Goal: Task Accomplishment & Management: Use online tool/utility

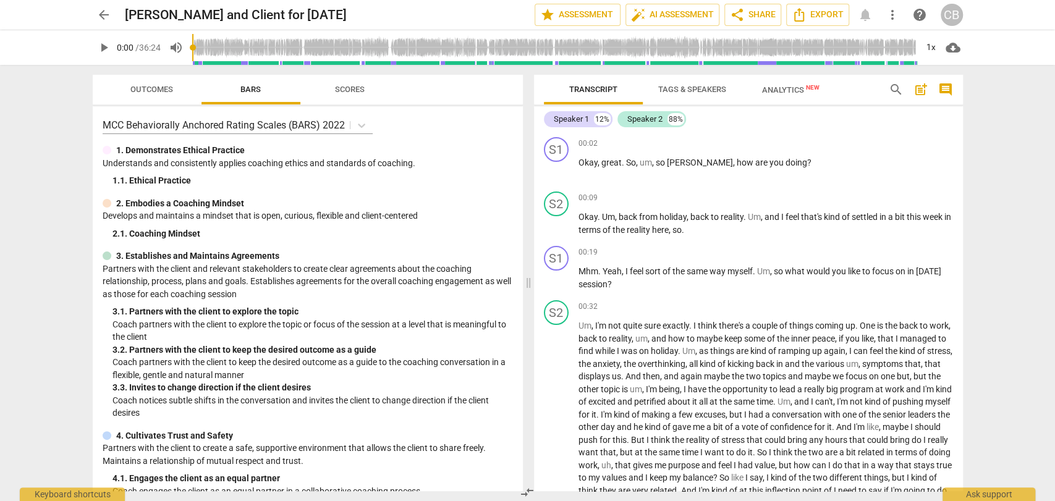
click at [678, 90] on span "Tags & Speakers" at bounding box center [693, 89] width 68 height 9
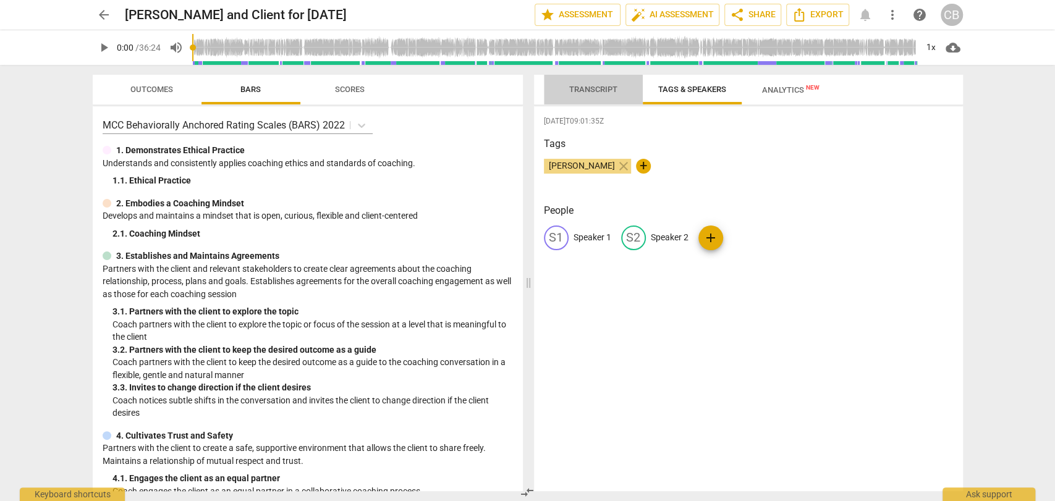
click at [584, 87] on span "Transcript" at bounding box center [593, 89] width 48 height 9
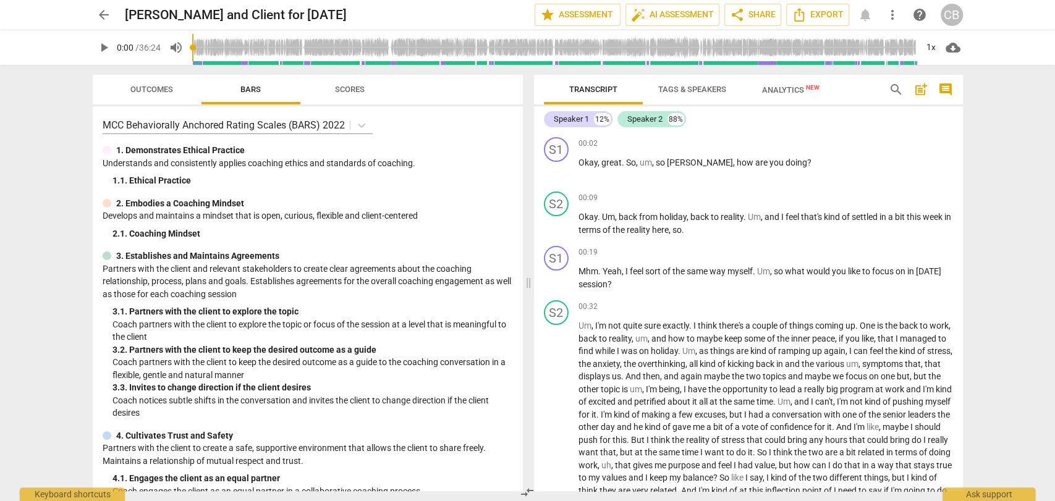
click at [104, 51] on span "play_arrow" at bounding box center [103, 47] width 15 height 15
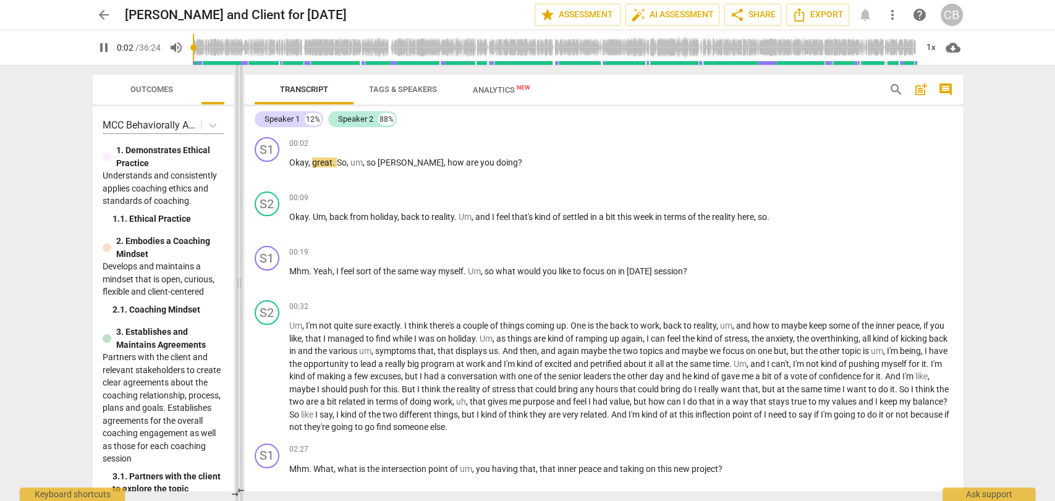
drag, startPoint x: 528, startPoint y: 283, endPoint x: 232, endPoint y: 275, distance: 296.3
click at [236, 275] on span at bounding box center [239, 283] width 7 height 437
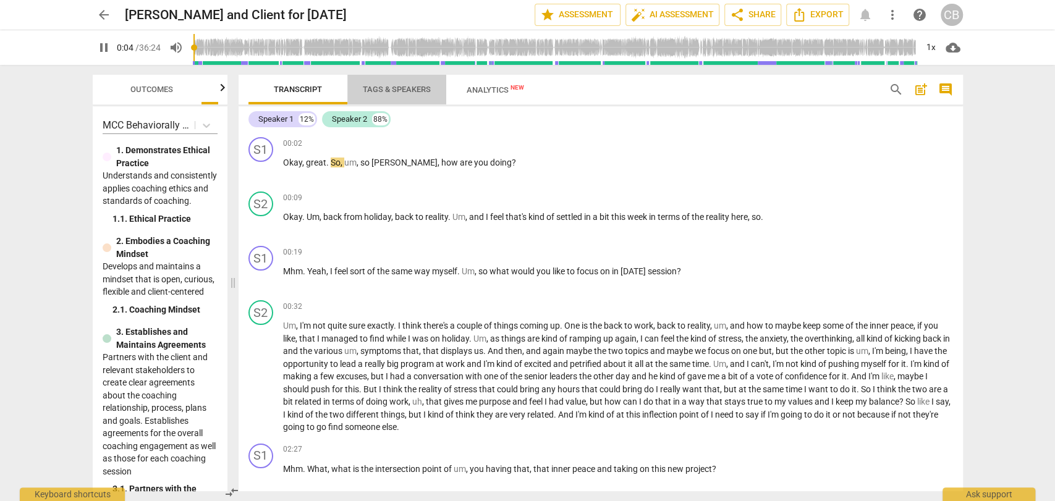
click at [398, 82] on span "Tags & Speakers" at bounding box center [397, 90] width 98 height 17
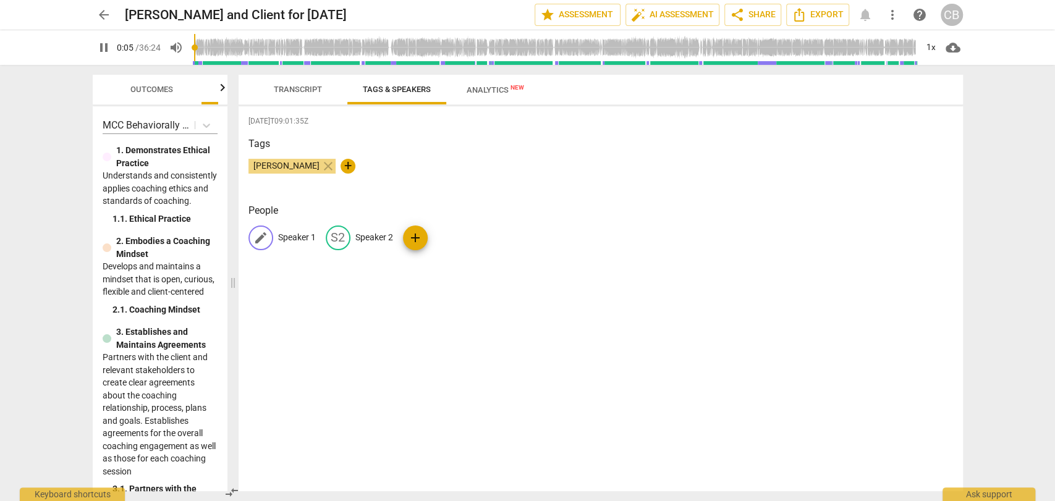
click at [301, 237] on p "Speaker 1" at bounding box center [297, 237] width 38 height 13
type input "8"
type input "La"
type input "8"
type input "[PERSON_NAME]"
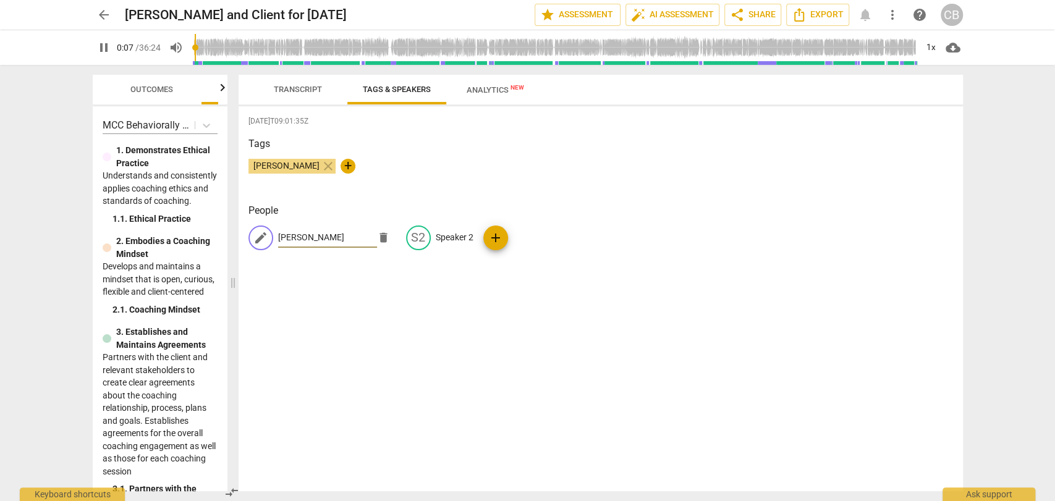
type input "8"
type input "Laur"
type input "9"
type input "[PERSON_NAME]"
type input "9"
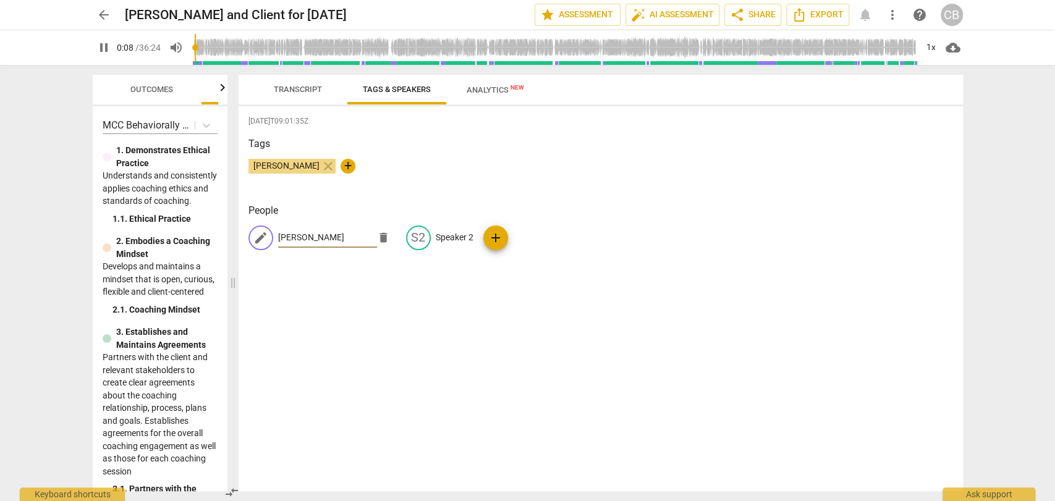
type input "La"
type input "9"
type input "L"
type input "9"
type input "C"
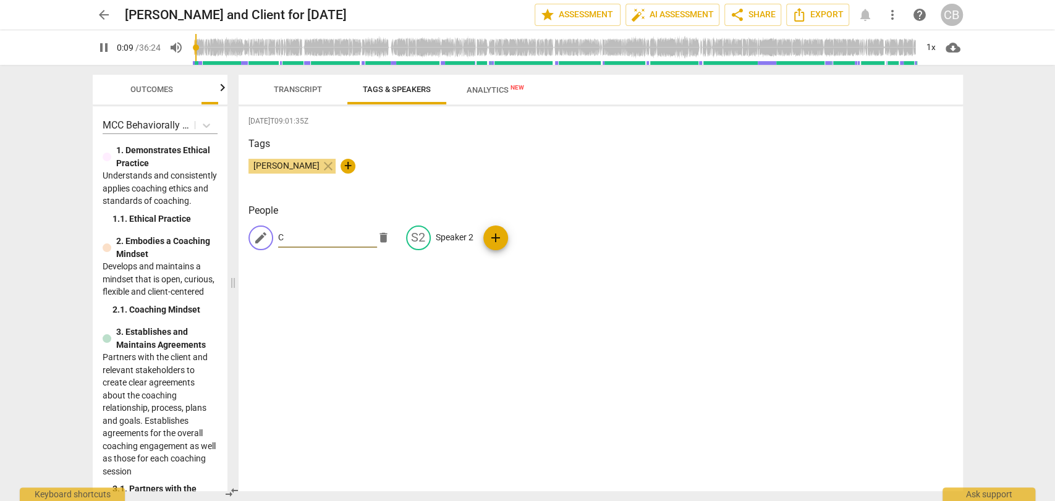
type input "10"
type input "Coach"
type input "10"
type input "Coach"
type input "11"
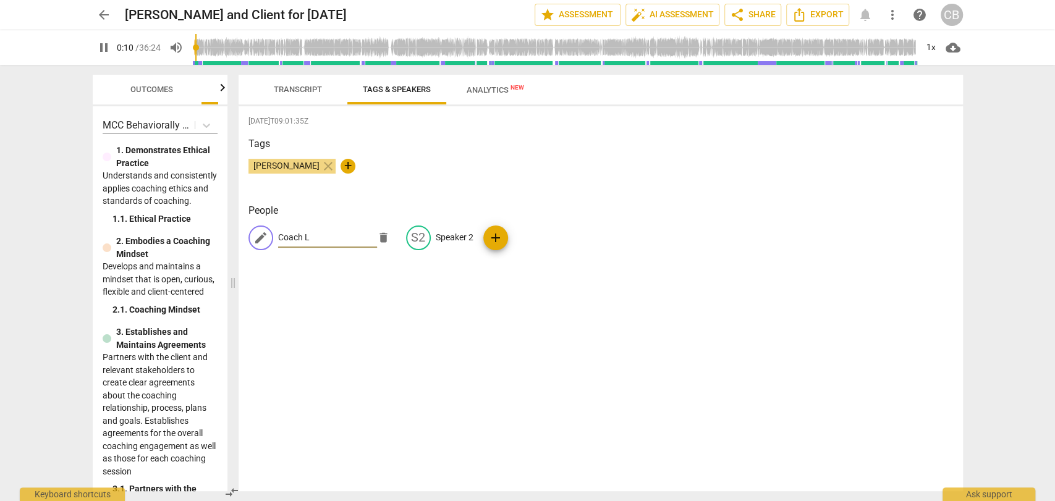
type input "Coach La"
type input "11"
type input "Coach [PERSON_NAME]"
type input "11"
type input "Coach [PERSON_NAME]"
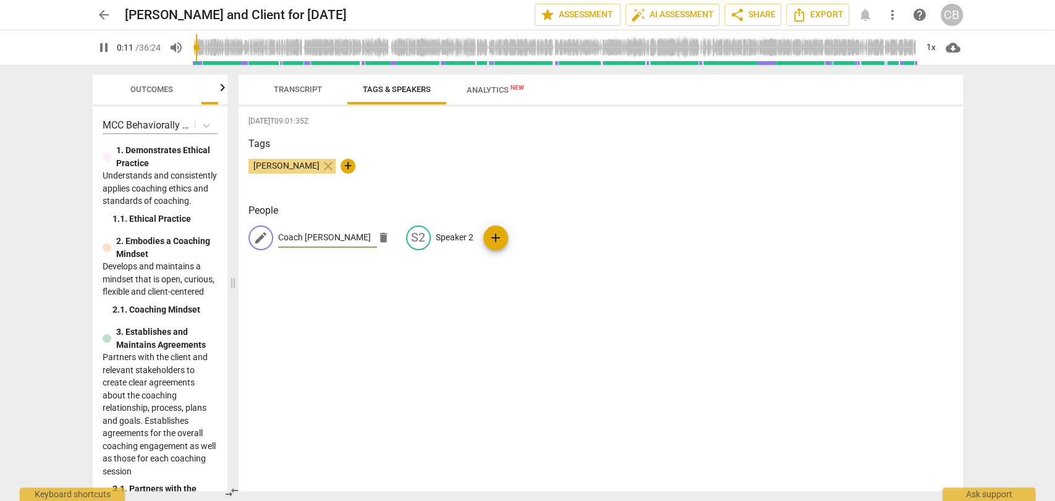
type input "12"
type input "Coach [PERSON_NAME]"
type input "12"
type input "Coach [PERSON_NAME]"
type input "15"
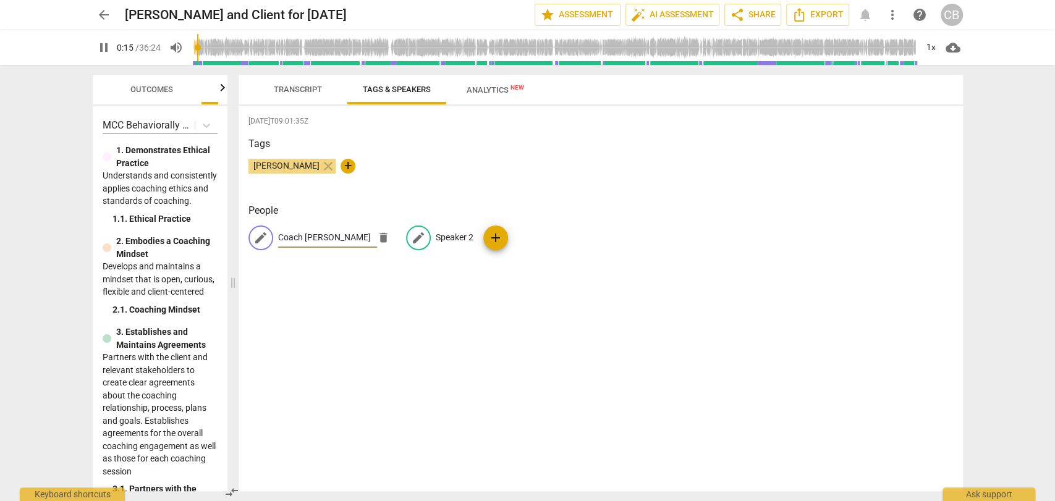
type input "Coach [PERSON_NAME]"
click at [443, 239] on p "Speaker 2" at bounding box center [455, 237] width 38 height 13
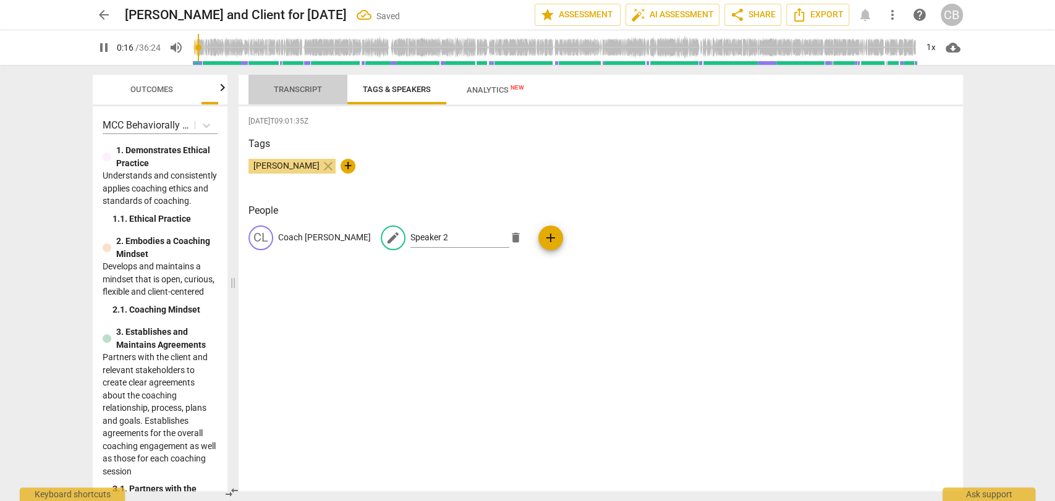
click at [292, 85] on span "Transcript" at bounding box center [298, 89] width 48 height 9
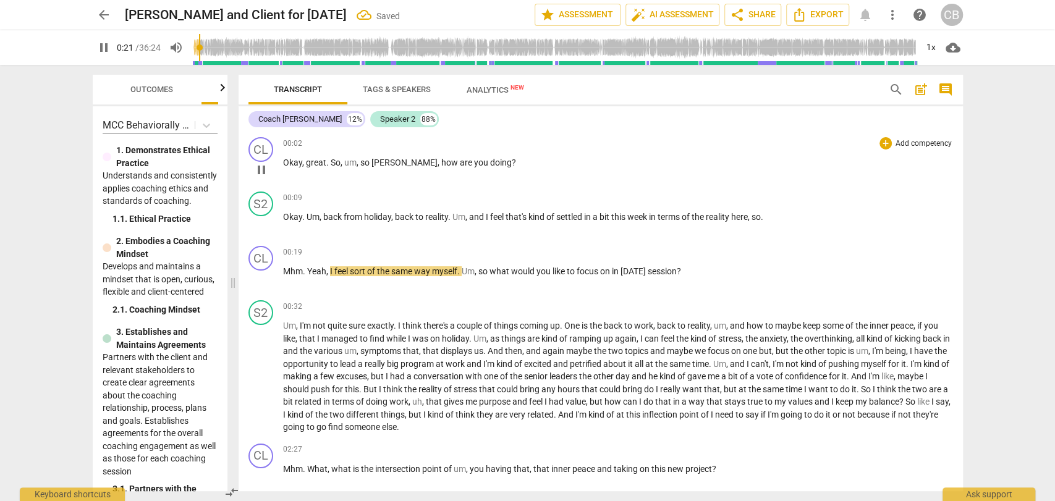
drag, startPoint x: 715, startPoint y: 202, endPoint x: 561, endPoint y: 182, distance: 155.8
click at [561, 182] on div "CL play_arrow pause 00:02 + Add competency keyboard_arrow_right Okay , great . …" at bounding box center [601, 311] width 725 height 359
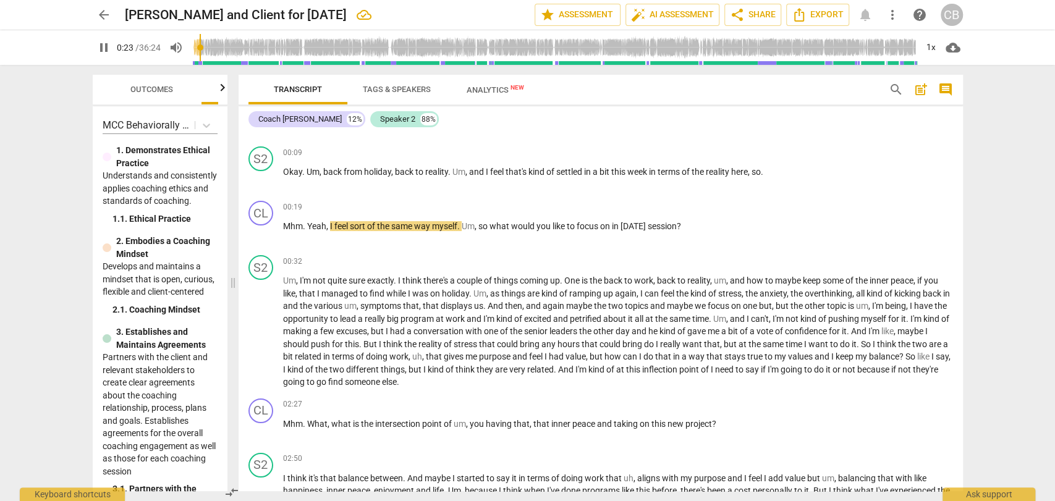
scroll to position [46, 0]
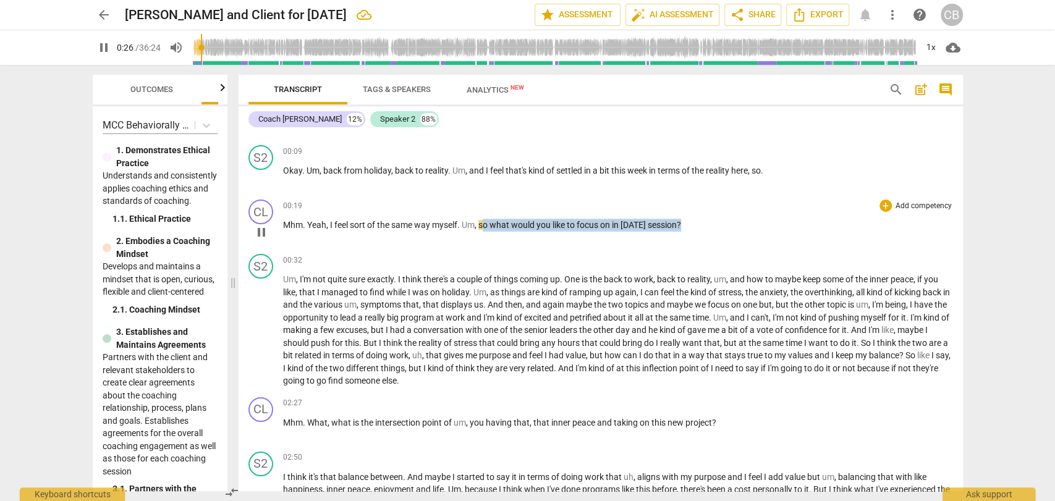
drag, startPoint x: 696, startPoint y: 223, endPoint x: 484, endPoint y: 225, distance: 212.7
click at [484, 225] on p "Mhm . Yeah , I feel sort of the same way myself . Um , so what would you like t…" at bounding box center [618, 225] width 670 height 13
click at [488, 225] on span "so" at bounding box center [484, 225] width 11 height 10
click at [494, 225] on span "what" at bounding box center [501, 225] width 22 height 10
click at [100, 54] on span "pause" at bounding box center [103, 47] width 15 height 15
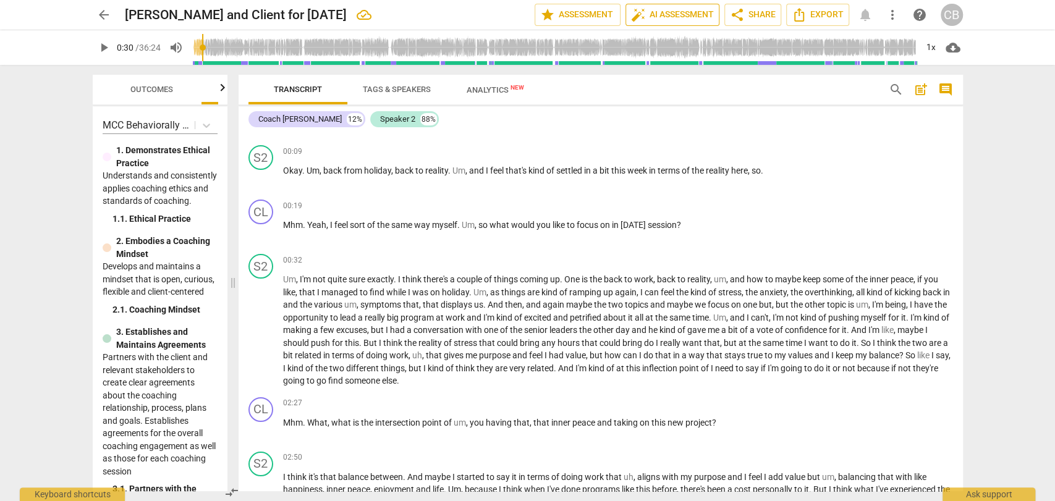
click at [684, 19] on span "auto_fix_high AI Assessment" at bounding box center [672, 14] width 83 height 15
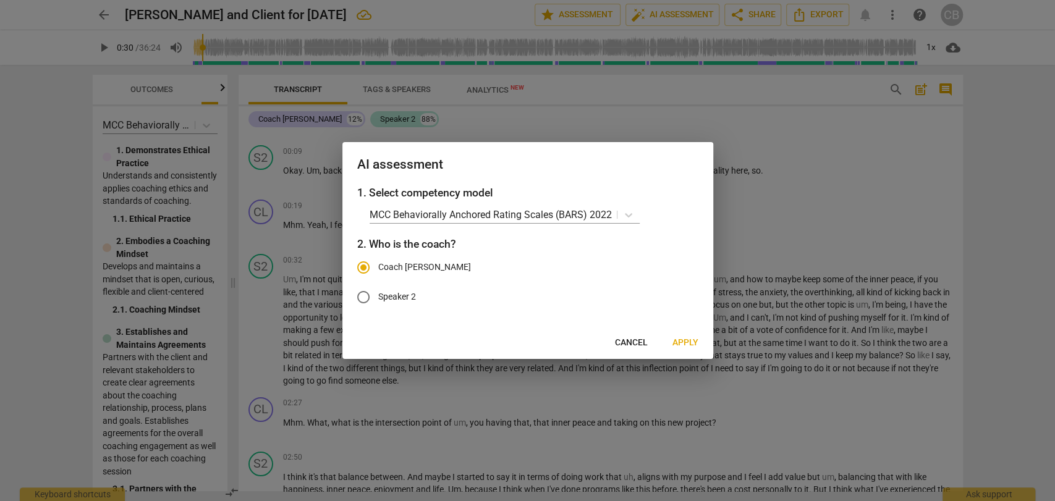
click at [691, 343] on span "Apply" at bounding box center [686, 343] width 26 height 12
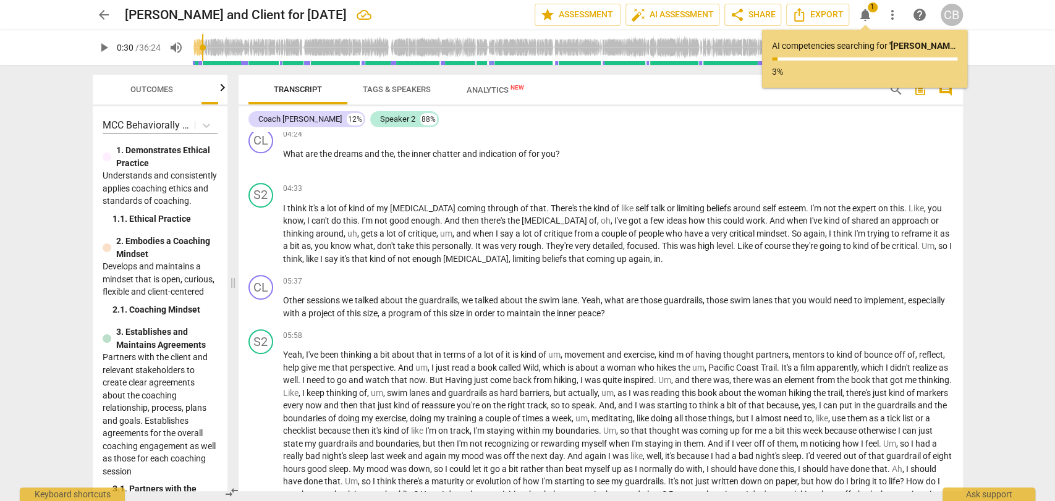
scroll to position [475, 0]
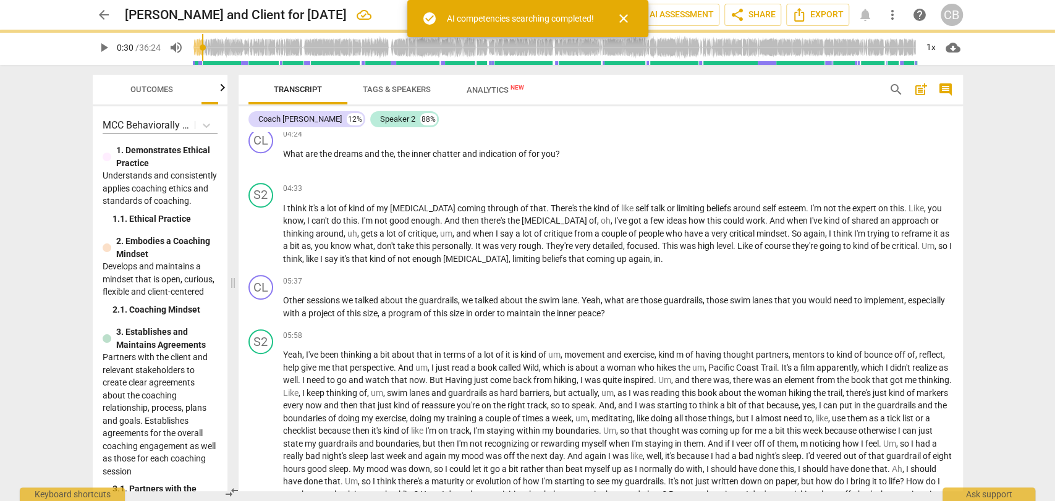
type input "31"
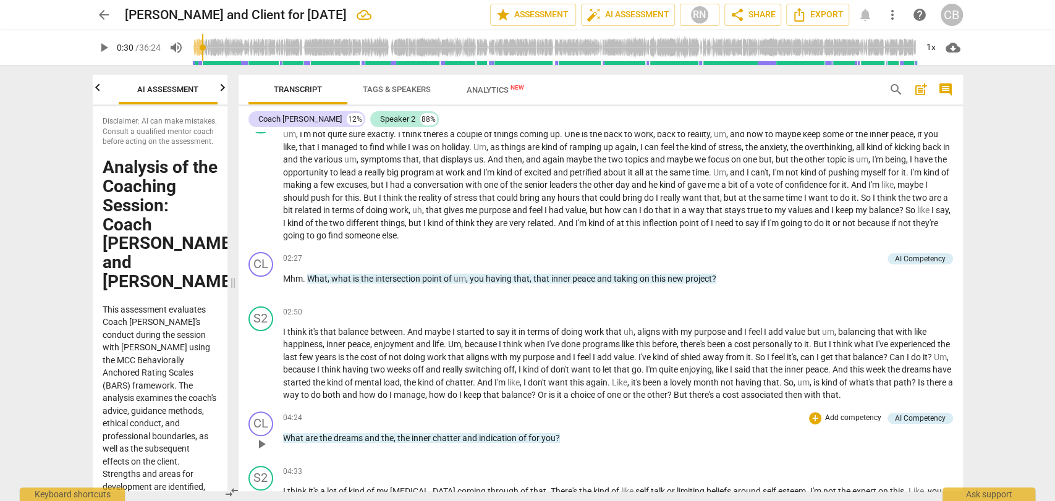
scroll to position [191, 0]
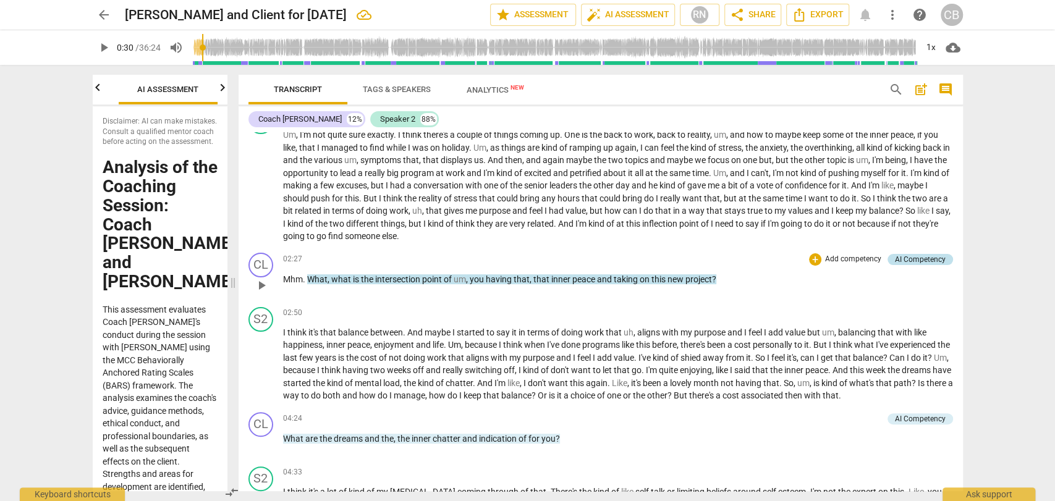
click at [907, 260] on div "AI Competency" at bounding box center [920, 259] width 51 height 11
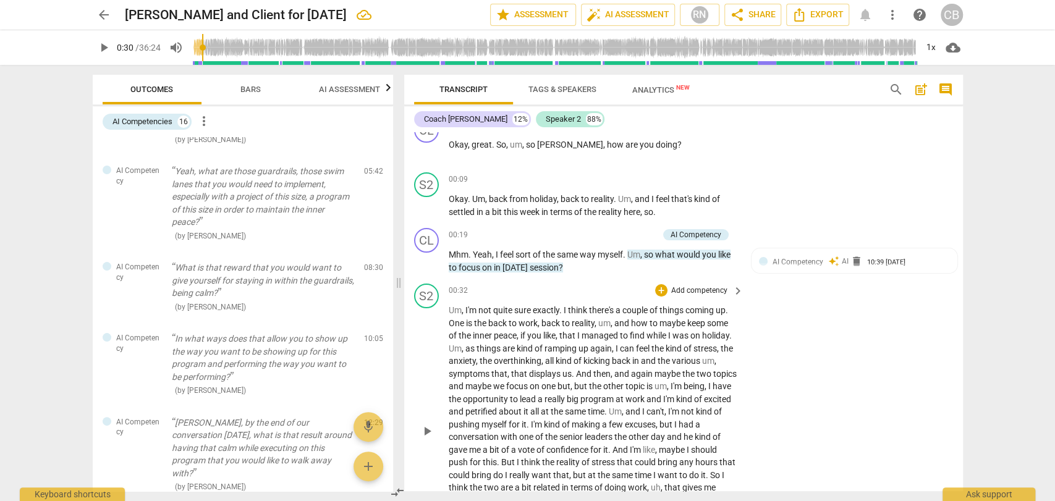
scroll to position [0, 0]
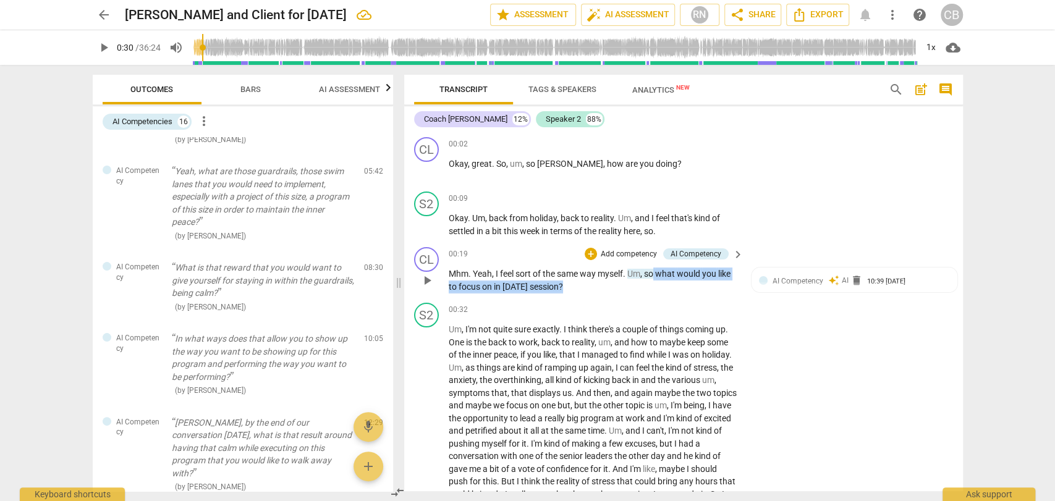
drag, startPoint x: 573, startPoint y: 283, endPoint x: 657, endPoint y: 271, distance: 85.0
click at [657, 271] on p "Mhm . Yeah , I feel sort of the same way myself . Um , so what would you like t…" at bounding box center [593, 280] width 289 height 25
click at [589, 255] on div "+" at bounding box center [591, 254] width 12 height 12
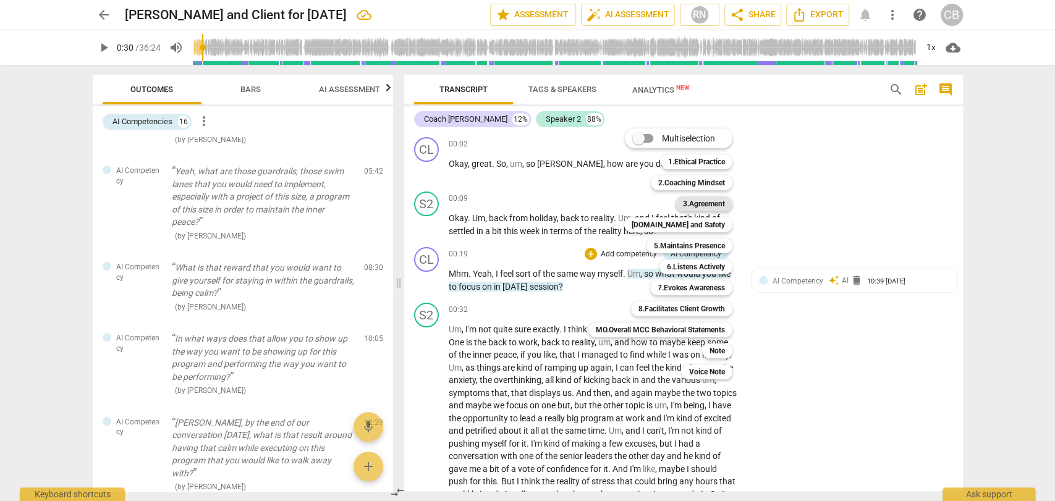
click at [708, 204] on b "3.Agreement" at bounding box center [704, 204] width 42 height 15
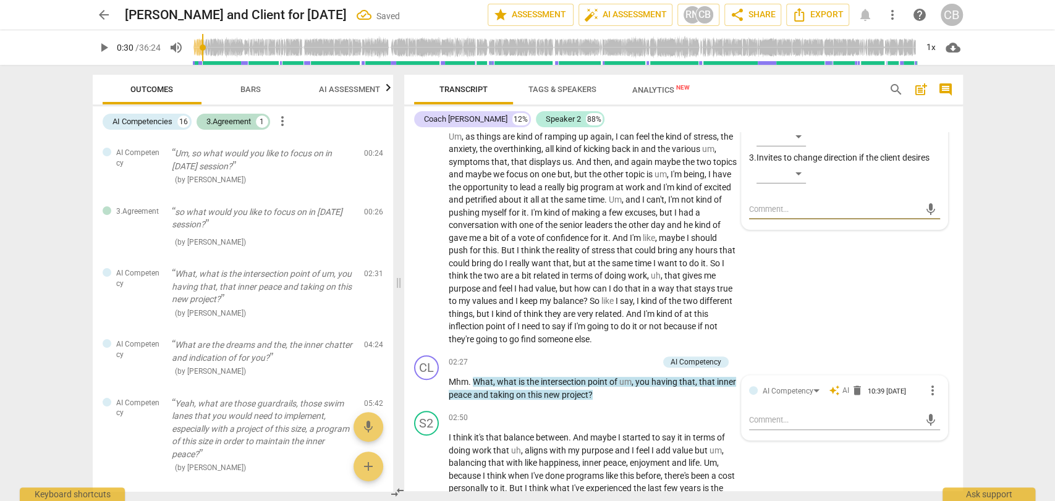
scroll to position [283, 0]
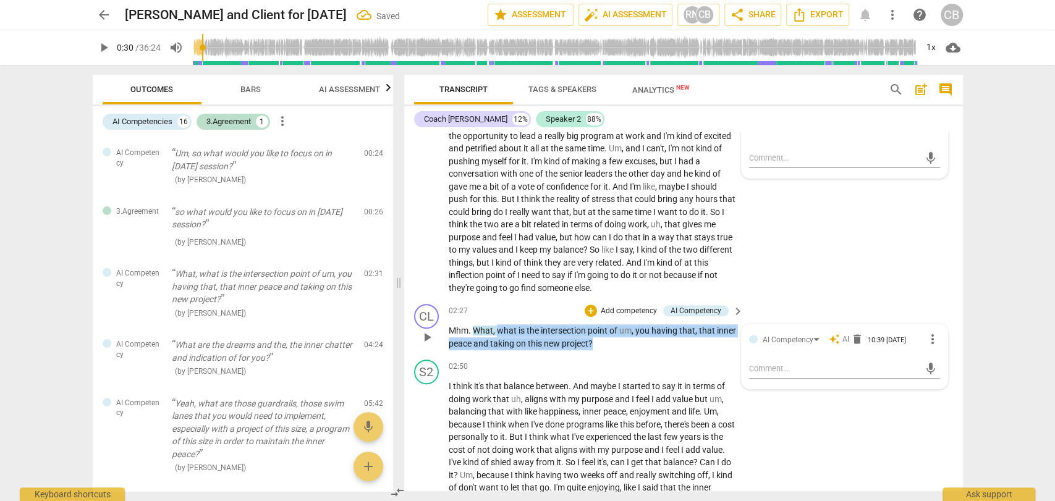
drag, startPoint x: 603, startPoint y: 346, endPoint x: 495, endPoint y: 328, distance: 109.0
click at [495, 328] on p "Mhm . What , what is the intersection point of um , you having that , that inne…" at bounding box center [593, 337] width 289 height 25
click at [587, 313] on div "+" at bounding box center [591, 311] width 12 height 12
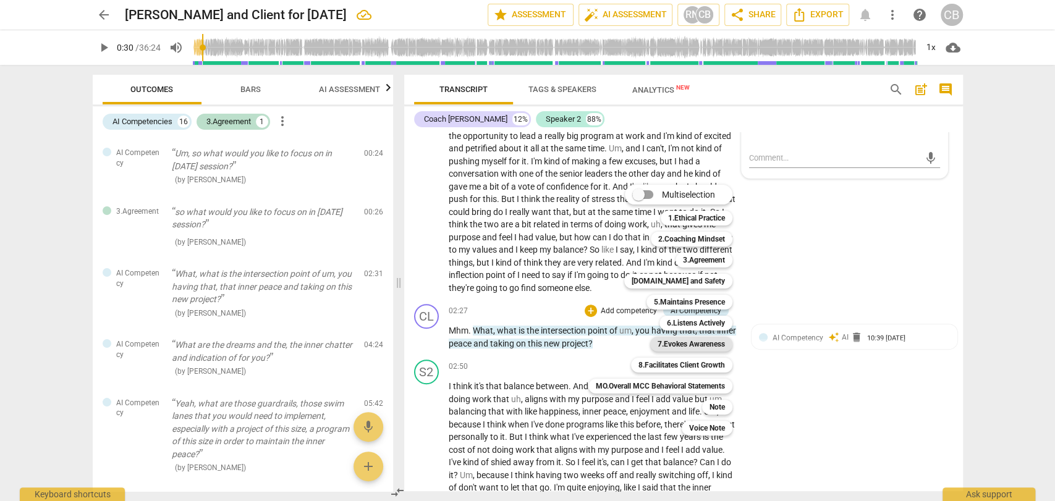
click at [702, 343] on b "7.Evokes Awareness" at bounding box center [691, 344] width 67 height 15
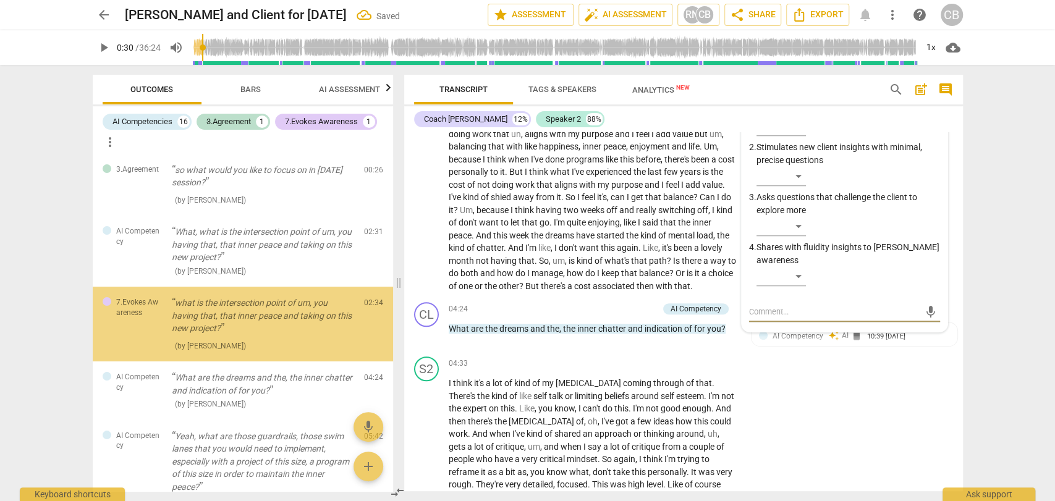
scroll to position [600, 0]
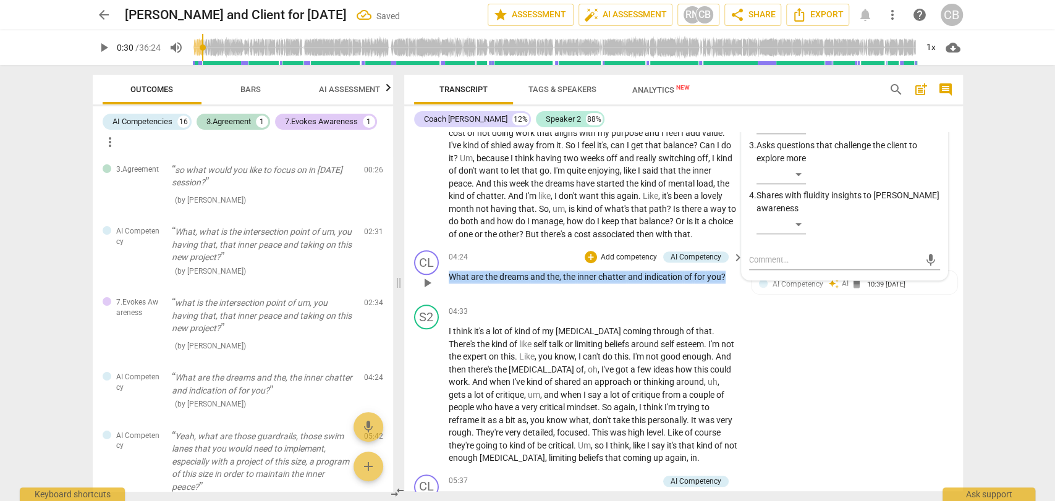
drag, startPoint x: 727, startPoint y: 279, endPoint x: 446, endPoint y: 278, distance: 280.1
click at [446, 278] on div "CL play_arrow pause 04:24 + Add competency AI Competency keyboard_arrow_right W…" at bounding box center [683, 272] width 559 height 54
click at [589, 257] on div "+" at bounding box center [591, 257] width 12 height 12
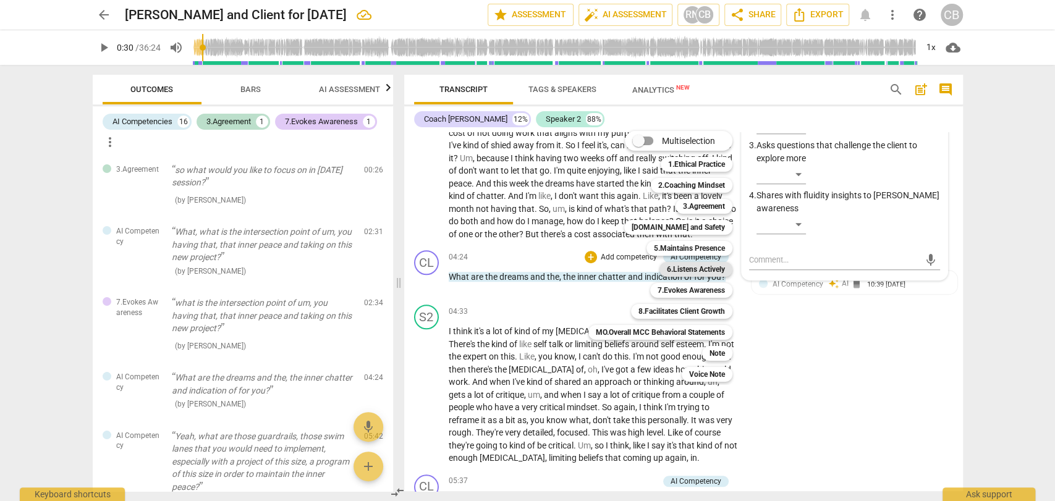
click at [678, 270] on b "6.Listens Actively" at bounding box center [696, 269] width 58 height 15
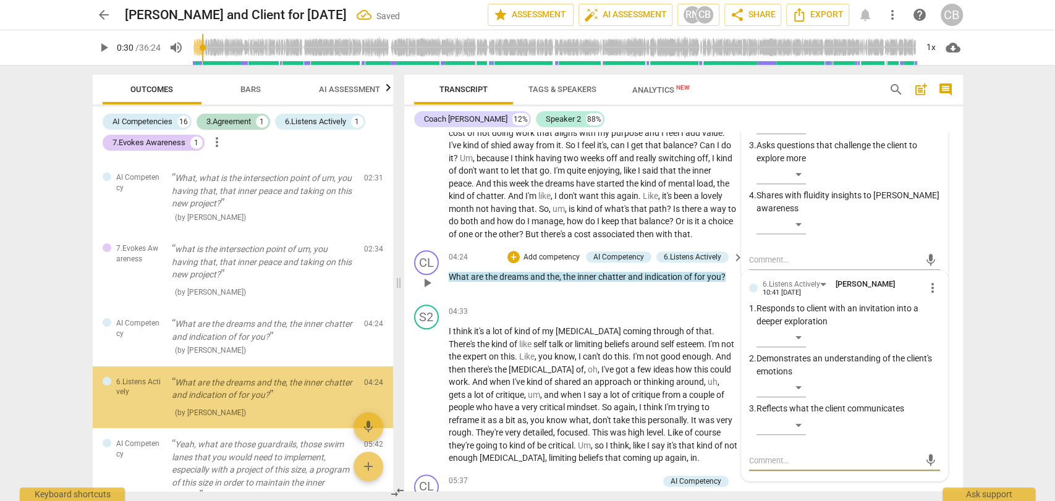
scroll to position [189, 0]
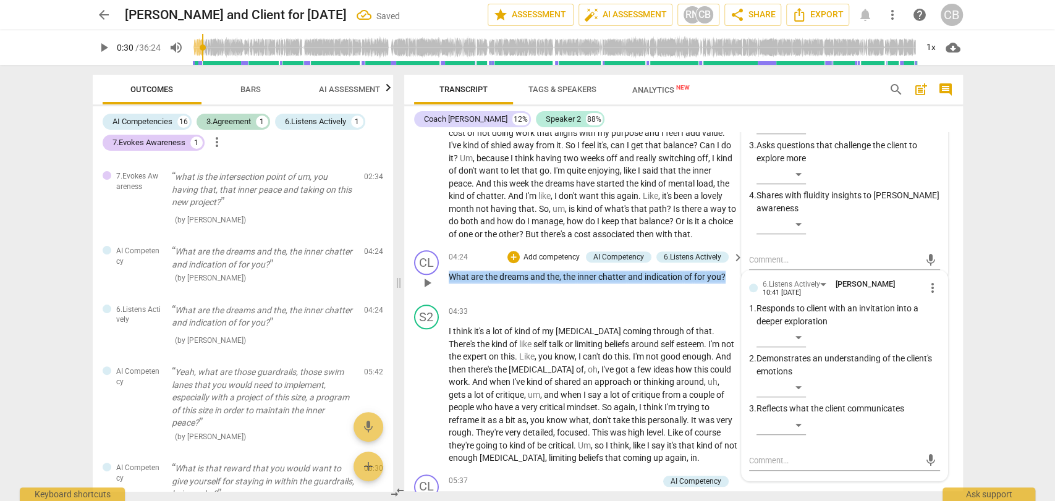
drag, startPoint x: 731, startPoint y: 278, endPoint x: 448, endPoint y: 276, distance: 282.6
click at [449, 276] on p "What are the dreams and the , the inner chatter and indication of for you ?" at bounding box center [593, 277] width 289 height 13
click at [514, 255] on div "+" at bounding box center [514, 257] width 12 height 12
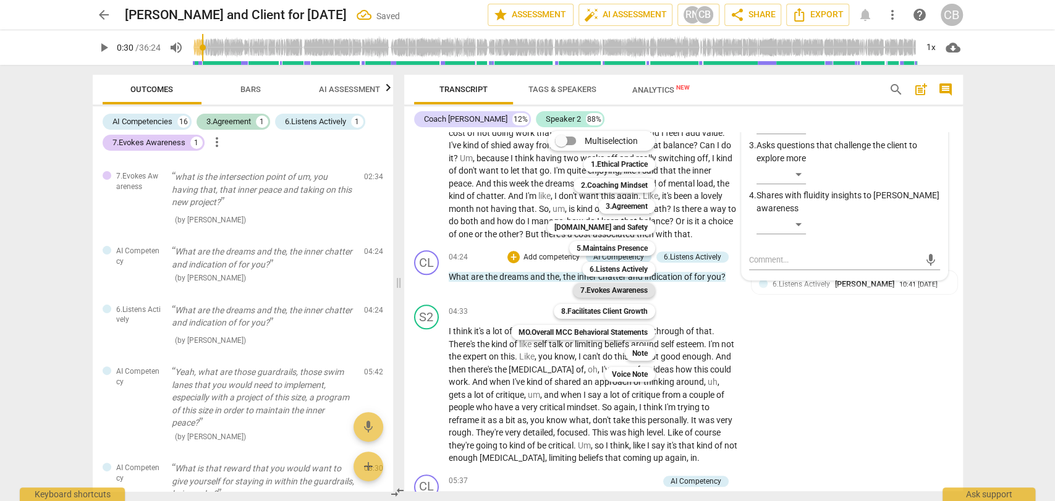
click at [620, 287] on b "7.Evokes Awareness" at bounding box center [614, 290] width 67 height 15
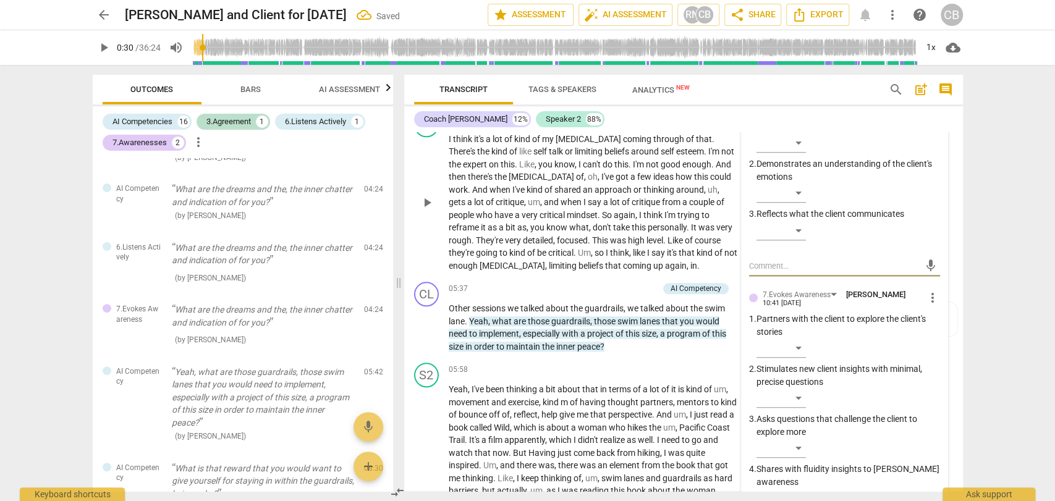
scroll to position [796, 0]
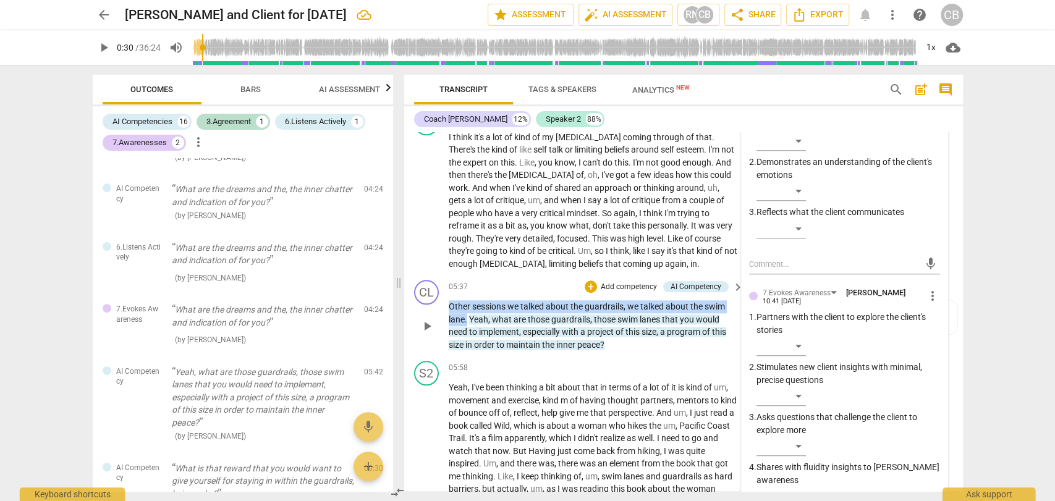
drag, startPoint x: 466, startPoint y: 317, endPoint x: 449, endPoint y: 308, distance: 19.6
click at [449, 308] on p "Other sessions we talked about the guardrails , we talked about the swim lane .…" at bounding box center [593, 326] width 289 height 51
click at [592, 289] on div "+" at bounding box center [591, 287] width 12 height 12
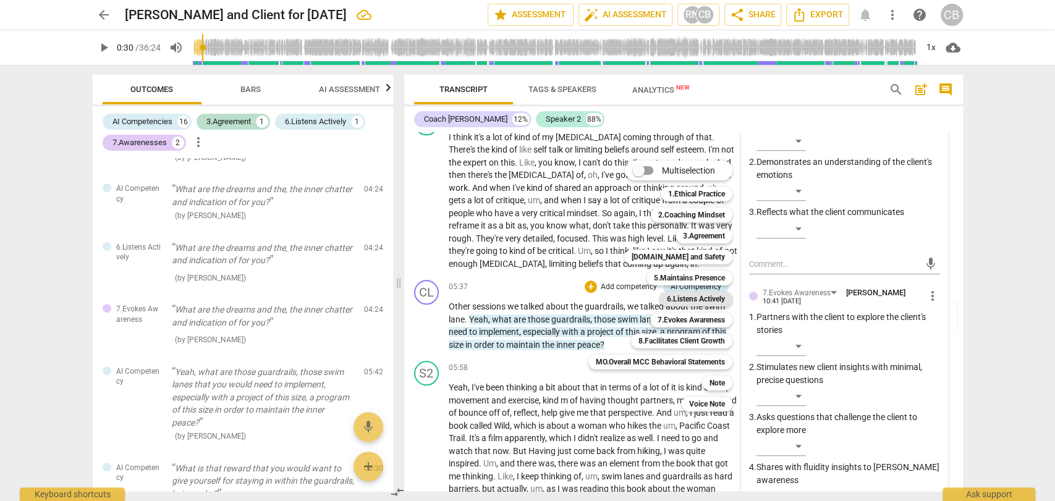
click at [674, 299] on b "6.Listens Actively" at bounding box center [696, 299] width 58 height 15
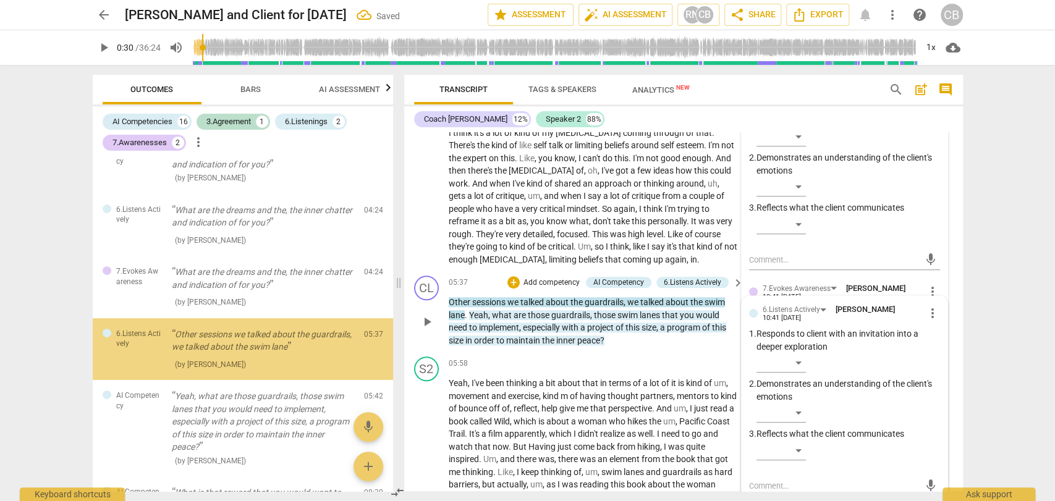
scroll to position [313, 0]
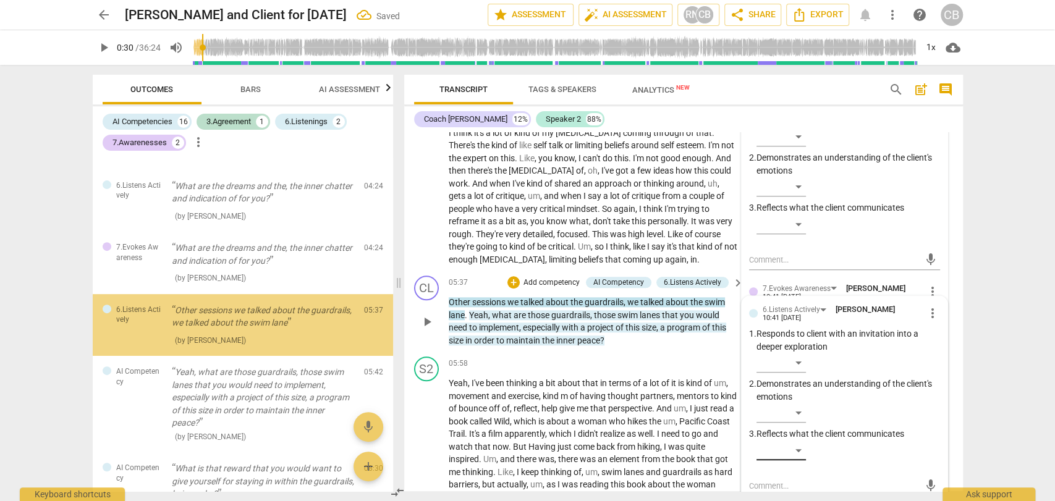
type textarea "L"
type textarea "Li"
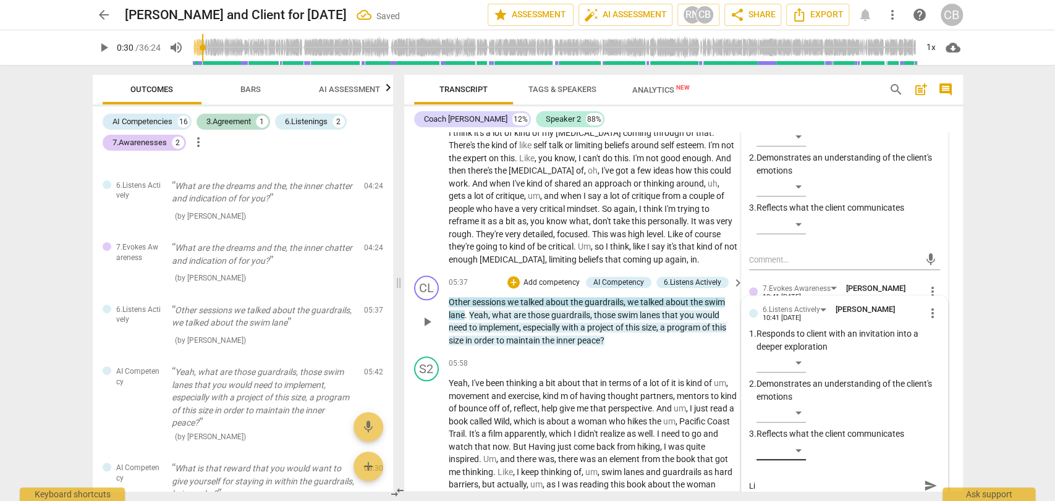
type textarea "Lis"
type textarea "List"
type textarea "Liste"
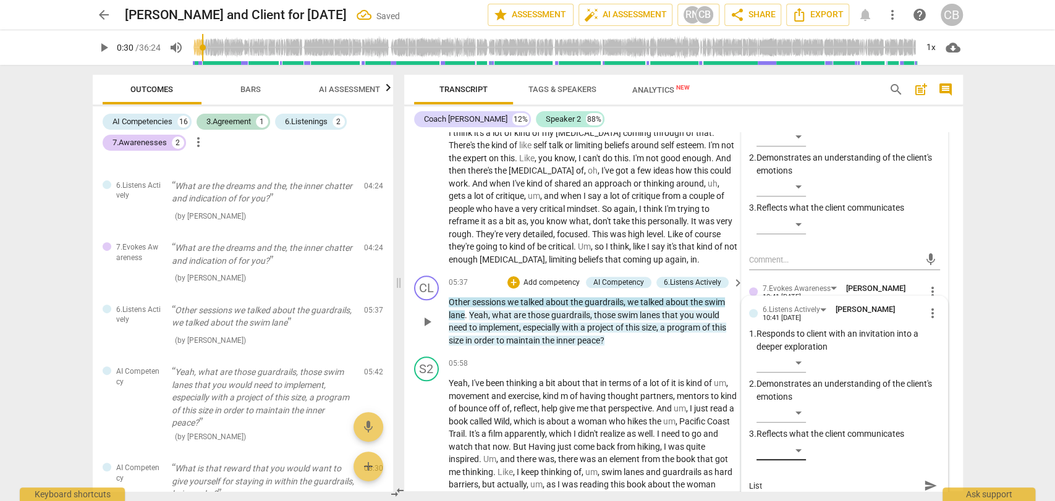
type textarea "Liste"
type textarea "Listen"
type textarea "Listeni"
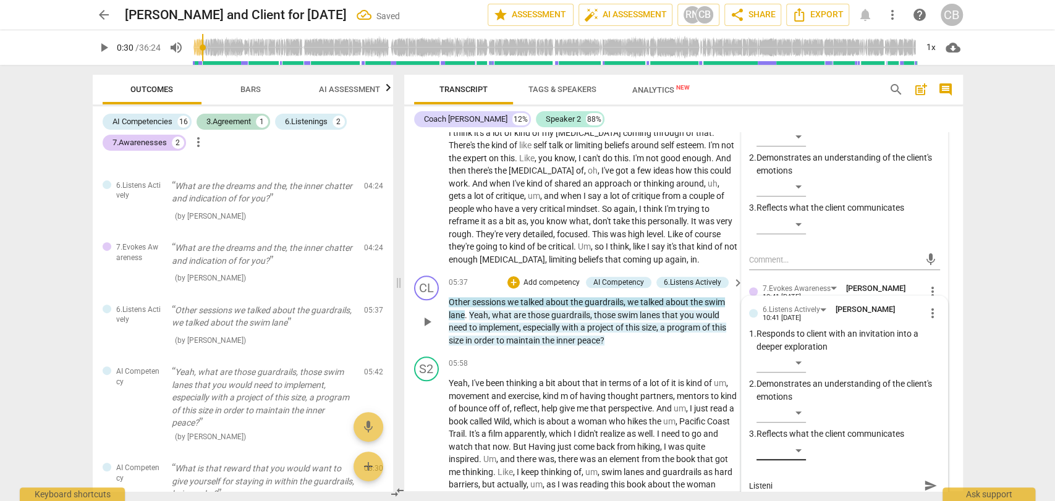
type textarea "Listenin"
type textarea "Listening"
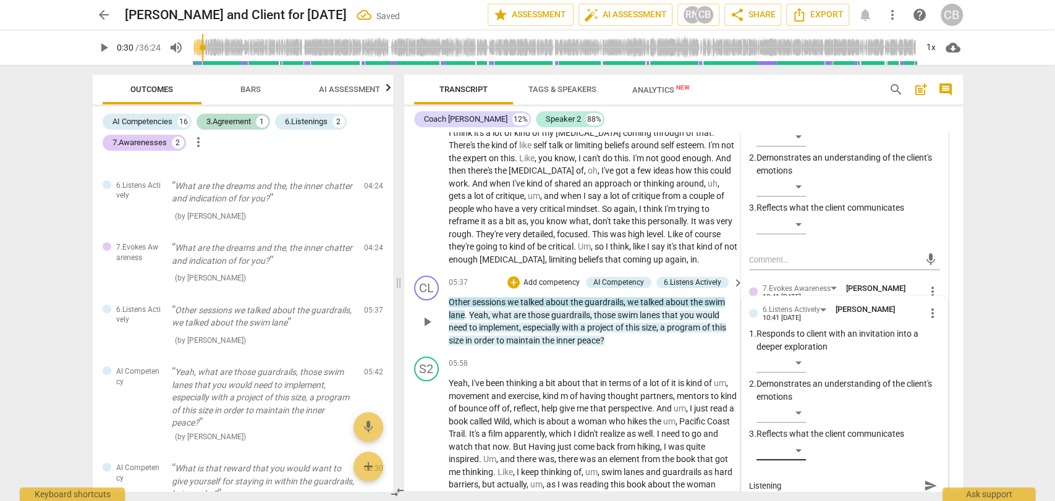
type textarea "Listening"
type textarea "Listening w"
type textarea "Listening wi"
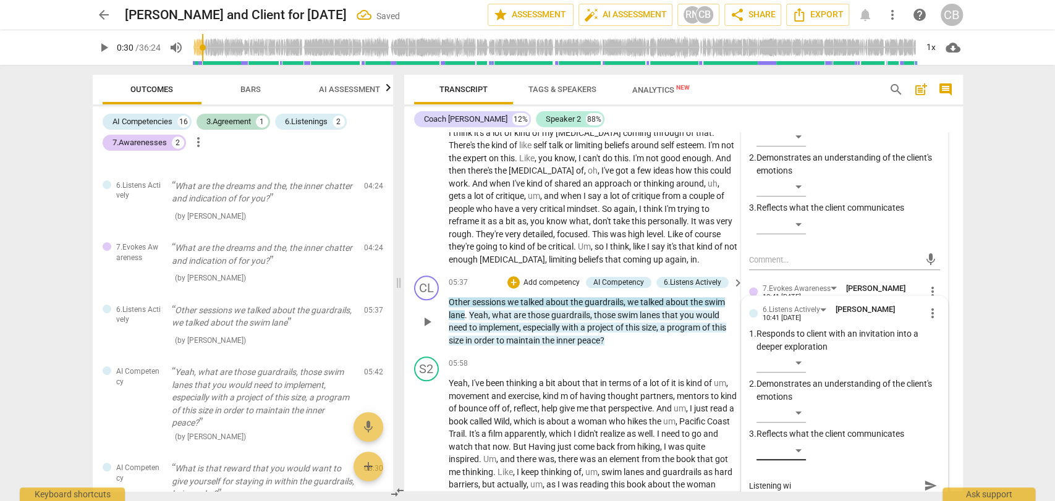
type textarea "Listening wit"
type textarea "Listening with"
type textarea "Listening withi"
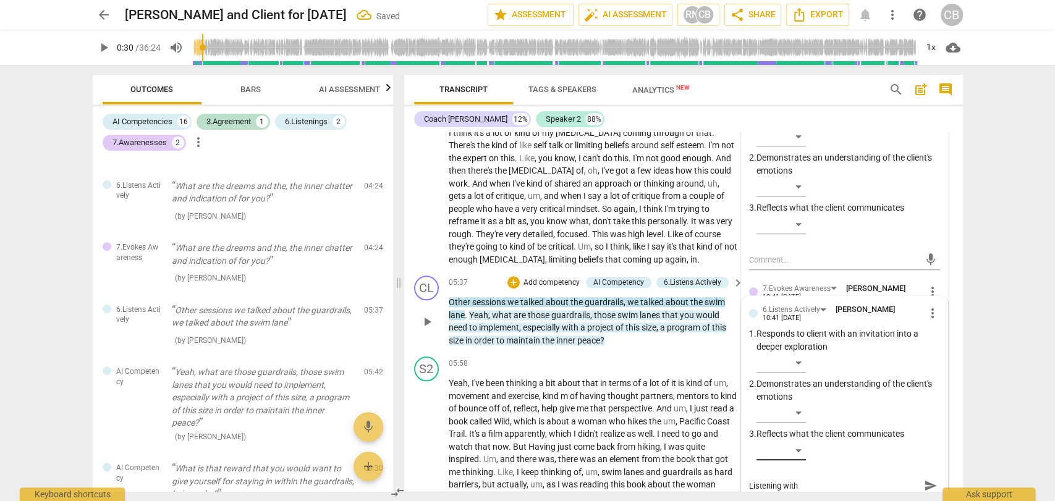
type textarea "Listening withi"
type textarea "Listening within"
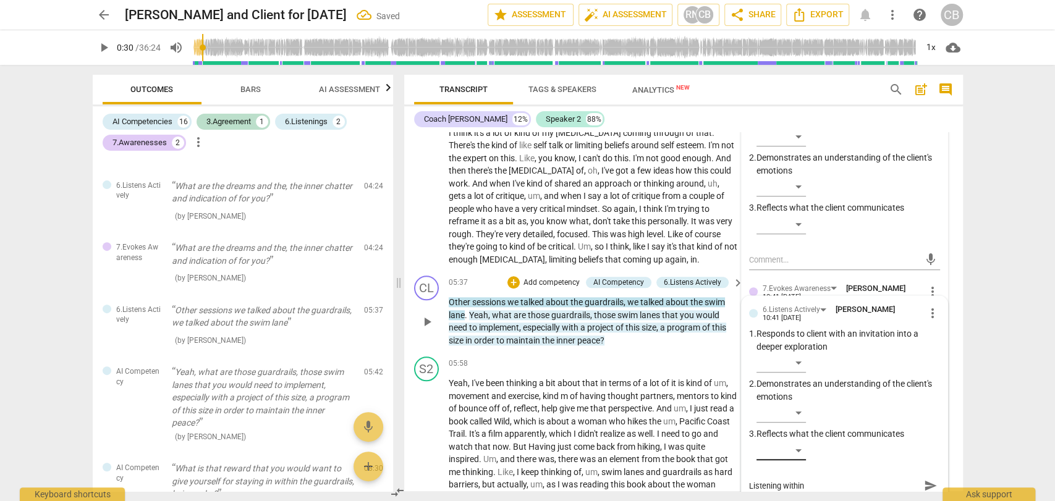
type textarea "Listening within a"
type textarea "Listening within an"
type textarea "Listening within and"
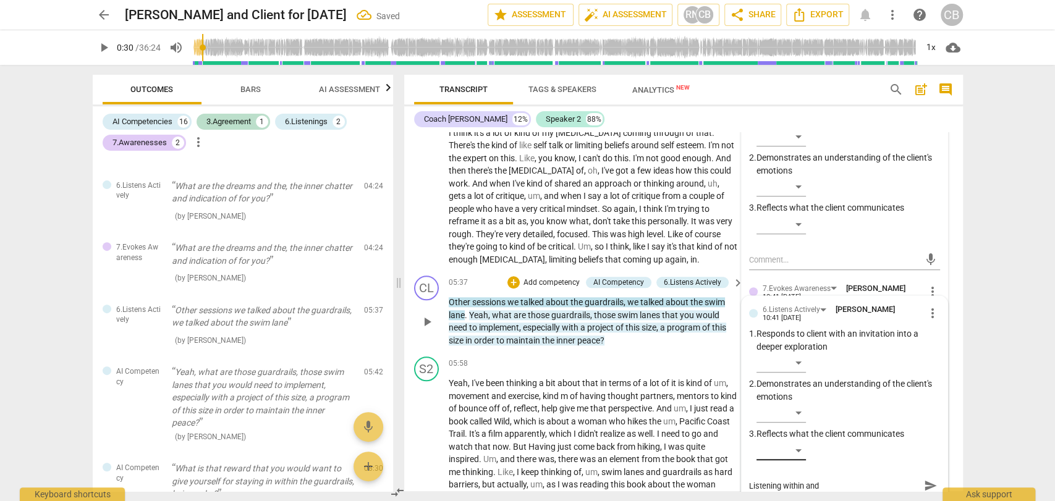
type textarea "Listening within and"
type textarea "Listening within and b"
type textarea "Listening within and be"
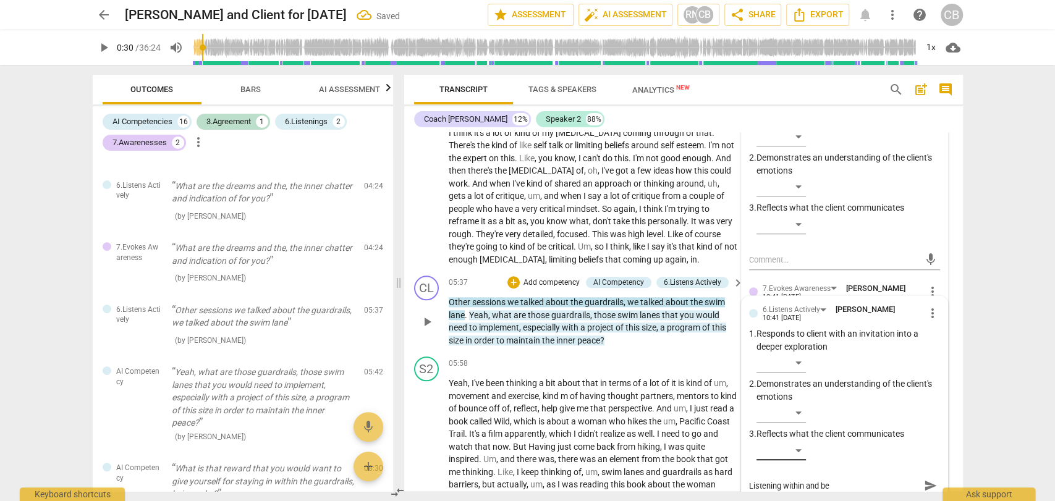
type textarea "Listening within and bet"
type textarea "Listening within and betw"
type textarea "Listening within and betwe"
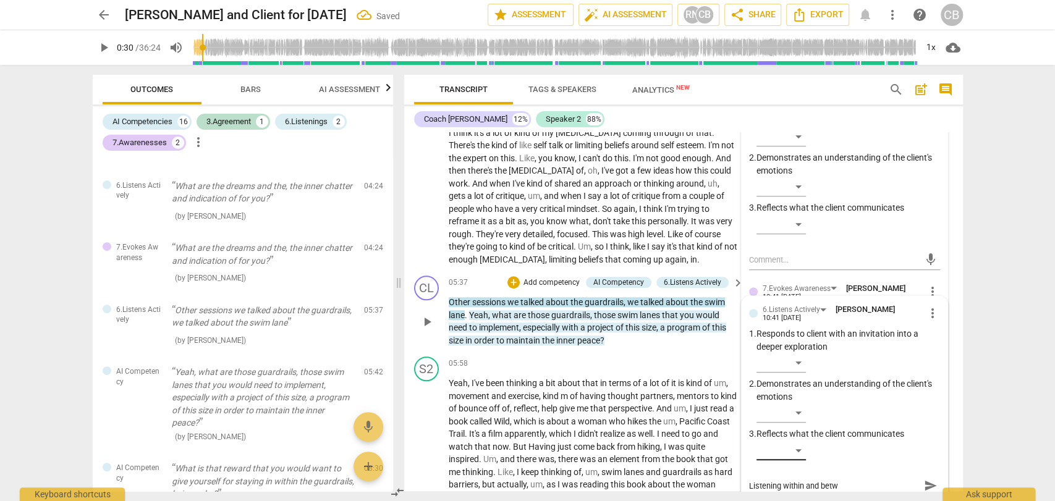
type textarea "Listening within and betwe"
type textarea "Listening within and betwee"
type textarea "Listening within and between"
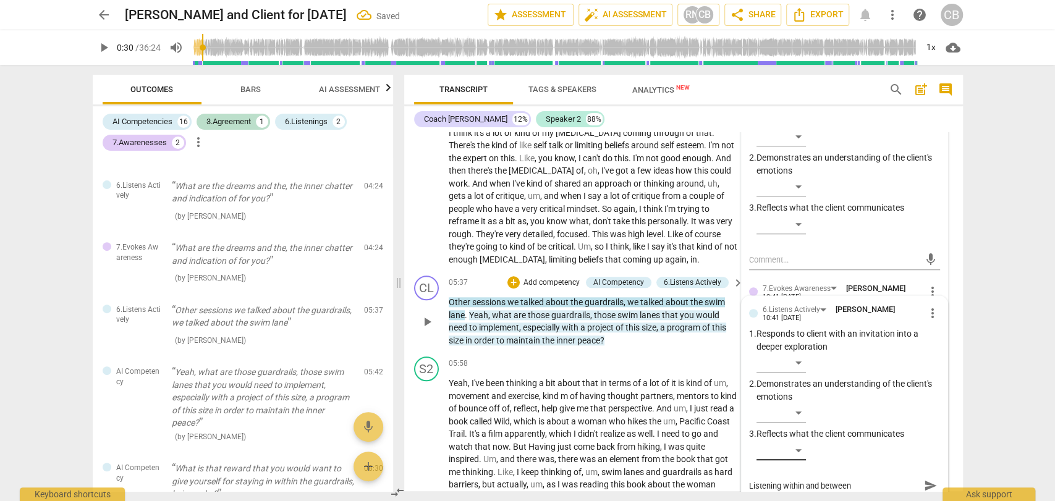
type textarea "Listening within and between"
type textarea "Listening within and between s"
type textarea "Listening within and between se"
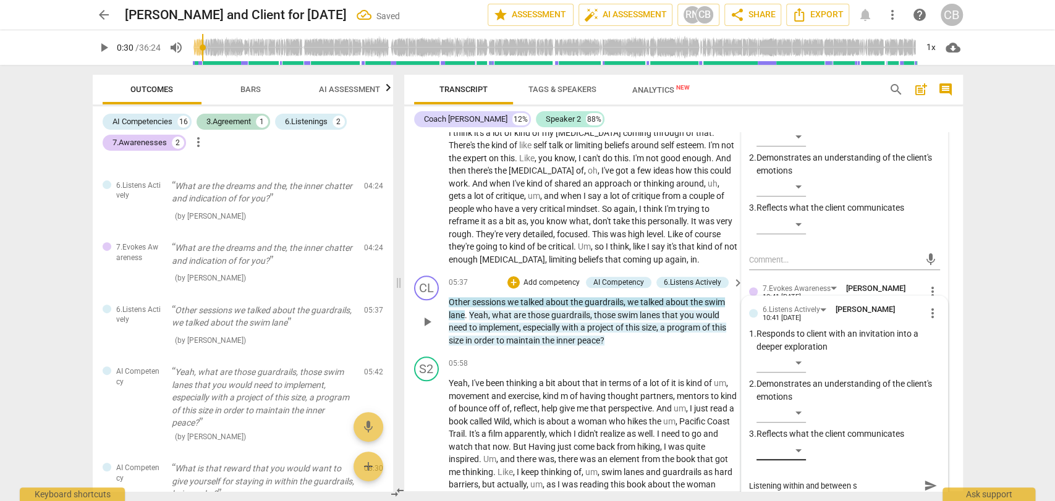
type textarea "Listening within and between se"
type textarea "Listening within and between ses"
type textarea "Listening within and between sess"
type textarea "Listening within and between sessi"
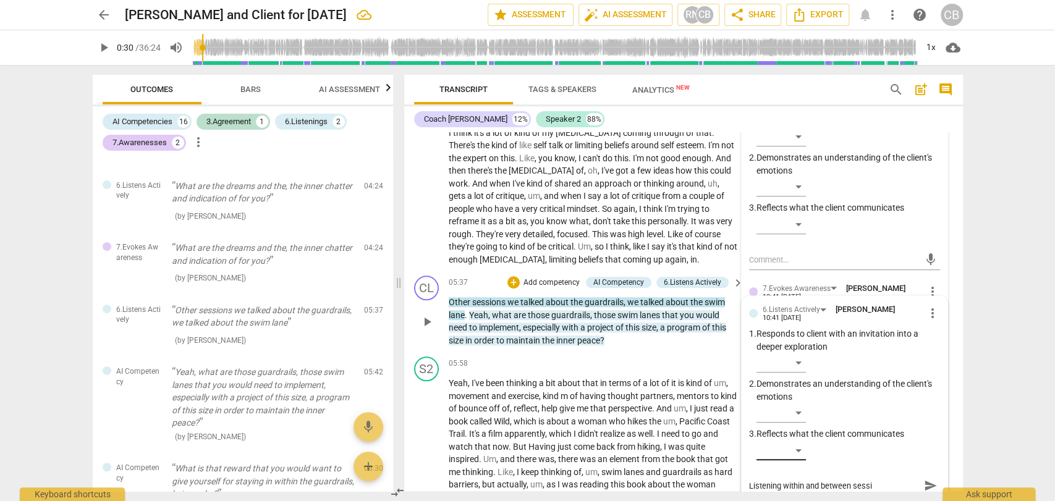
type textarea "Listening within and between [PERSON_NAME]"
type textarea "Listening within and between session"
type textarea "Listening within and between sessions"
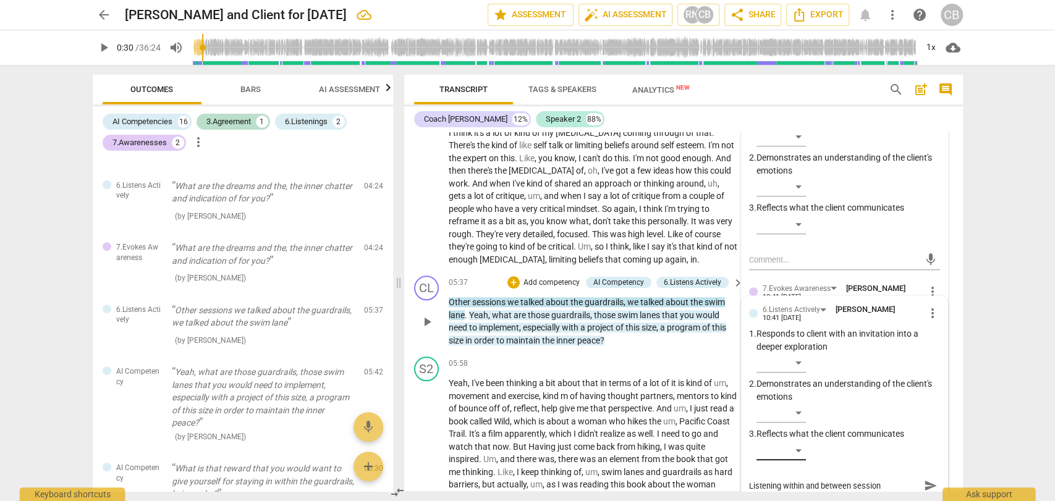
type textarea "Listening within and between sessions"
type textarea "Listening within and between sessions."
click at [927, 486] on span "send" at bounding box center [931, 486] width 14 height 14
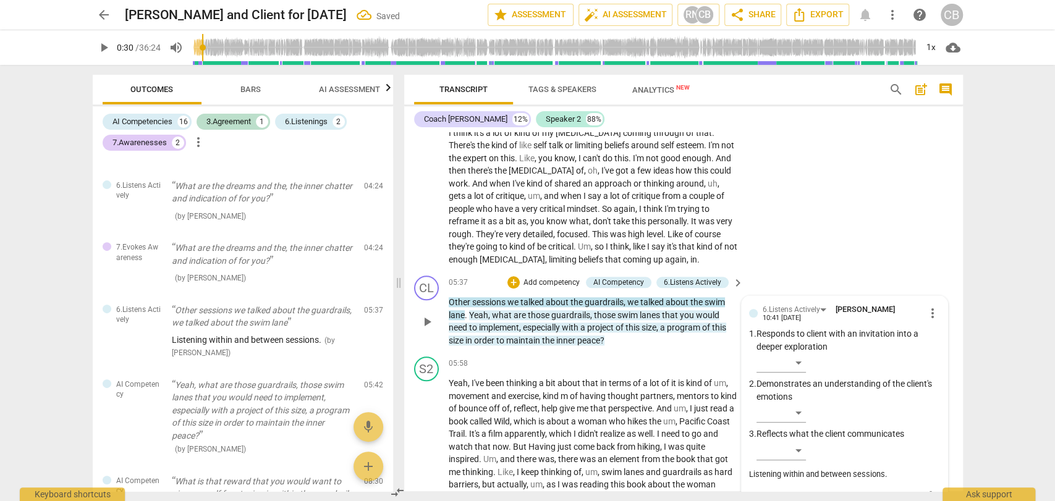
click at [603, 333] on p "Other sessions we talked about the guardrails , we talked about the swim lane .…" at bounding box center [593, 321] width 289 height 51
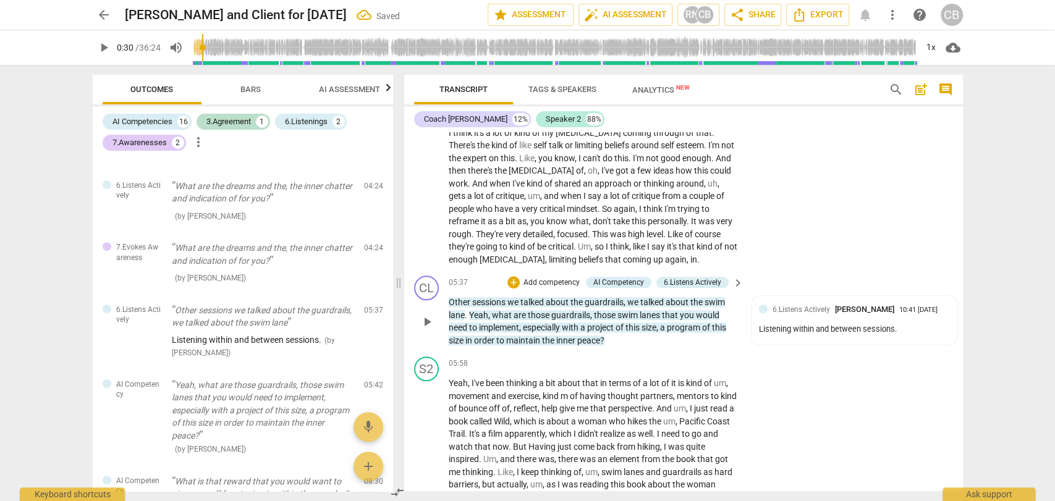
click at [584, 302] on span "the" at bounding box center [578, 302] width 14 height 10
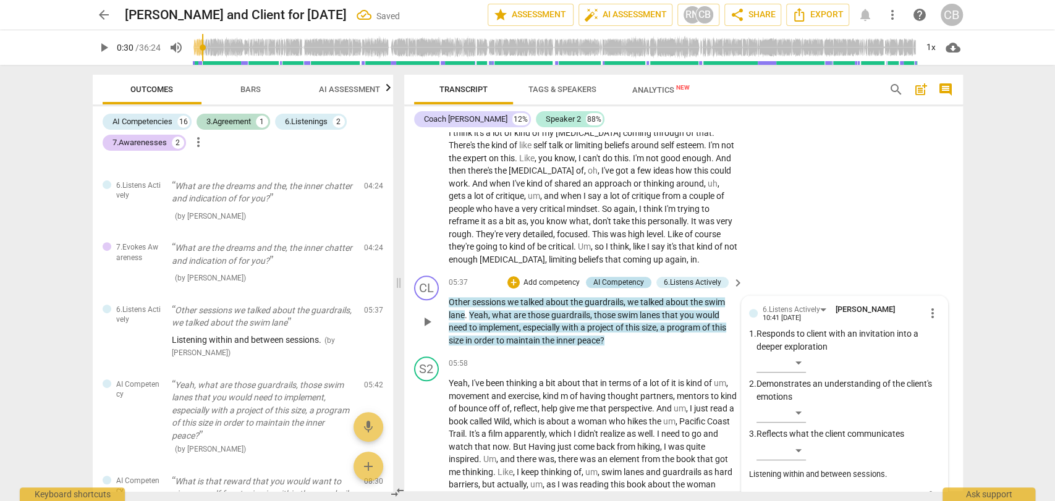
click at [597, 283] on div "AI Competency" at bounding box center [619, 282] width 51 height 11
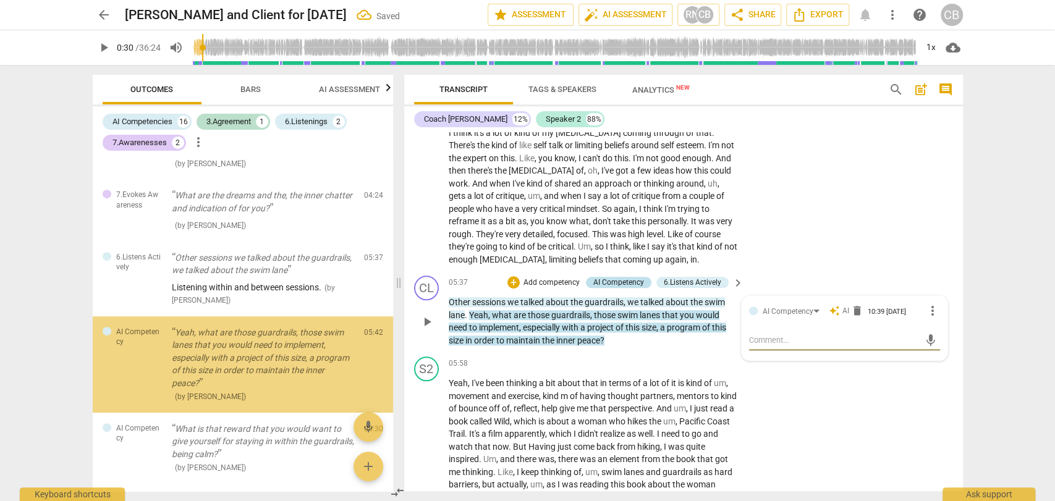
scroll to position [406, 0]
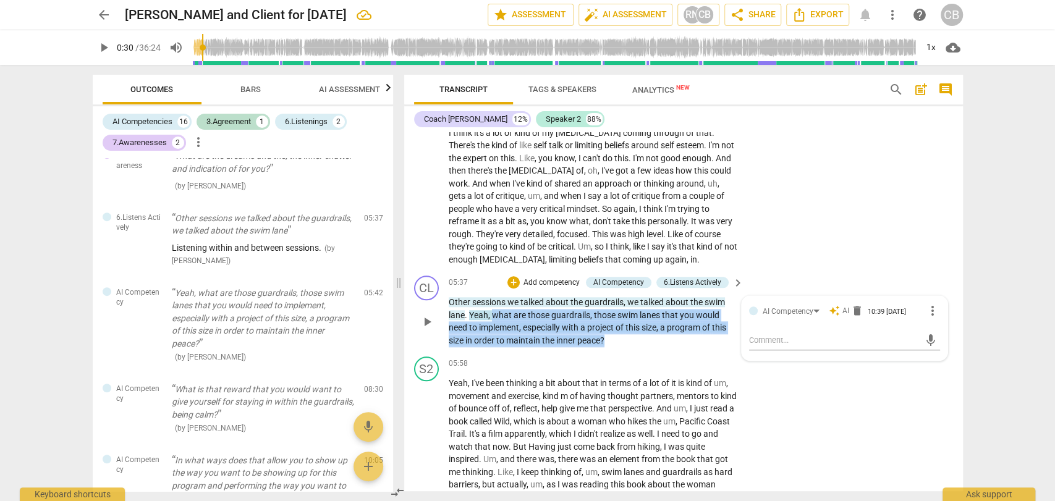
drag, startPoint x: 607, startPoint y: 342, endPoint x: 492, endPoint y: 318, distance: 118.1
click at [492, 318] on p "Other sessions we talked about the guardrails , we talked about the swim lane .…" at bounding box center [593, 321] width 289 height 51
click at [513, 279] on div "+" at bounding box center [514, 282] width 12 height 12
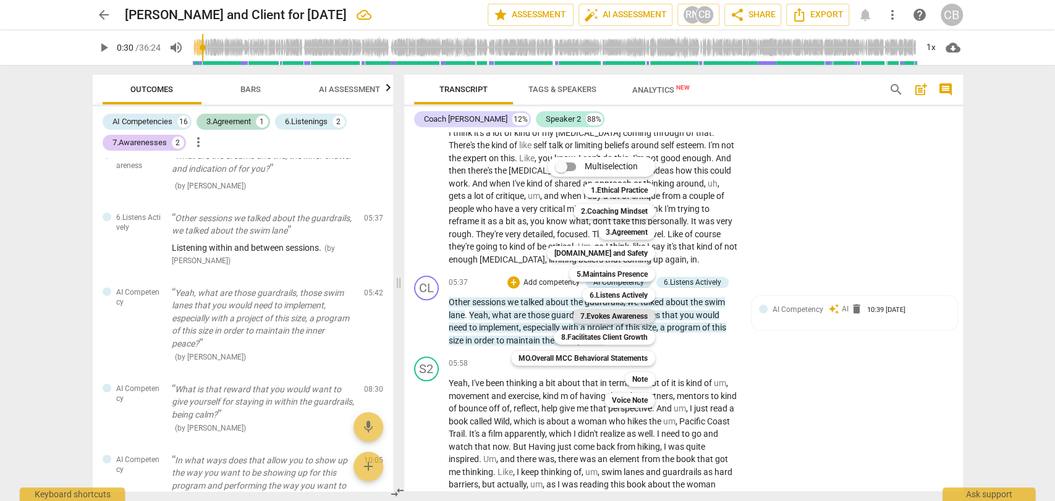
click at [615, 315] on b "7.Evokes Awareness" at bounding box center [614, 316] width 67 height 15
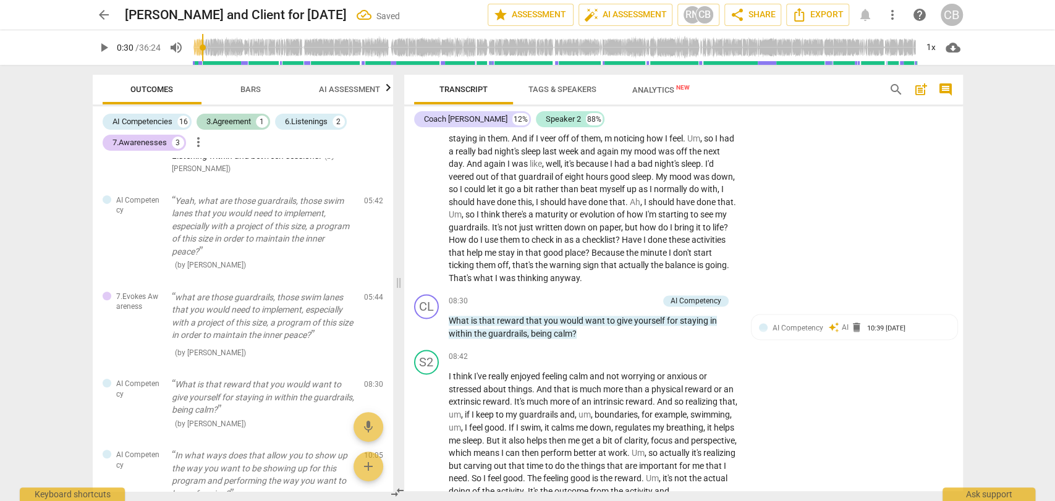
scroll to position [1289, 0]
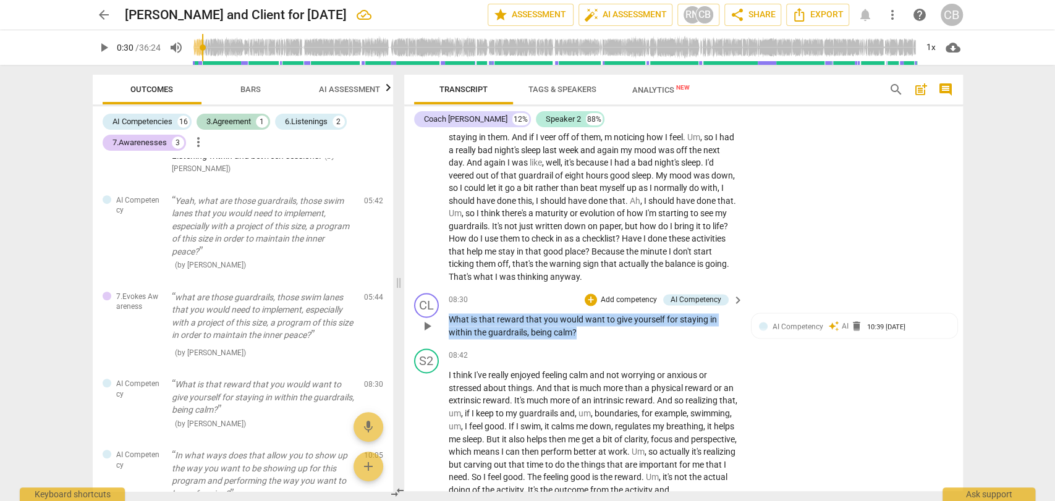
drag, startPoint x: 576, startPoint y: 332, endPoint x: 450, endPoint y: 318, distance: 127.6
click at [450, 318] on p "What is that reward that you would want to give yourself for staying in within …" at bounding box center [593, 325] width 289 height 25
click at [589, 300] on div "+" at bounding box center [591, 300] width 12 height 12
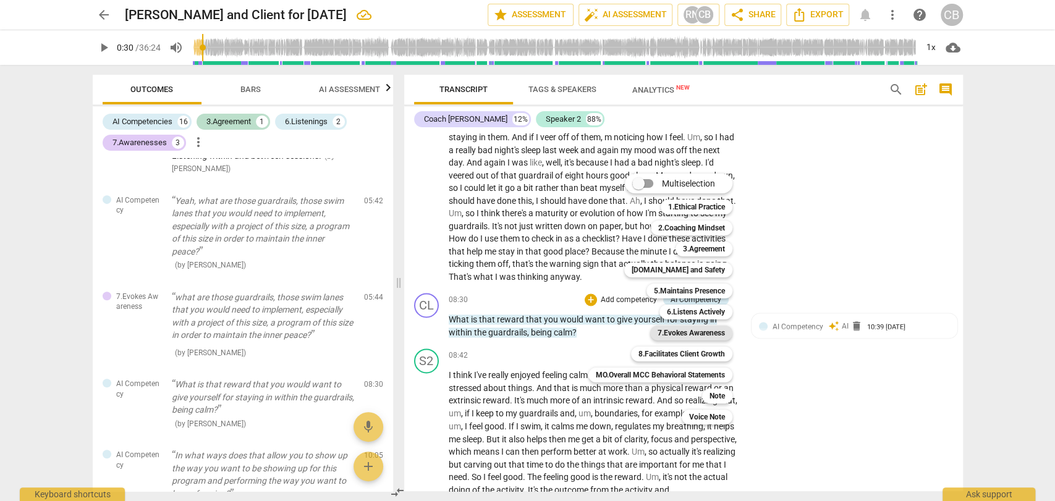
click at [665, 337] on b "7.Evokes Awareness" at bounding box center [691, 333] width 67 height 15
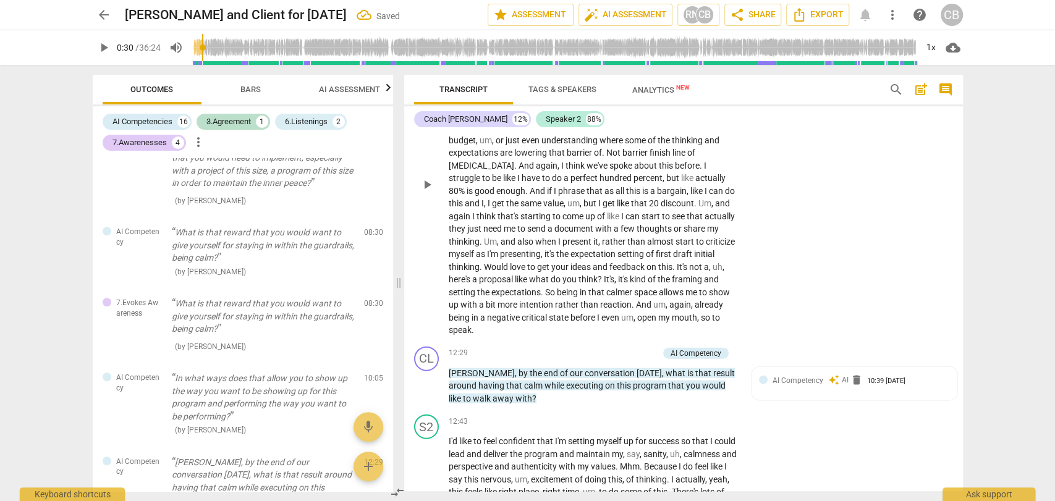
scroll to position [1933, 0]
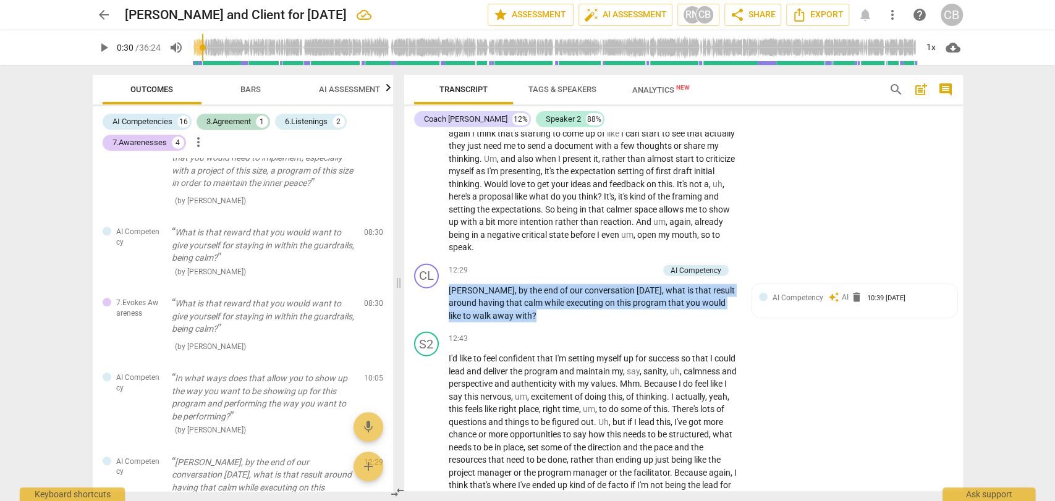
drag, startPoint x: 515, startPoint y: 328, endPoint x: 568, endPoint y: 269, distance: 78.8
click at [449, 301] on p "[PERSON_NAME] , by the end of our conversation [DATE] , what is that result aro…" at bounding box center [593, 303] width 289 height 38
click at [590, 277] on div "+" at bounding box center [591, 271] width 12 height 12
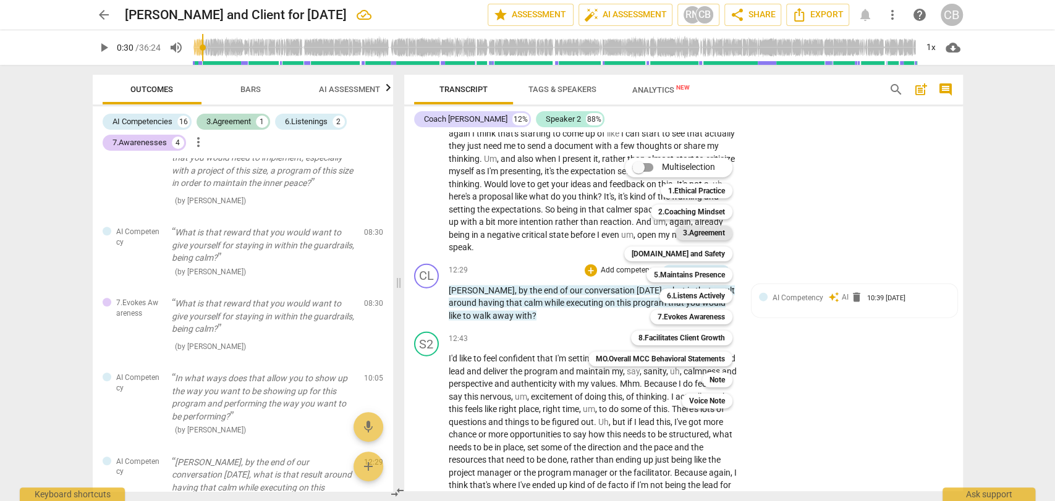
click at [693, 233] on b "3.Agreement" at bounding box center [704, 233] width 42 height 15
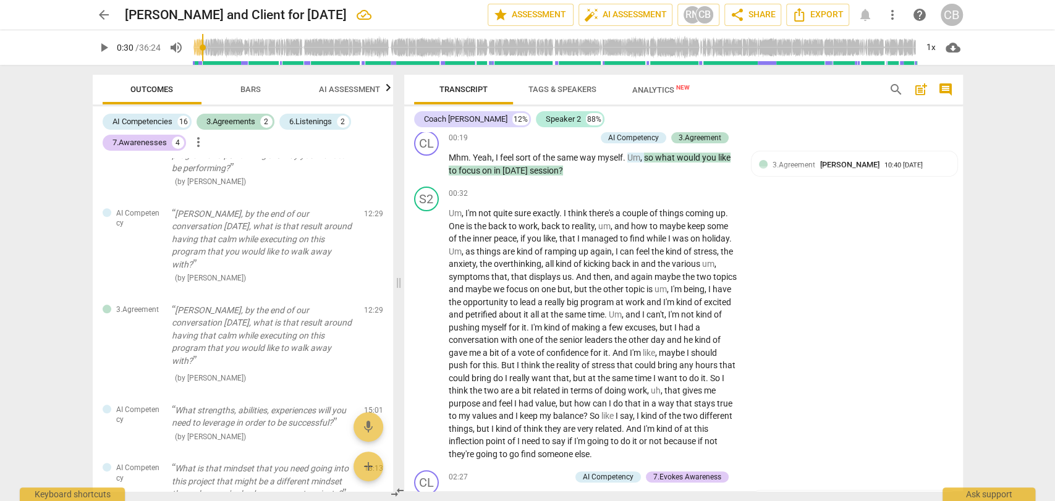
scroll to position [0, 0]
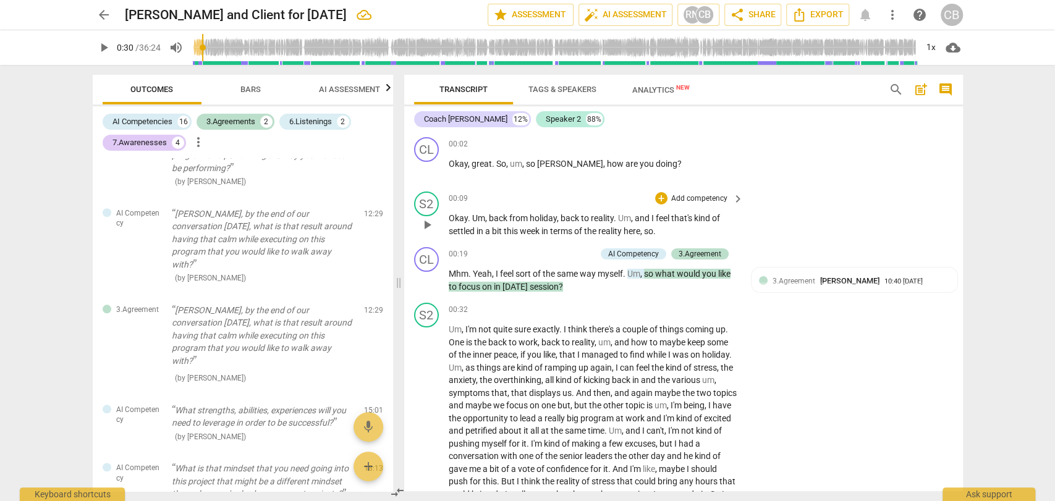
click at [103, 48] on span "play_arrow" at bounding box center [103, 47] width 15 height 15
click at [772, 356] on div "S2 play_arrow pause 00:32 + Add competency keyboard_arrow_right Um , I'm not qu…" at bounding box center [683, 440] width 559 height 284
click at [929, 47] on div "1x" at bounding box center [931, 48] width 23 height 20
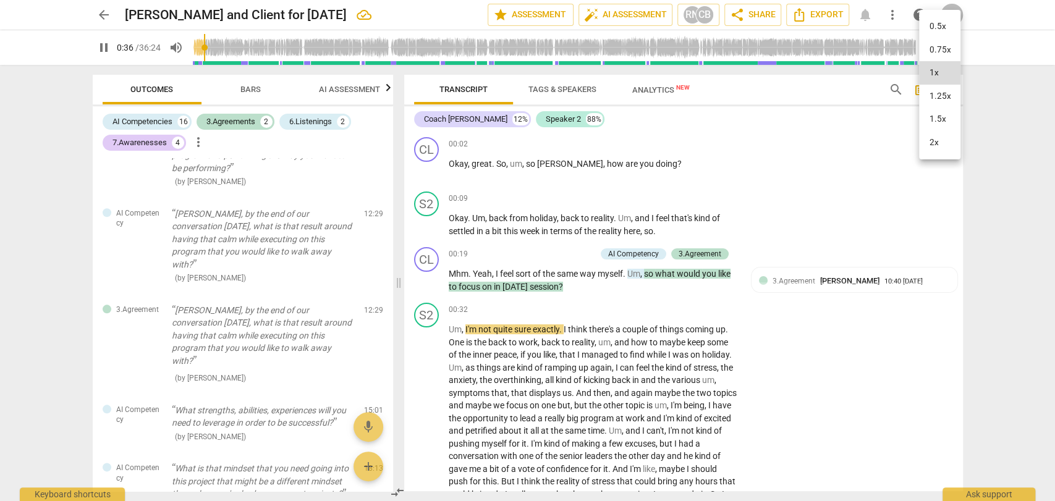
click at [938, 150] on li "2x" at bounding box center [939, 142] width 41 height 23
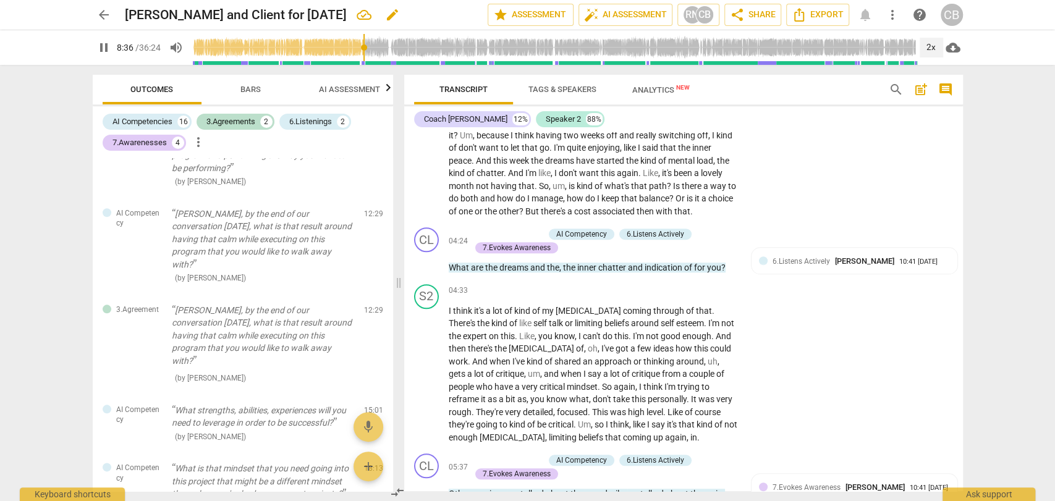
scroll to position [1351, 0]
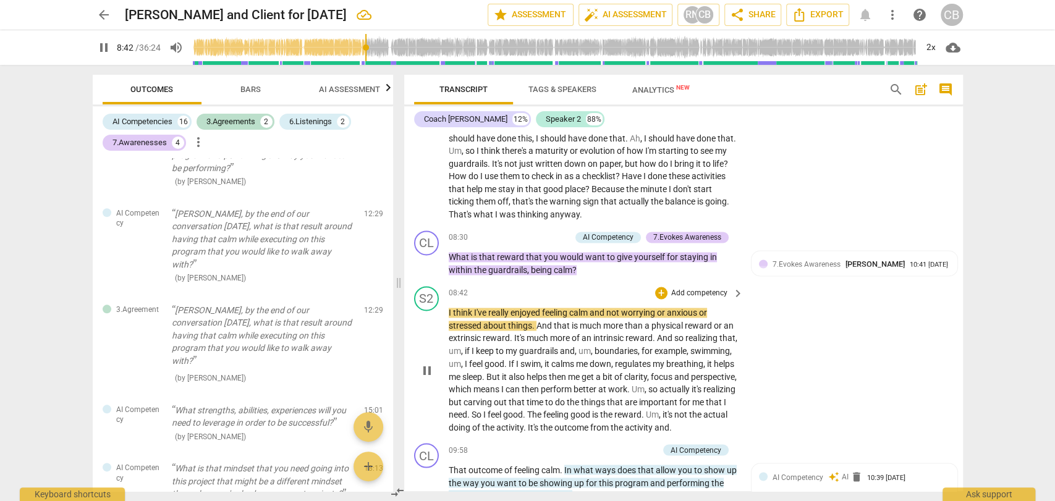
click at [450, 312] on span "I" at bounding box center [451, 313] width 4 height 10
type input "526"
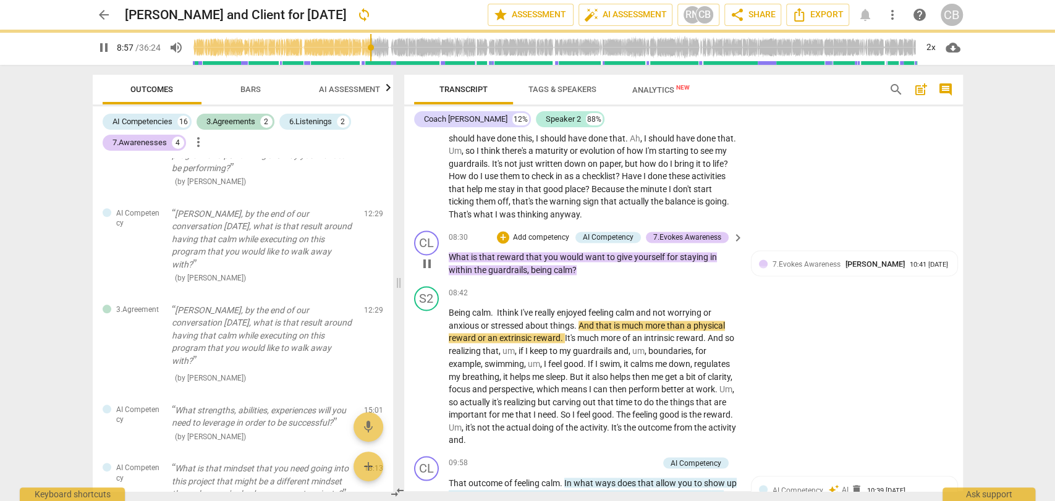
click at [573, 270] on span "?" at bounding box center [575, 270] width 4 height 10
click at [573, 456] on div "09:58 + Add competency AI Competency keyboard_arrow_right" at bounding box center [597, 463] width 297 height 14
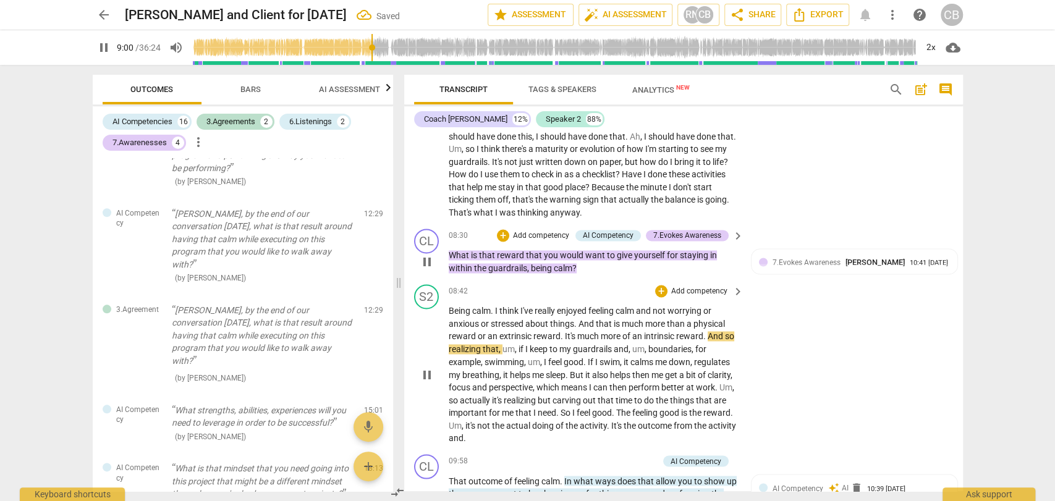
scroll to position [1350, 0]
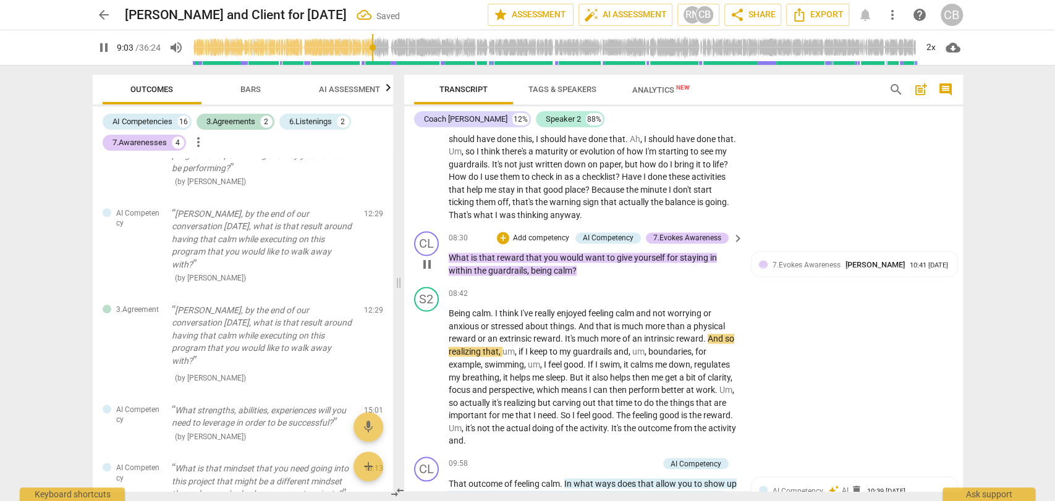
click at [573, 268] on span "?" at bounding box center [575, 271] width 4 height 10
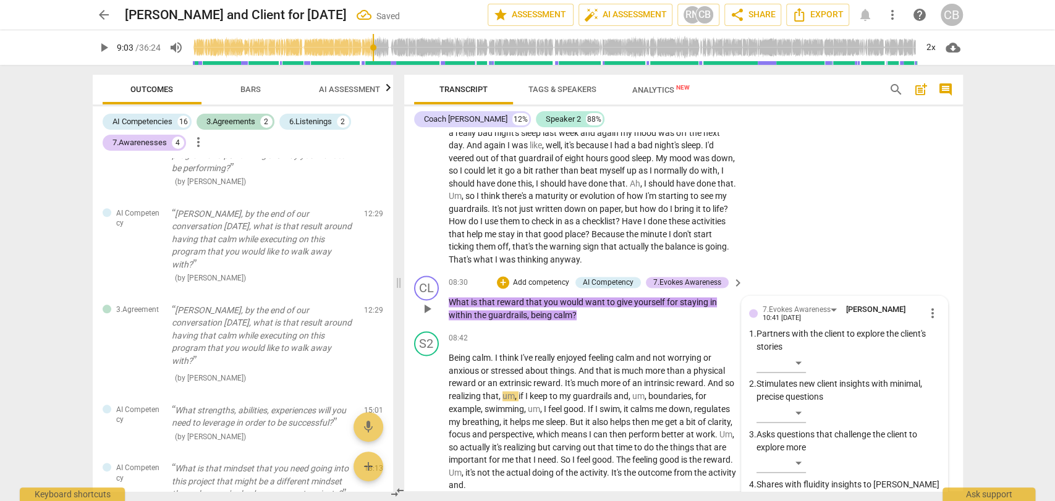
scroll to position [1303, 0]
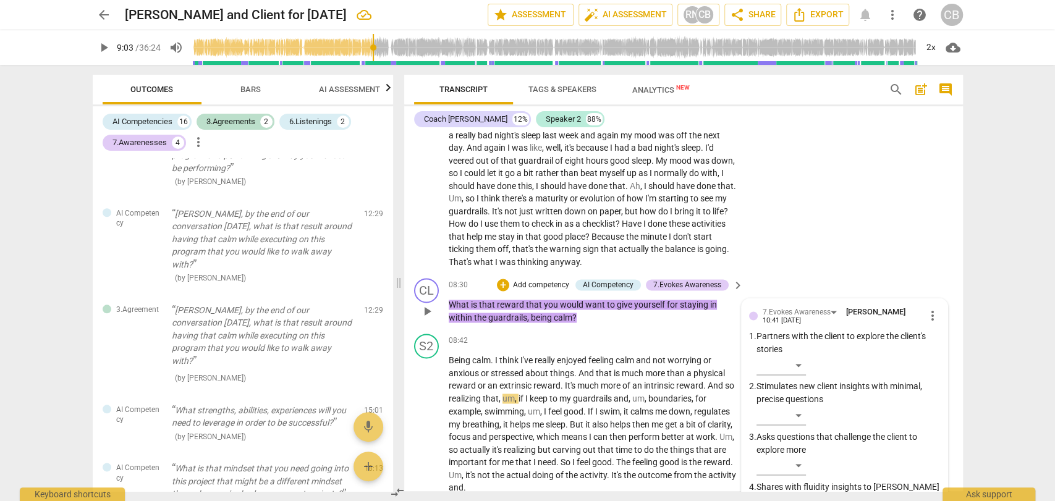
click at [573, 315] on span "?" at bounding box center [575, 318] width 4 height 10
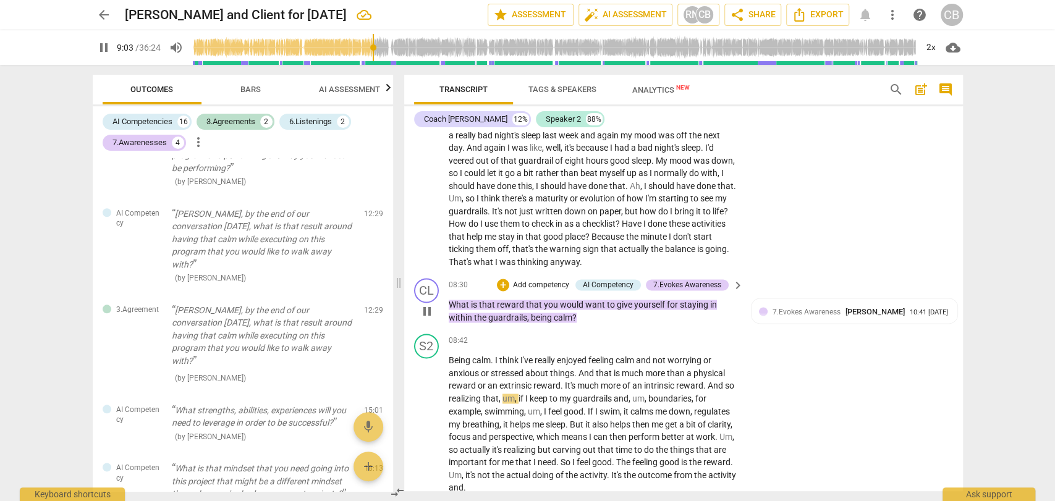
type input "544"
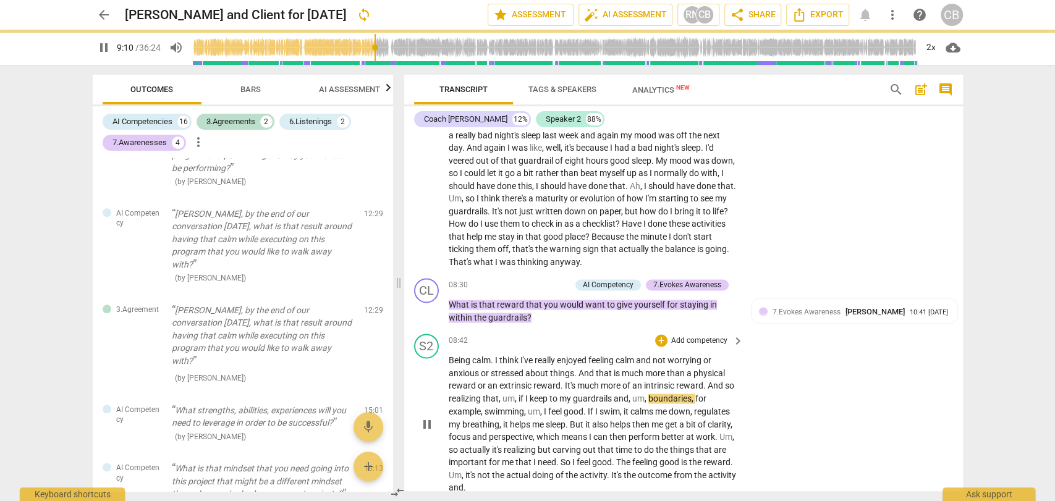
click at [776, 352] on div "S2 play_arrow pause 08:42 + Add competency keyboard_arrow_right Being calm . I …" at bounding box center [683, 414] width 559 height 170
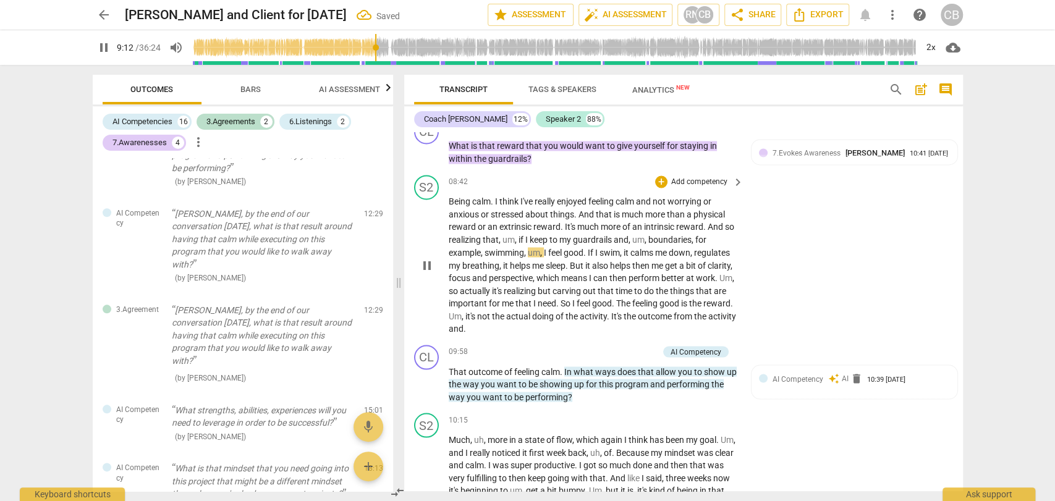
scroll to position [1463, 0]
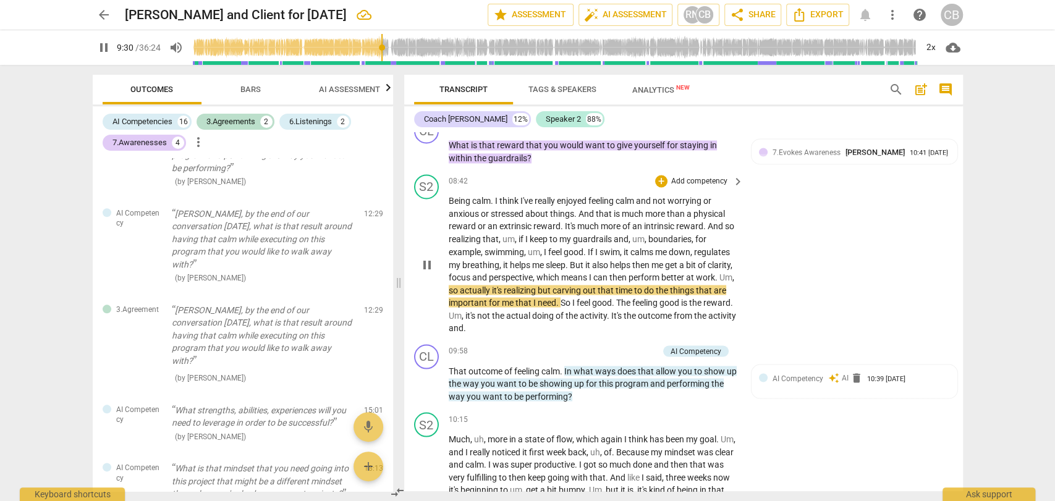
click at [592, 253] on span "If" at bounding box center [591, 252] width 7 height 10
type input "571"
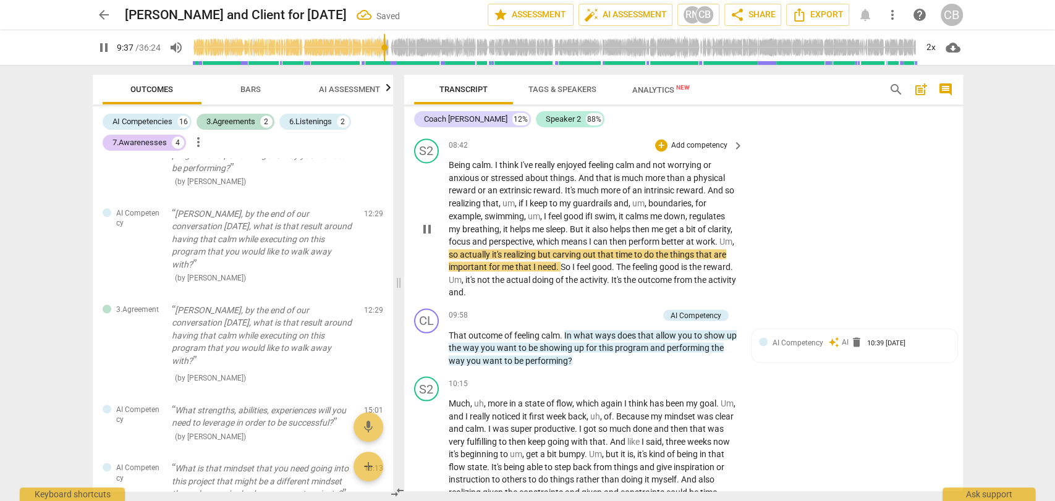
scroll to position [1499, 0]
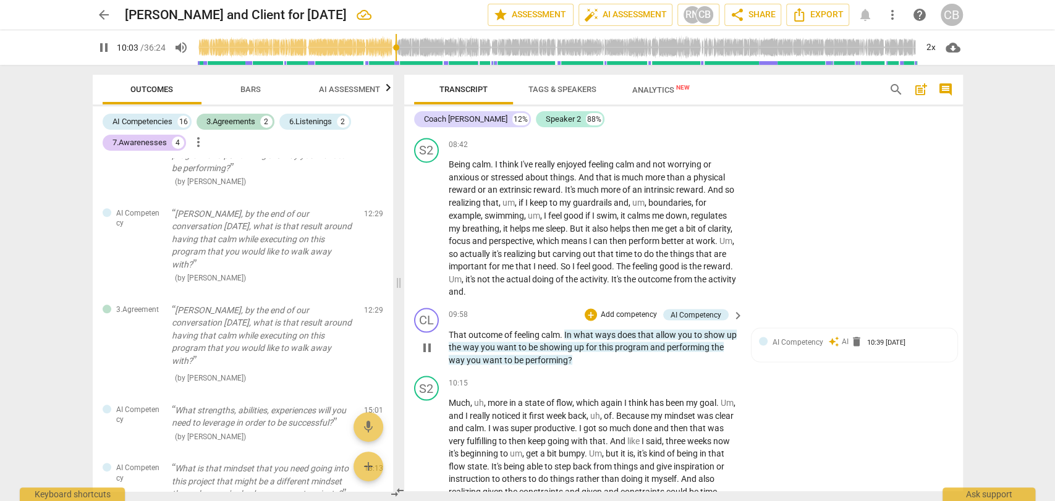
click at [450, 333] on span "That" at bounding box center [459, 335] width 20 height 10
type input "604"
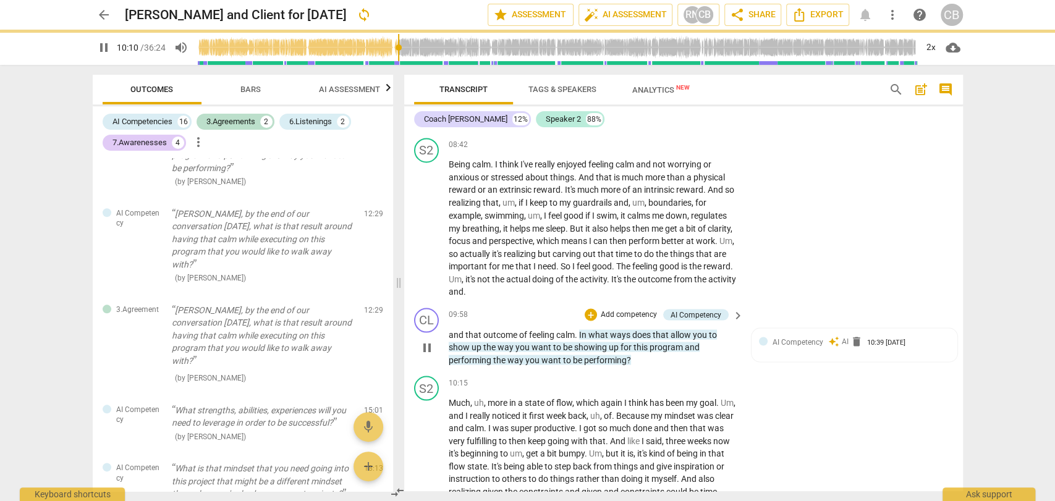
click at [579, 333] on span "." at bounding box center [577, 335] width 4 height 10
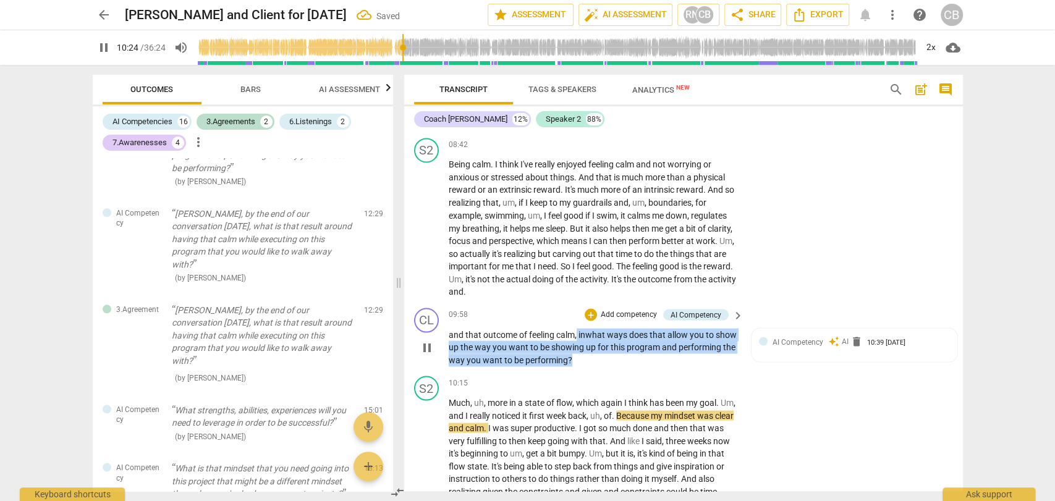
drag, startPoint x: 634, startPoint y: 357, endPoint x: 578, endPoint y: 332, distance: 61.2
click at [578, 332] on p "and that outcome of feeling calm, in what ways does that allow you to show up t…" at bounding box center [593, 347] width 289 height 38
click at [591, 313] on div "+" at bounding box center [591, 315] width 12 height 12
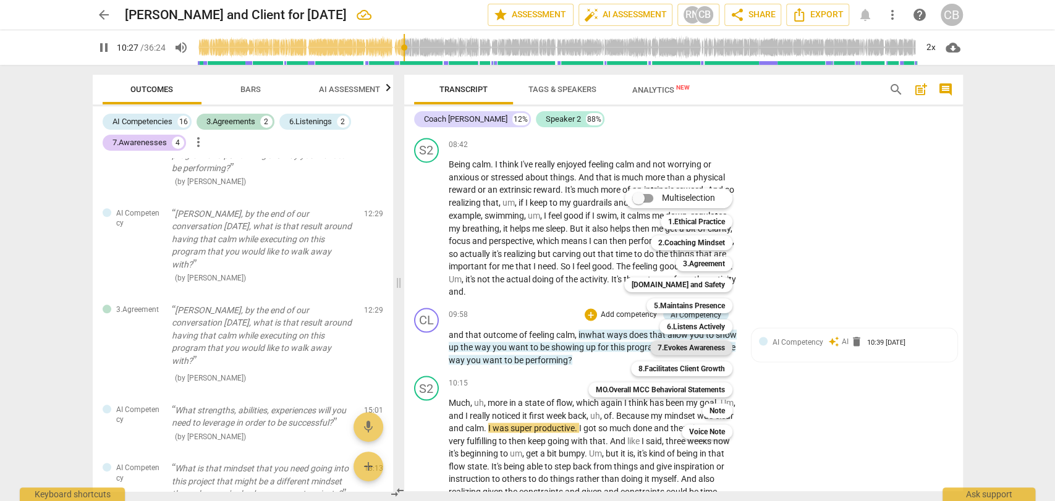
click at [679, 344] on b "7.Evokes Awareness" at bounding box center [691, 348] width 67 height 15
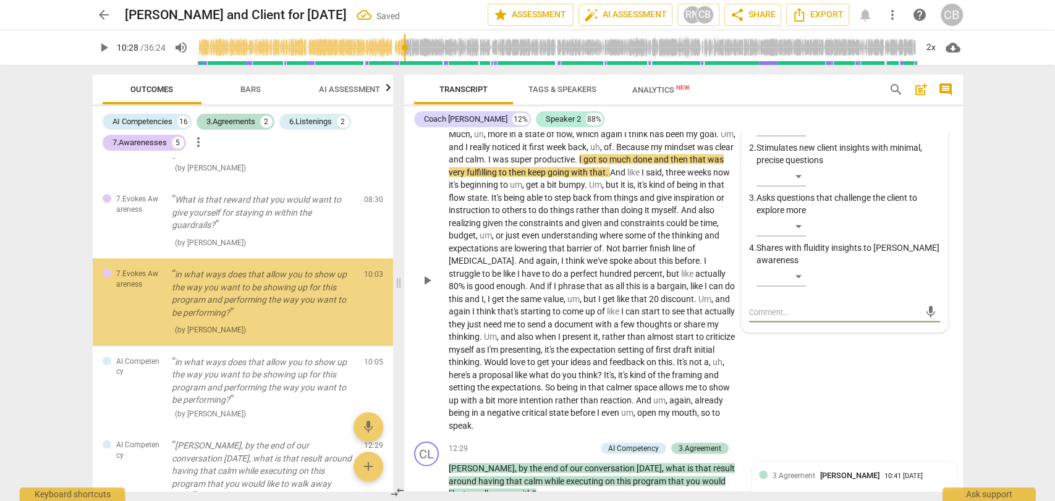
scroll to position [731, 0]
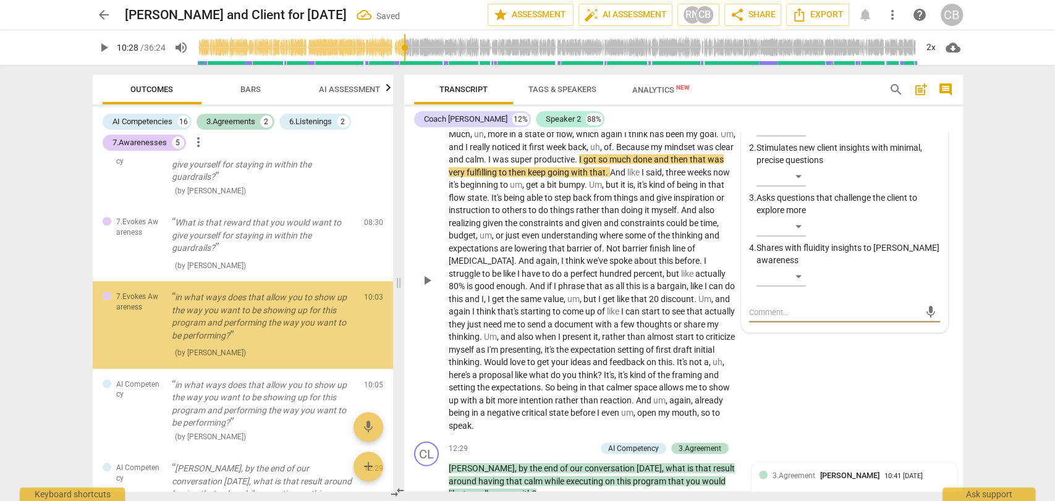
click at [576, 330] on p "Much , uh , more in a state of flow , which again I think has been my goal . Um…" at bounding box center [593, 280] width 289 height 304
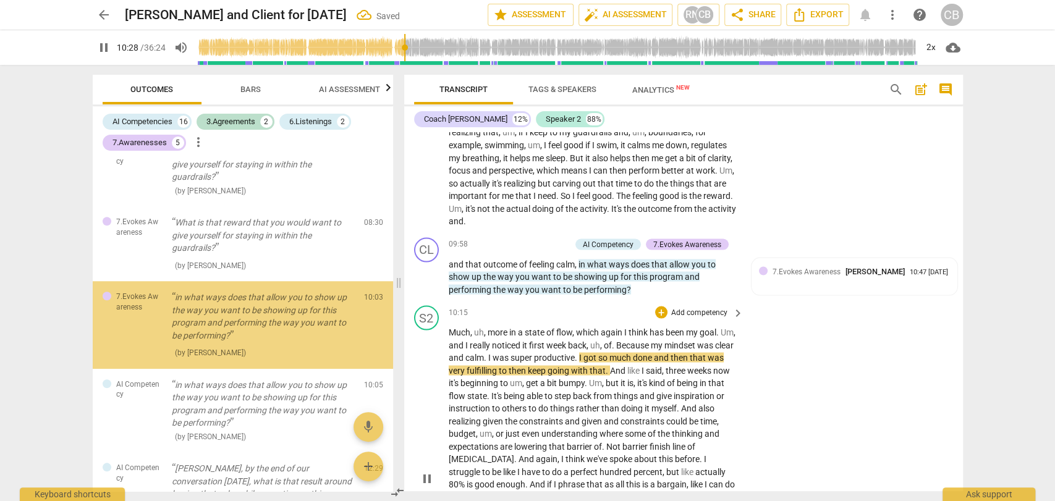
scroll to position [1566, 0]
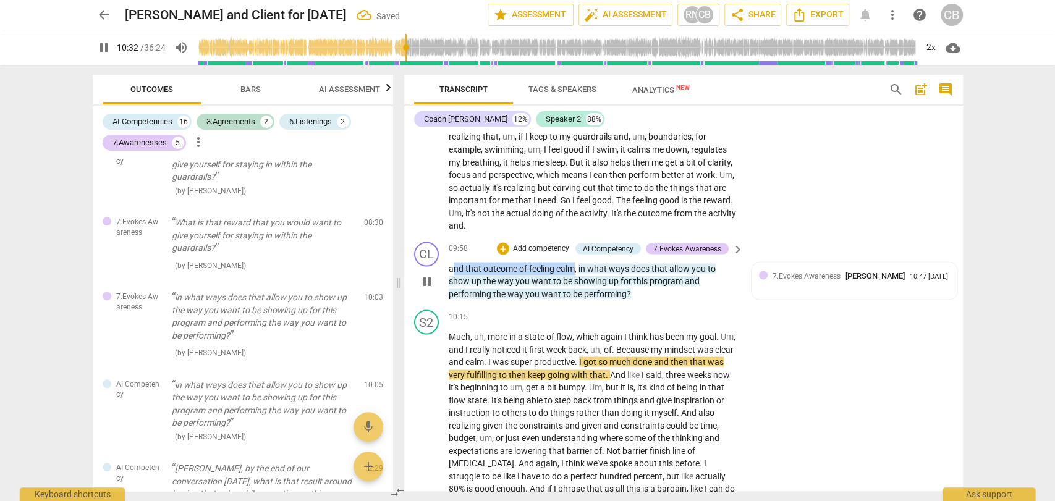
drag, startPoint x: 576, startPoint y: 269, endPoint x: 450, endPoint y: 271, distance: 125.5
click at [450, 271] on p "and that outcome of feeling calm , in what ways does that allow you to show up …" at bounding box center [593, 281] width 289 height 38
click at [503, 249] on div "+" at bounding box center [503, 248] width 12 height 12
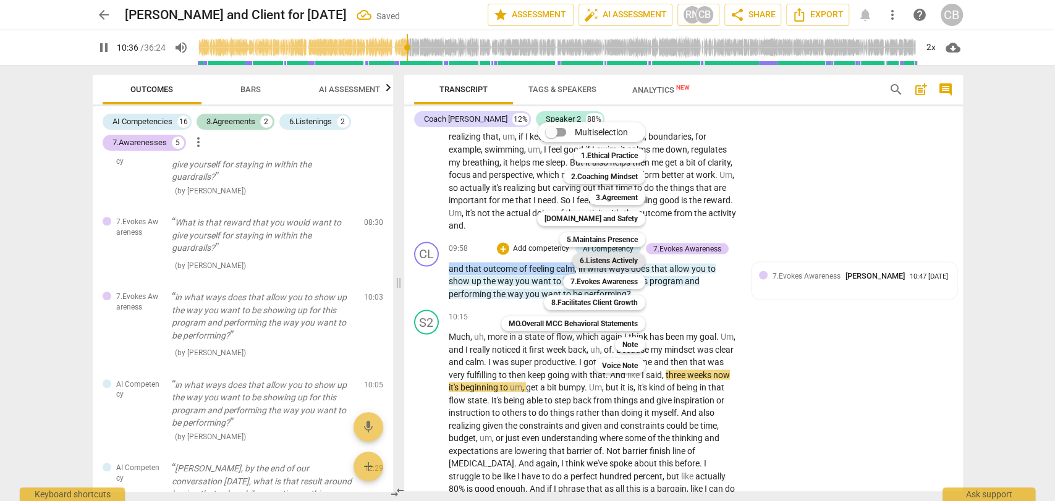
click at [592, 256] on b "6.Listens Actively" at bounding box center [609, 261] width 58 height 15
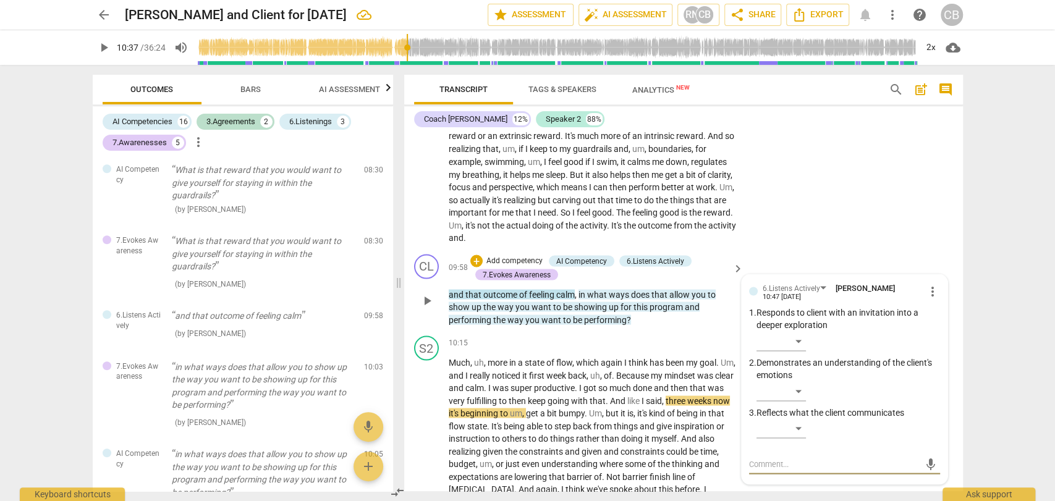
scroll to position [1556, 0]
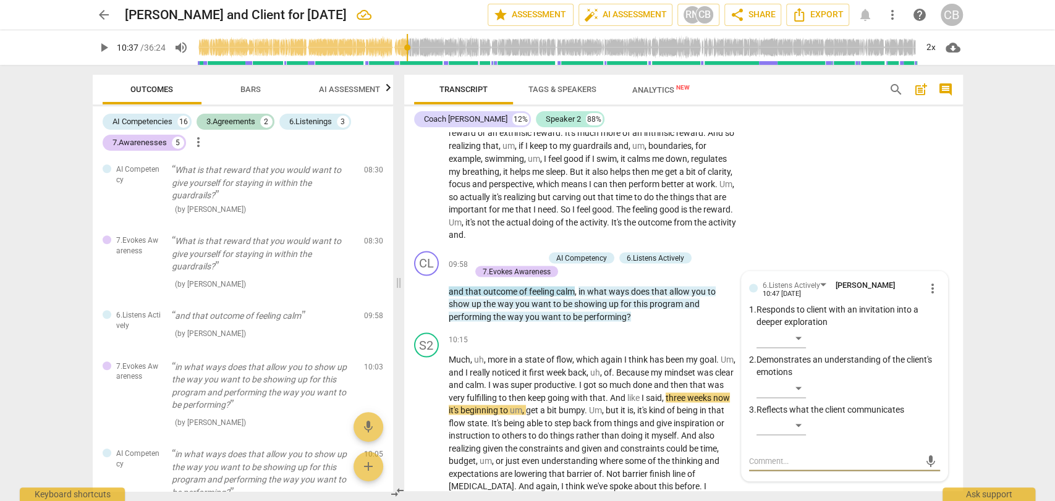
click at [104, 45] on span "play_arrow" at bounding box center [103, 47] width 15 height 15
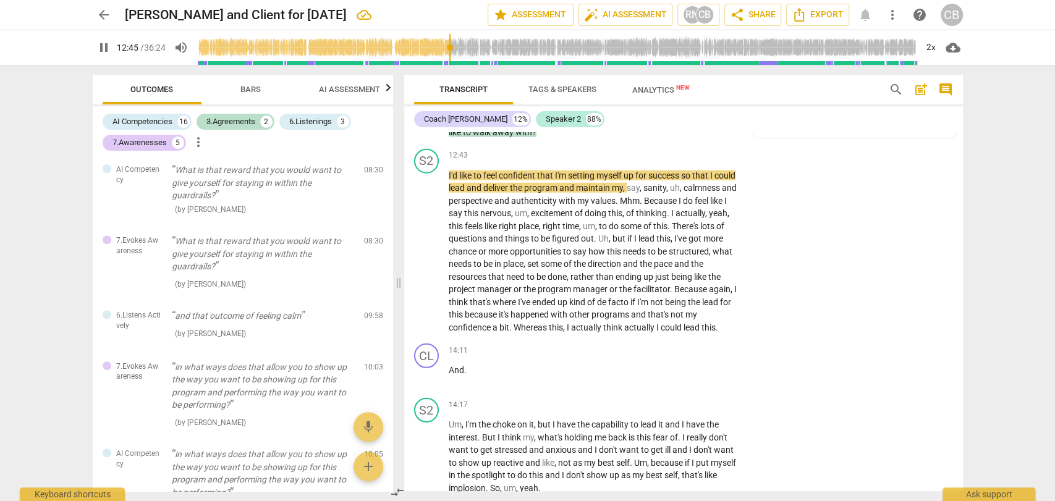
scroll to position [2167, 0]
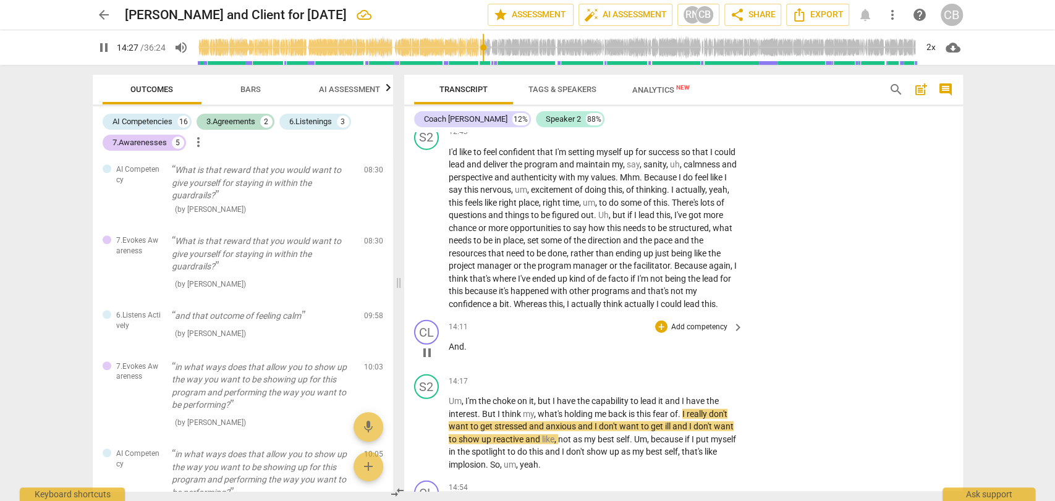
click at [470, 354] on p "And ." at bounding box center [593, 347] width 289 height 13
type input "869"
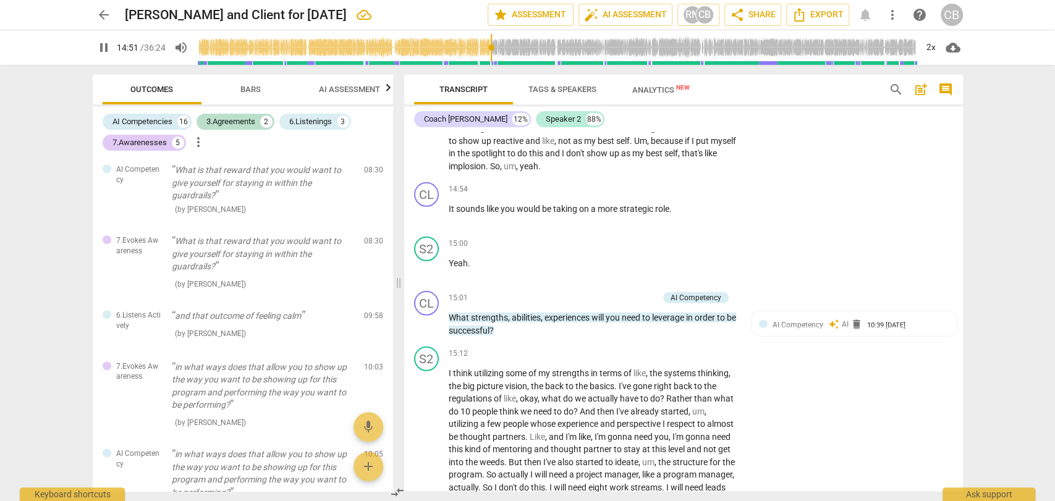
scroll to position [2411, 0]
click at [658, 195] on div "+" at bounding box center [661, 189] width 12 height 12
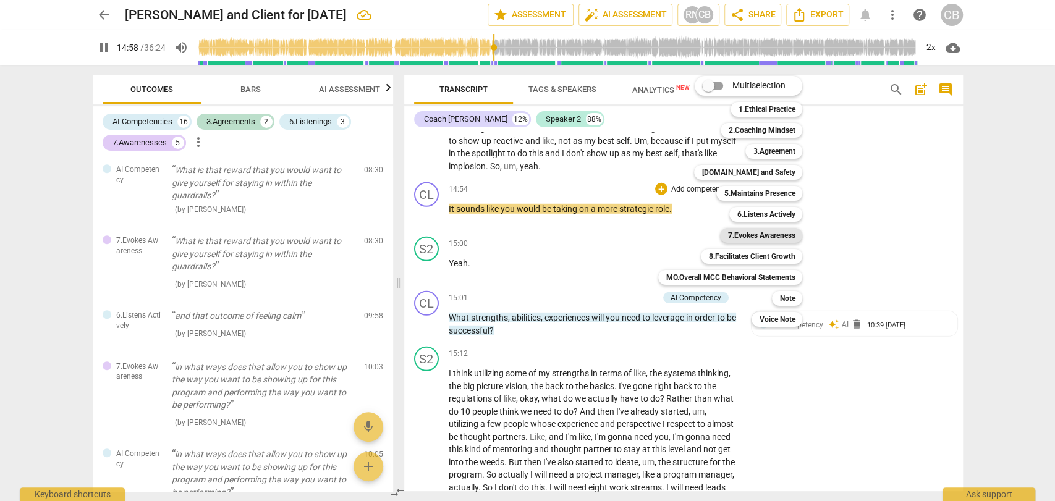
click at [747, 240] on b "7.Evokes Awareness" at bounding box center [761, 235] width 67 height 15
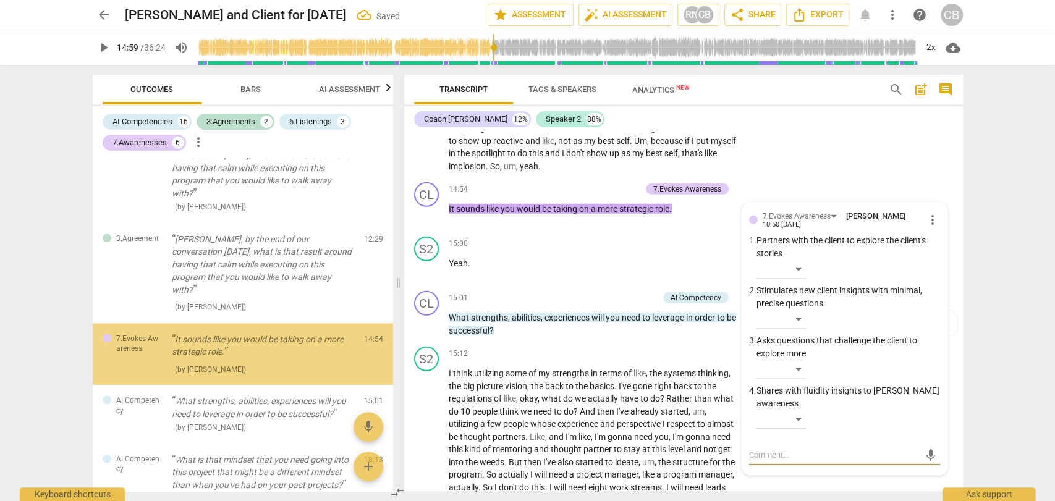
scroll to position [1112, 0]
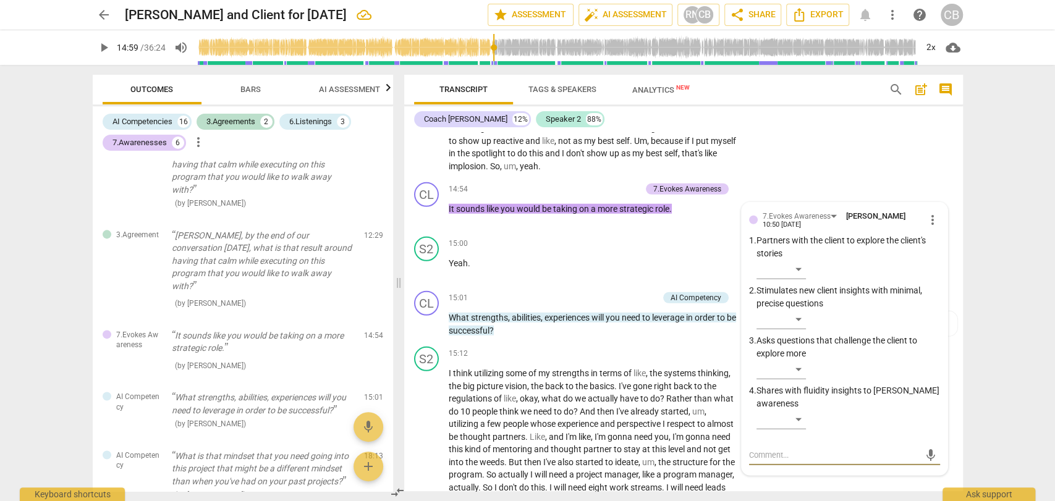
click at [109, 49] on span "play_arrow" at bounding box center [103, 47] width 15 height 15
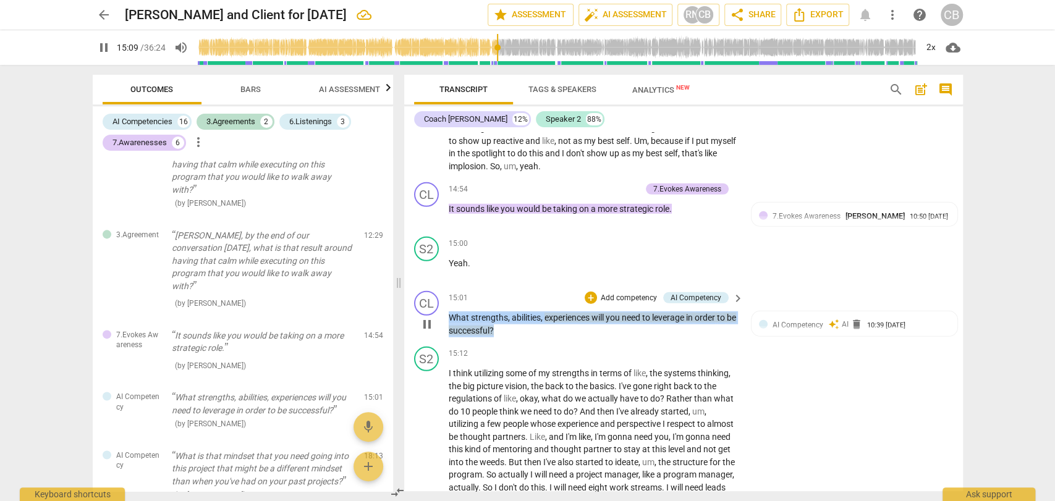
drag, startPoint x: 513, startPoint y: 340, endPoint x: 446, endPoint y: 331, distance: 68.0
click at [446, 331] on div "CL play_arrow pause 15:01 + Add competency AI Competency keyboard_arrow_right W…" at bounding box center [683, 314] width 559 height 56
click at [589, 304] on div "+" at bounding box center [591, 298] width 12 height 12
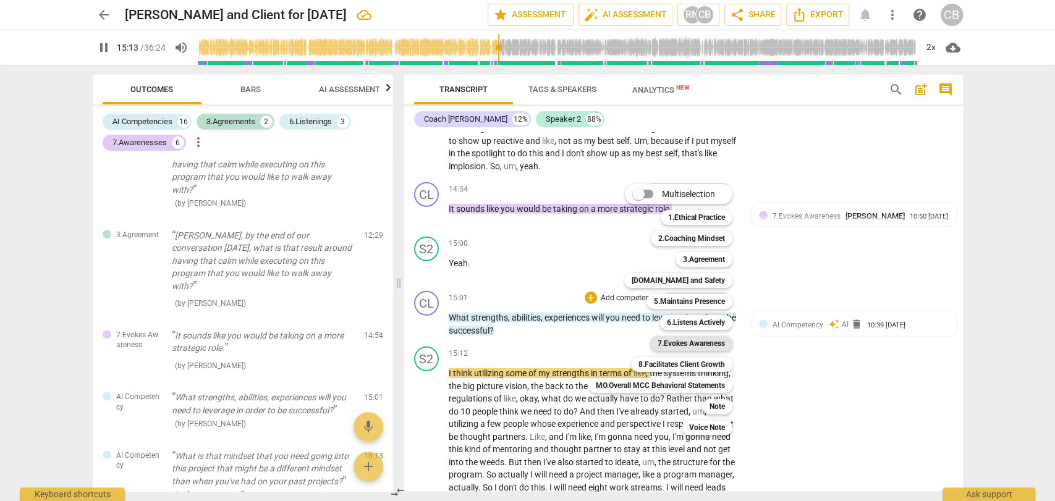
click at [693, 341] on b "7.Evokes Awareness" at bounding box center [691, 343] width 67 height 15
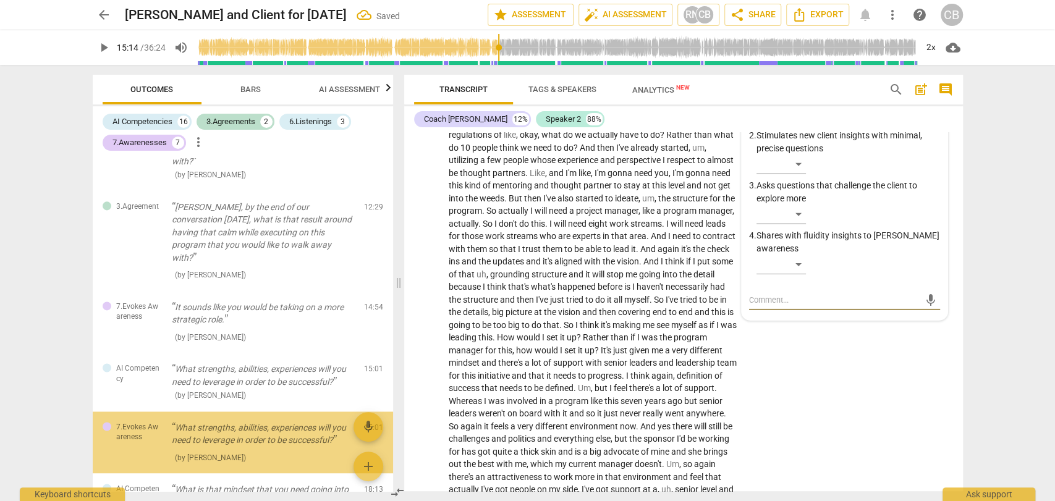
scroll to position [1232, 0]
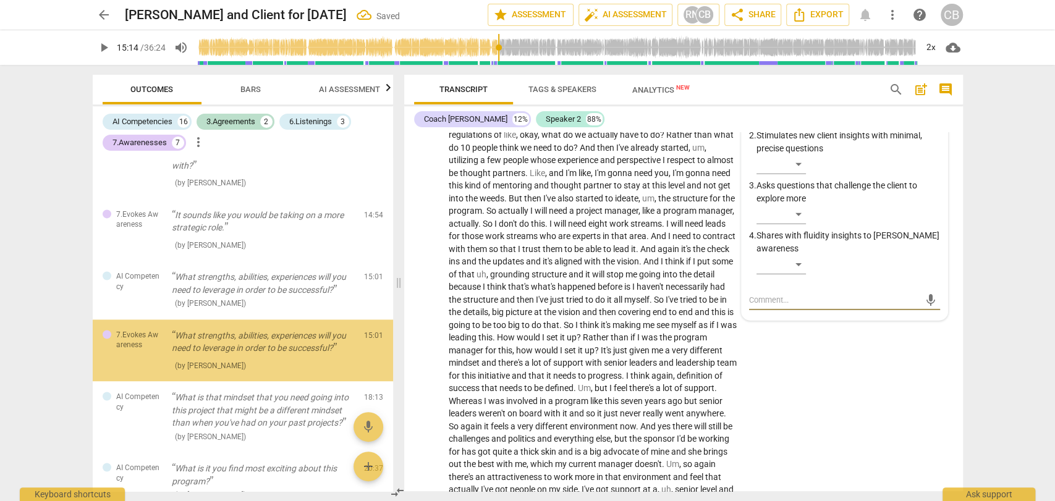
click at [102, 48] on span "play_arrow" at bounding box center [103, 47] width 15 height 15
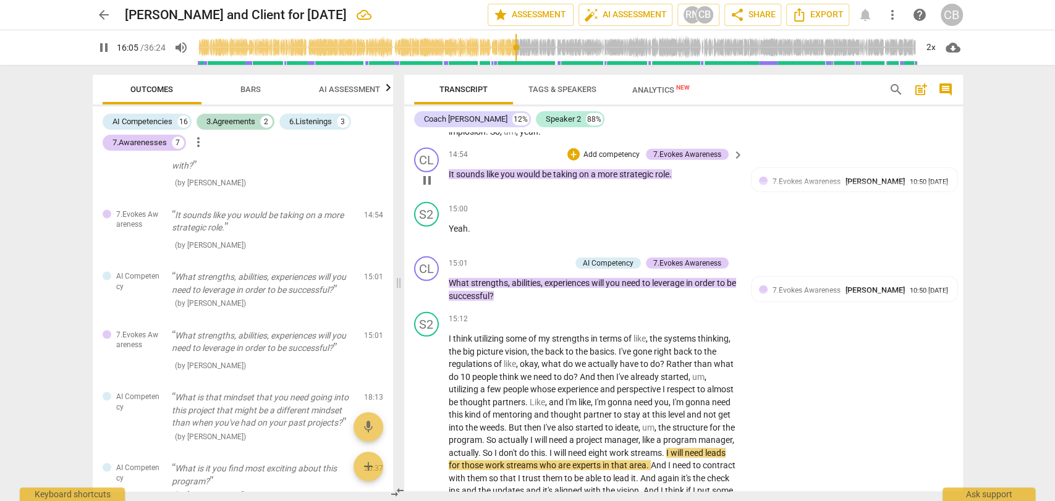
scroll to position [2439, 0]
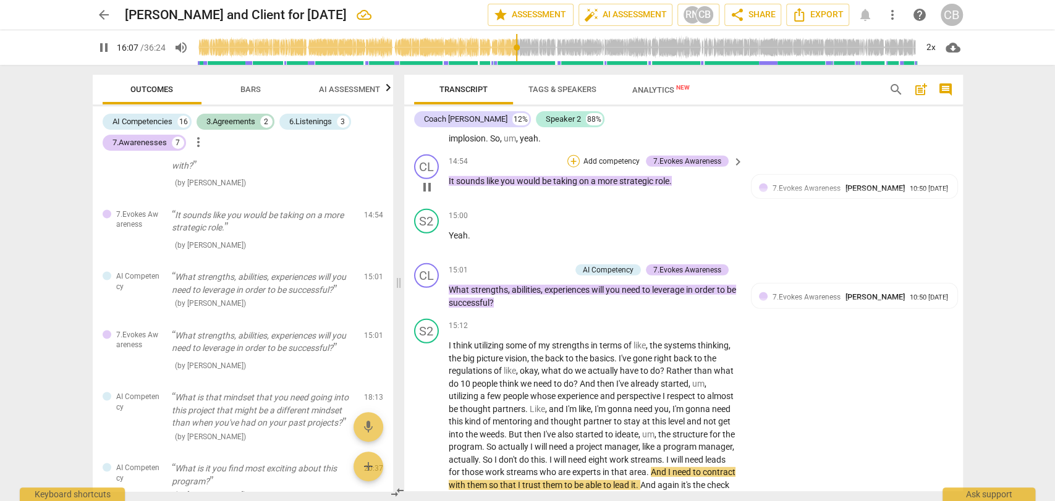
click at [572, 168] on div "+" at bounding box center [574, 161] width 12 height 12
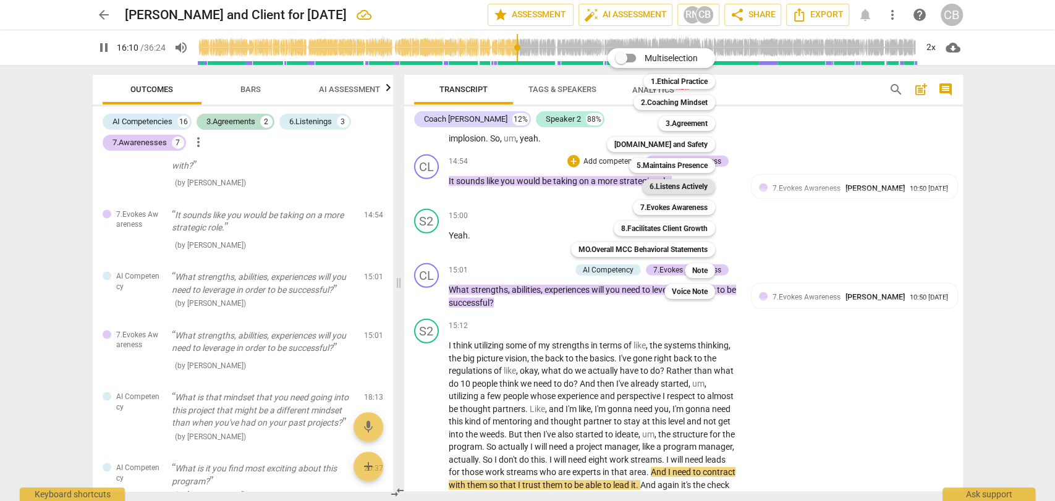
click at [668, 189] on b "6.Listens Actively" at bounding box center [679, 186] width 58 height 15
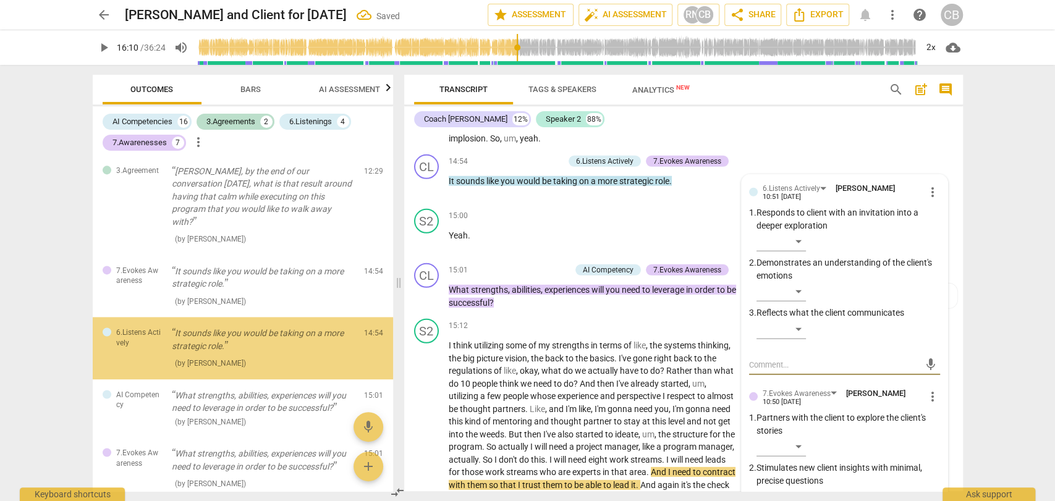
scroll to position [1174, 0]
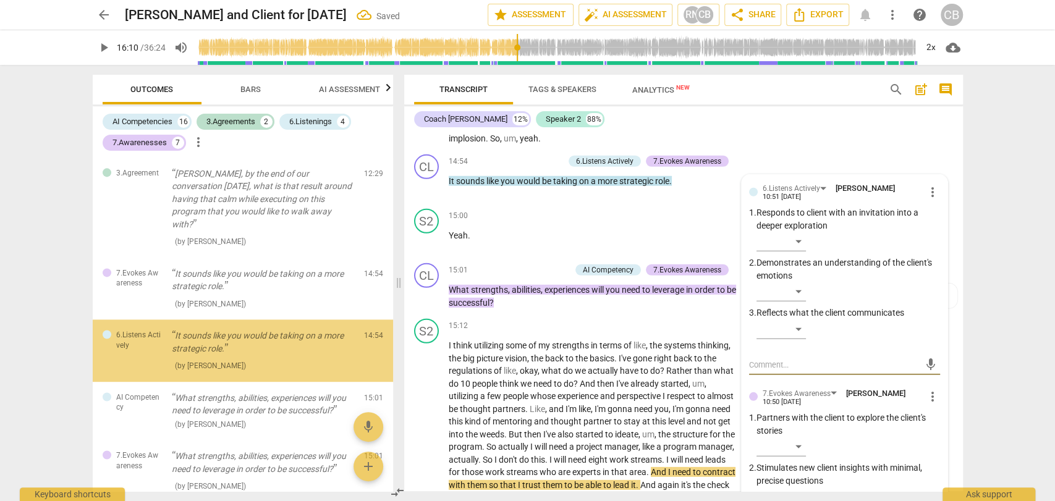
click at [105, 51] on span "play_arrow" at bounding box center [103, 47] width 15 height 15
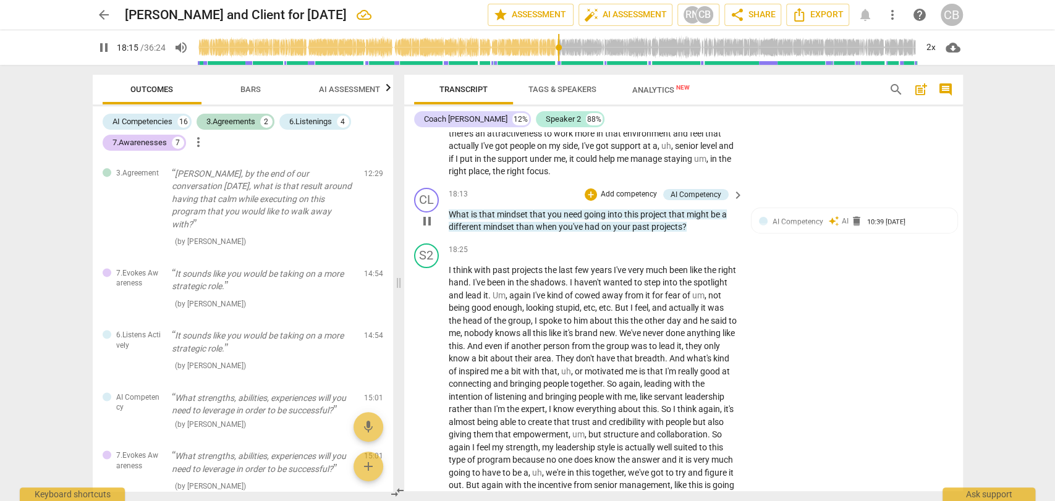
scroll to position [3022, 0]
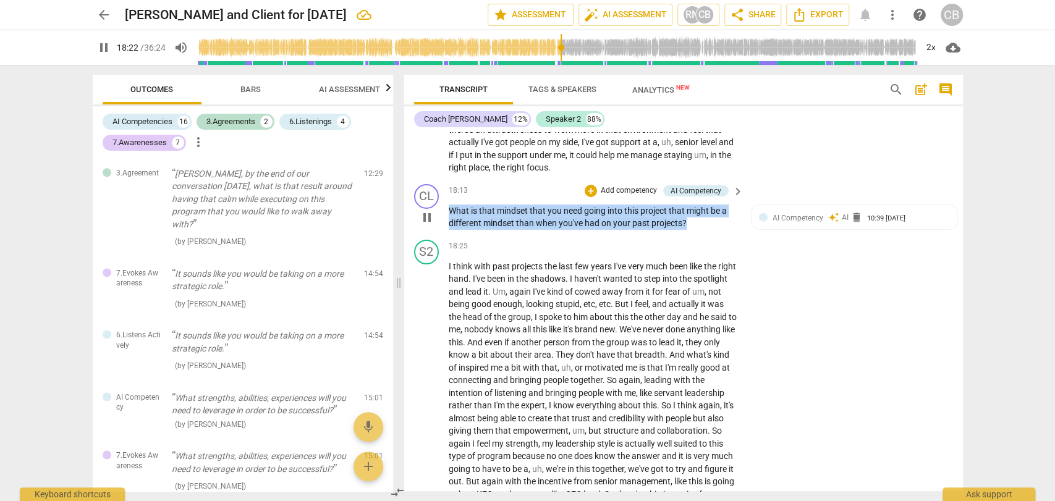
drag, startPoint x: 696, startPoint y: 249, endPoint x: 441, endPoint y: 231, distance: 256.0
click at [441, 231] on div "CL play_arrow pause 18:13 + Add competency AI Competency keyboard_arrow_right W…" at bounding box center [683, 207] width 559 height 56
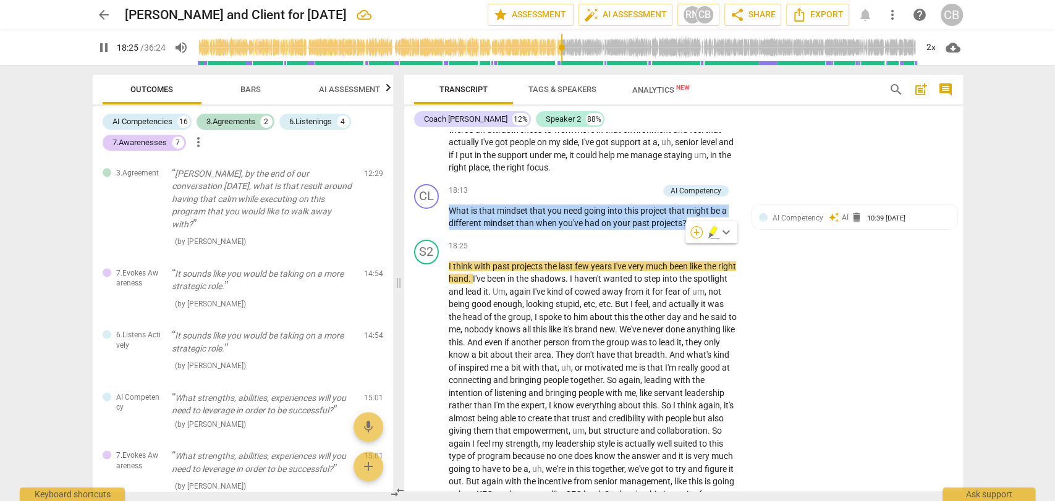
click at [692, 230] on div "+" at bounding box center [697, 232] width 12 height 12
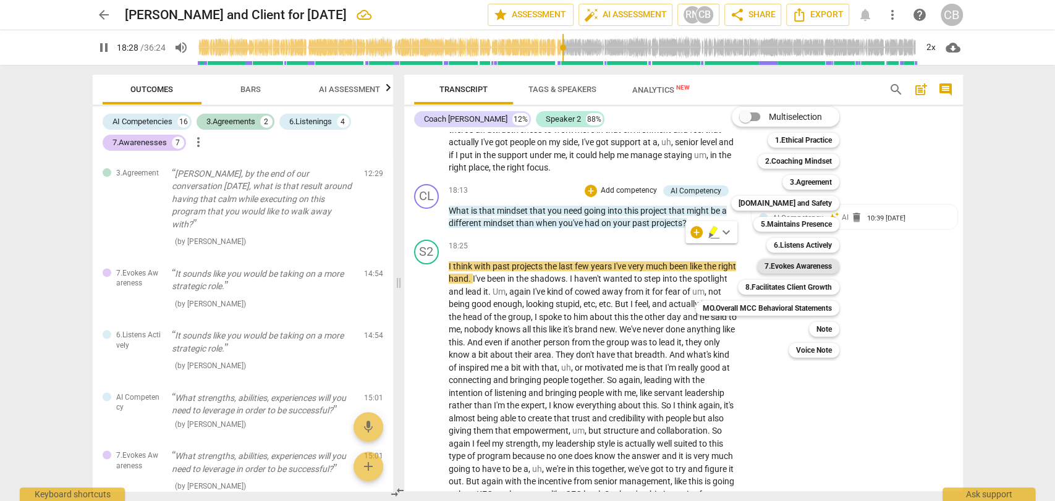
click at [796, 267] on b "7.Evokes Awareness" at bounding box center [798, 266] width 67 height 15
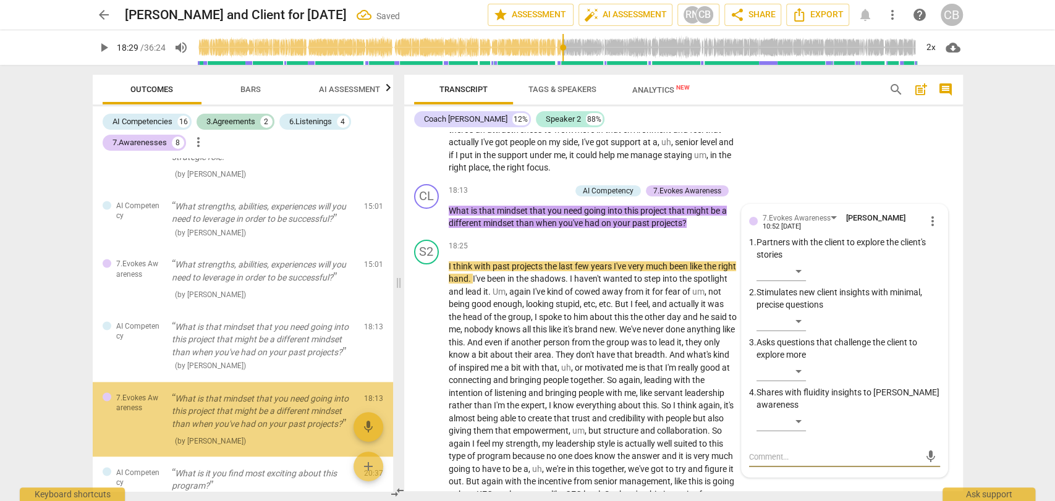
scroll to position [1435, 0]
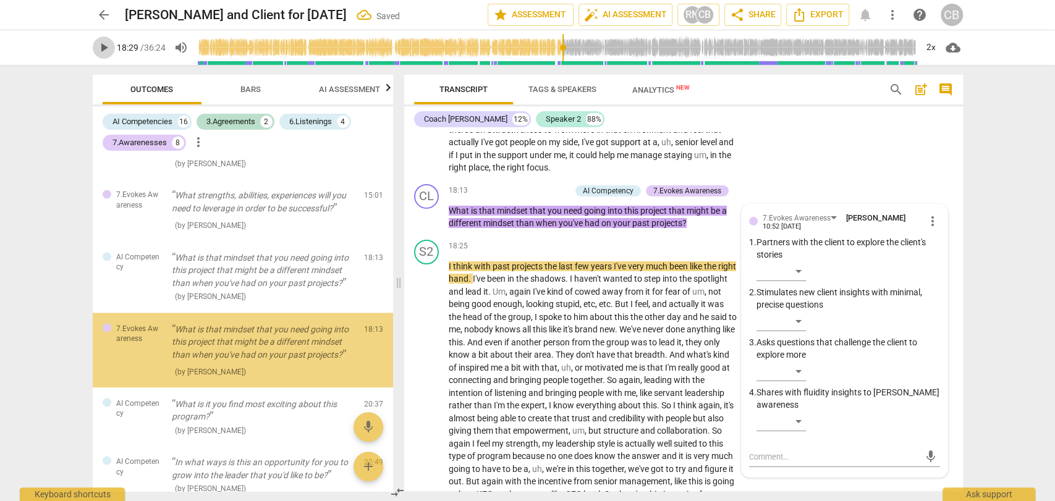
click at [103, 47] on span "play_arrow" at bounding box center [103, 47] width 15 height 15
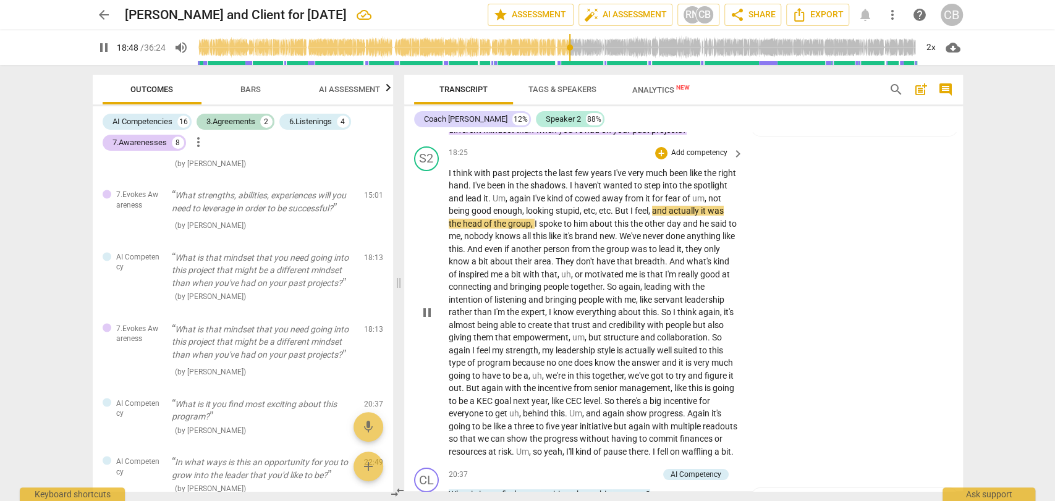
scroll to position [3233, 0]
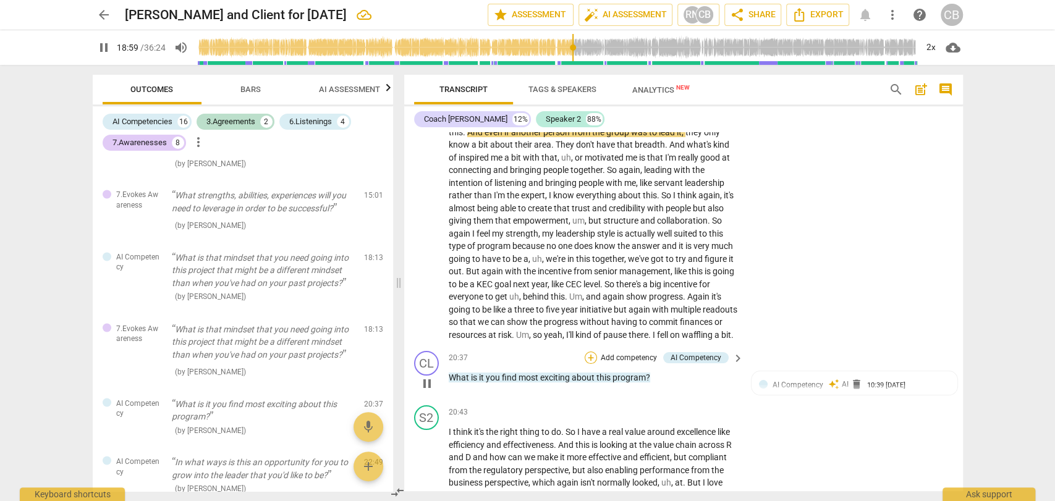
click at [587, 364] on div "+" at bounding box center [591, 358] width 12 height 12
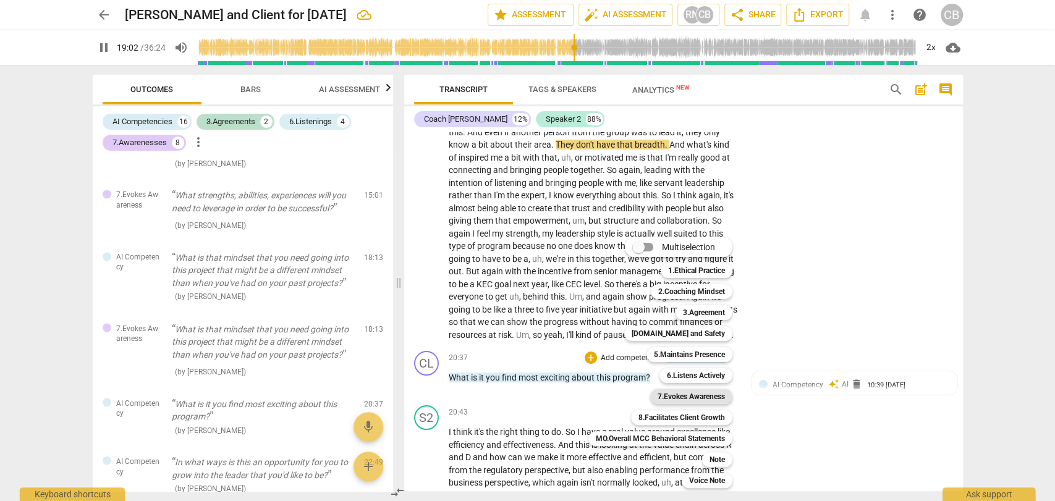
click at [665, 396] on b "7.Evokes Awareness" at bounding box center [691, 397] width 67 height 15
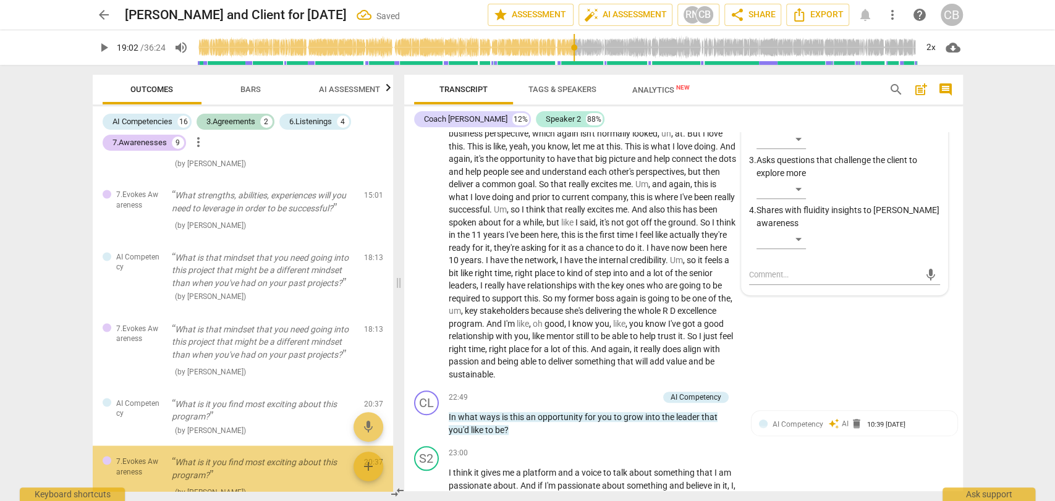
scroll to position [1561, 0]
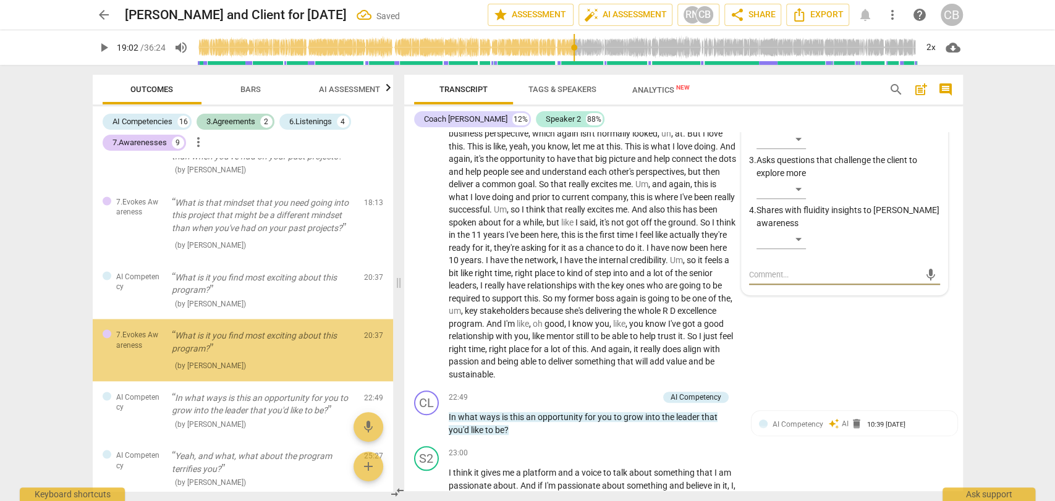
click at [101, 52] on span "play_arrow" at bounding box center [103, 47] width 15 height 15
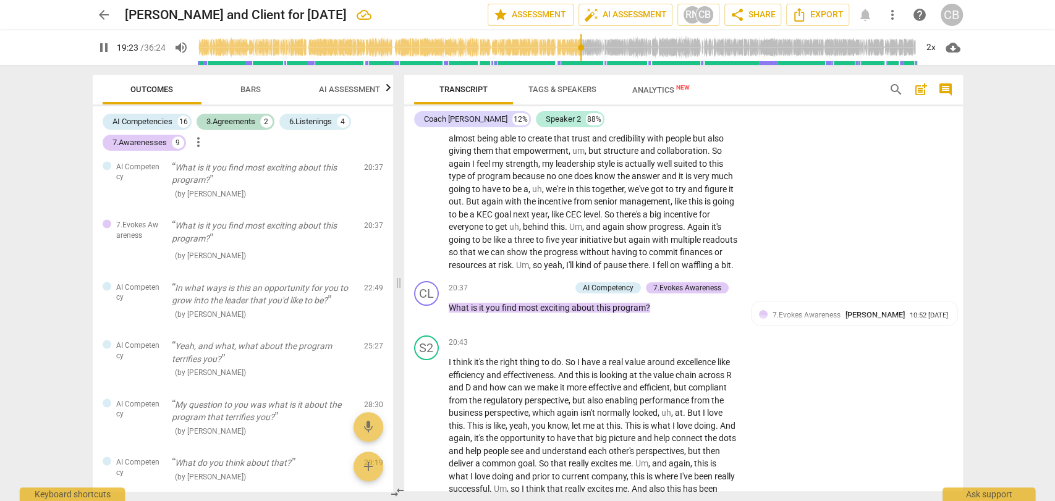
scroll to position [1672, 0]
click at [584, 220] on span "CEC" at bounding box center [575, 215] width 18 height 10
type input "1227"
click at [470, 220] on span "be" at bounding box center [464, 215] width 11 height 10
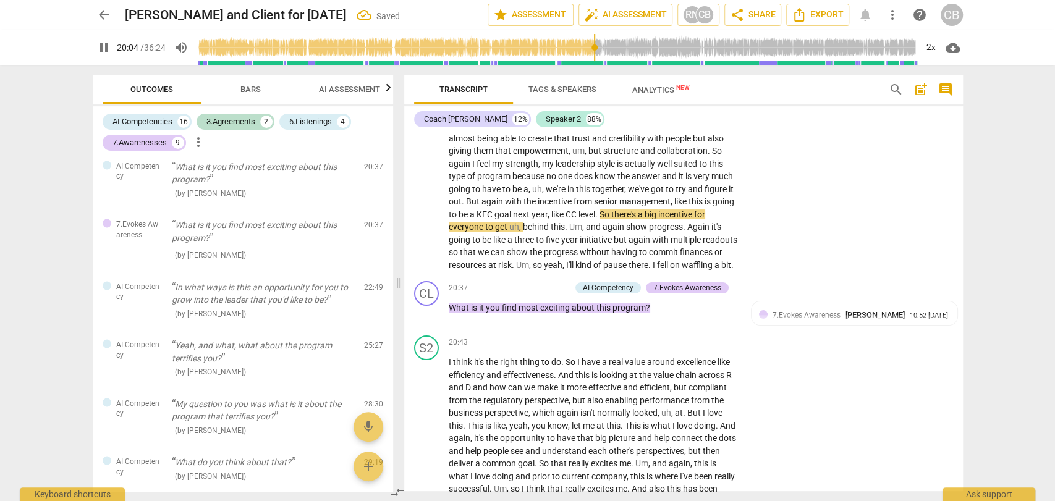
click at [470, 220] on span "be" at bounding box center [464, 215] width 11 height 10
click at [935, 49] on div "2x" at bounding box center [931, 48] width 23 height 20
click at [936, 46] on li "0.75x" at bounding box center [939, 49] width 41 height 23
click at [713, 207] on span "going" at bounding box center [724, 202] width 22 height 10
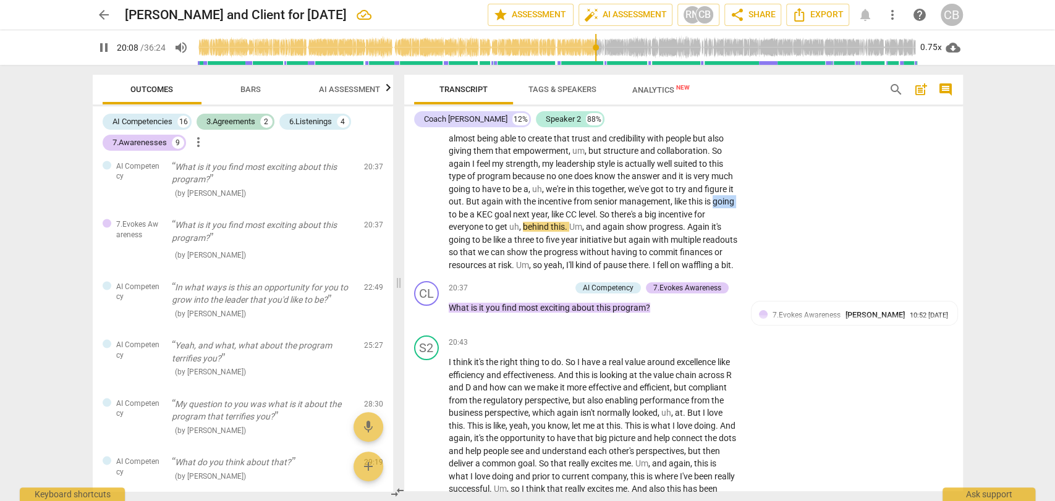
click at [713, 207] on span "going" at bounding box center [724, 202] width 22 height 10
click at [579, 220] on span "CC" at bounding box center [572, 215] width 13 height 10
type input "1205"
click at [459, 313] on span "What" at bounding box center [460, 308] width 22 height 10
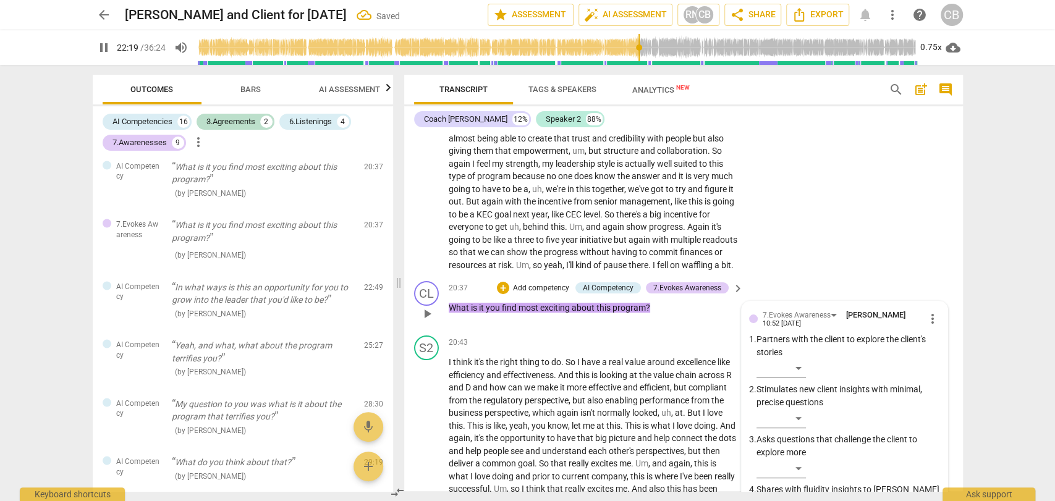
scroll to position [3582, 0]
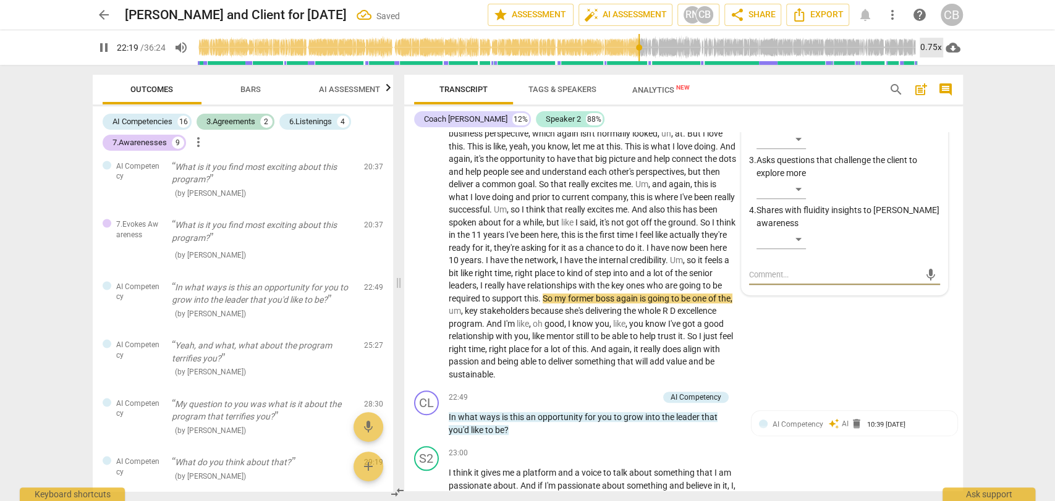
click at [929, 51] on div "0.75x" at bounding box center [931, 48] width 23 height 20
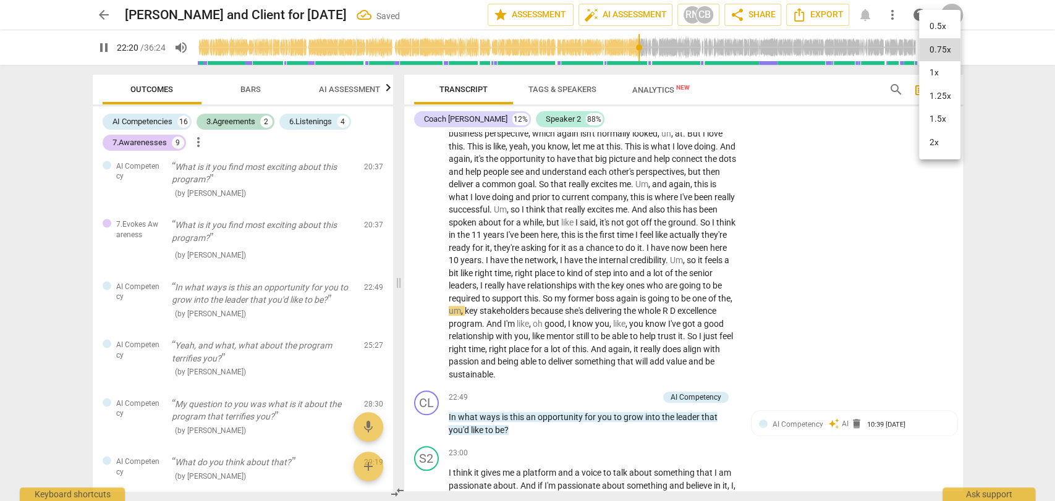
click at [946, 145] on li "2x" at bounding box center [939, 142] width 41 height 23
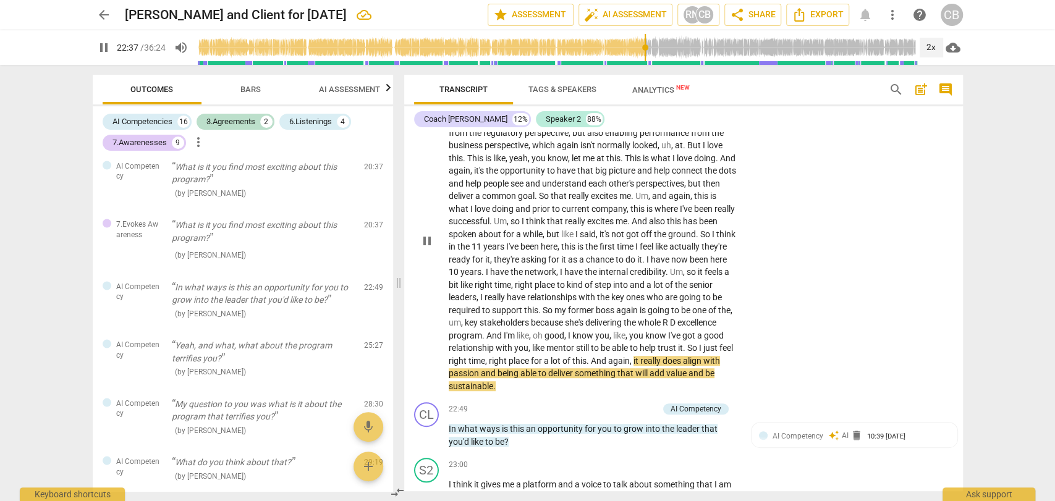
scroll to position [3500, 0]
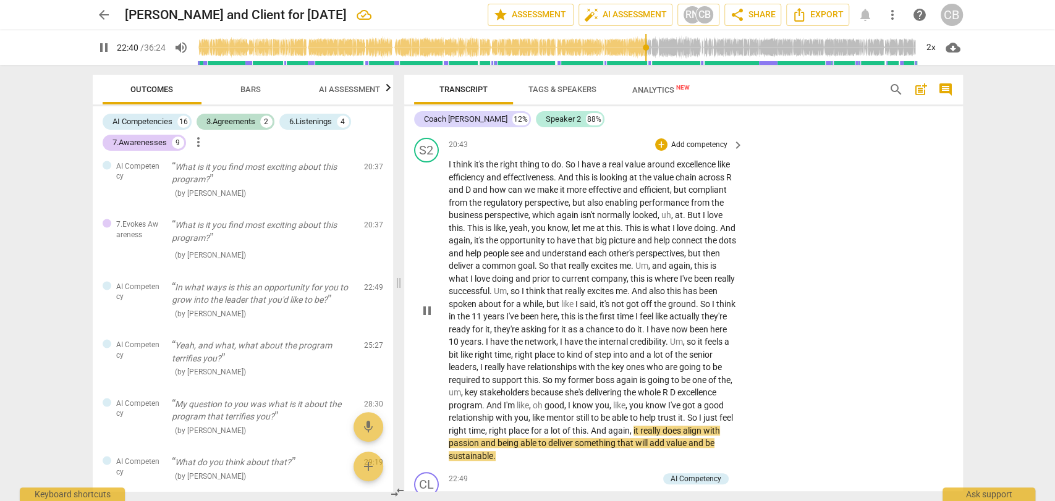
click at [458, 169] on span "think" at bounding box center [463, 165] width 21 height 10
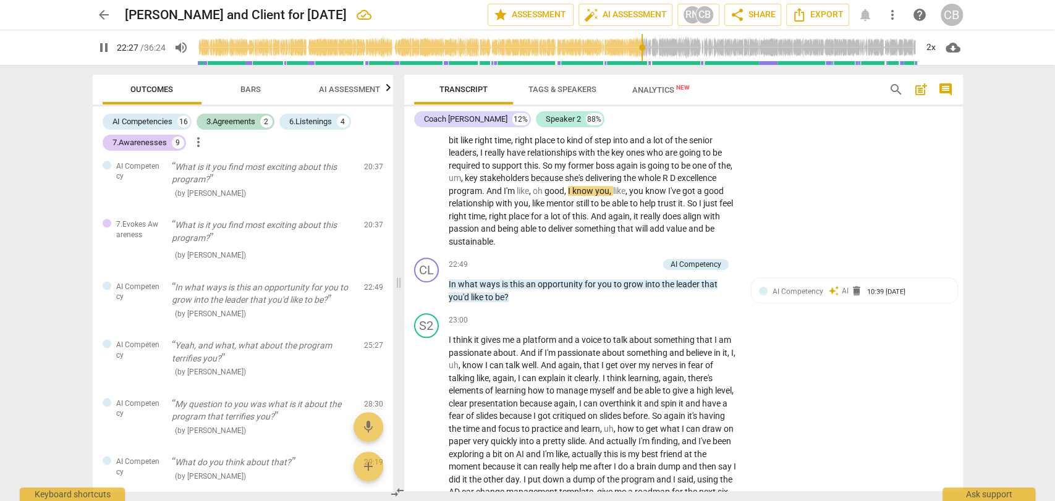
scroll to position [3717, 0]
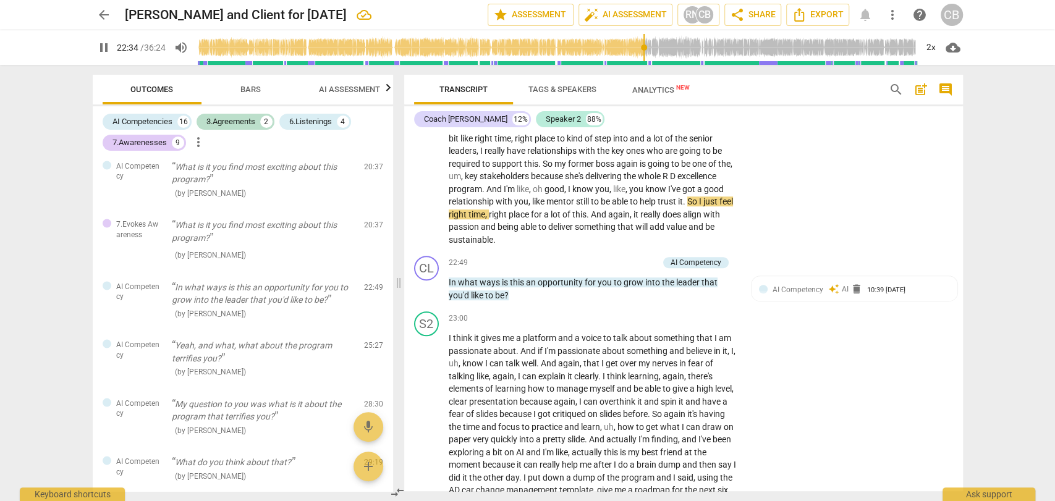
click at [663, 181] on span "R" at bounding box center [666, 176] width 7 height 10
type input "1356"
click at [588, 269] on div "+" at bounding box center [591, 263] width 12 height 12
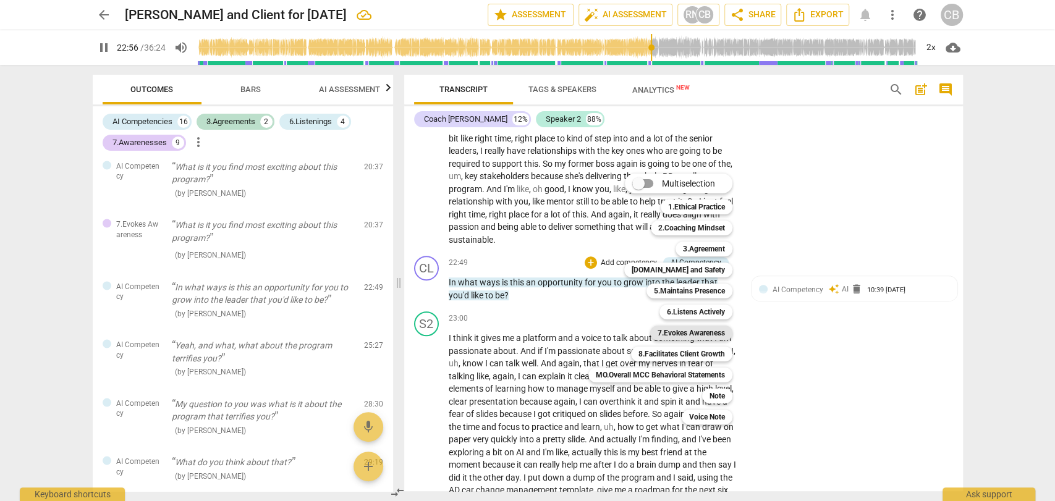
click at [680, 332] on b "7.Evokes Awareness" at bounding box center [691, 333] width 67 height 15
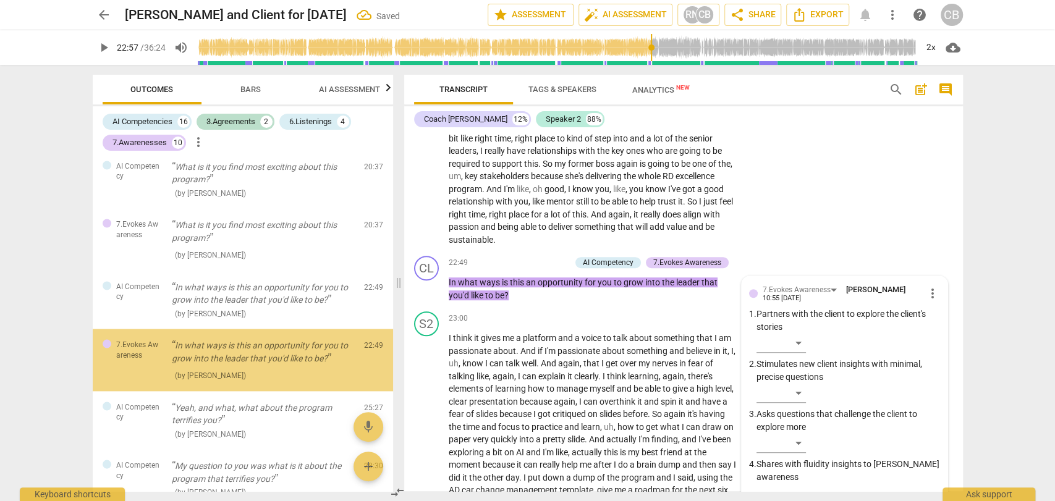
scroll to position [1682, 0]
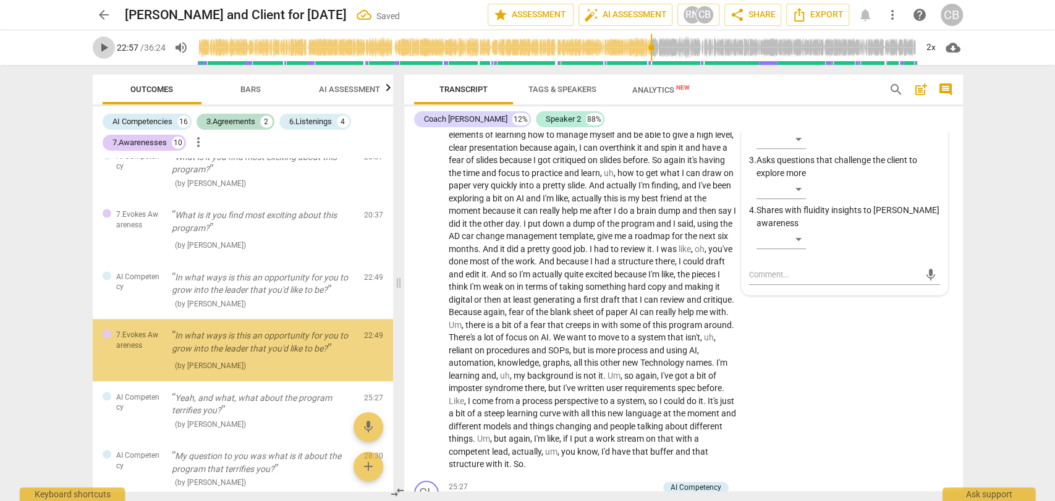
click at [104, 51] on span "play_arrow" at bounding box center [103, 47] width 15 height 15
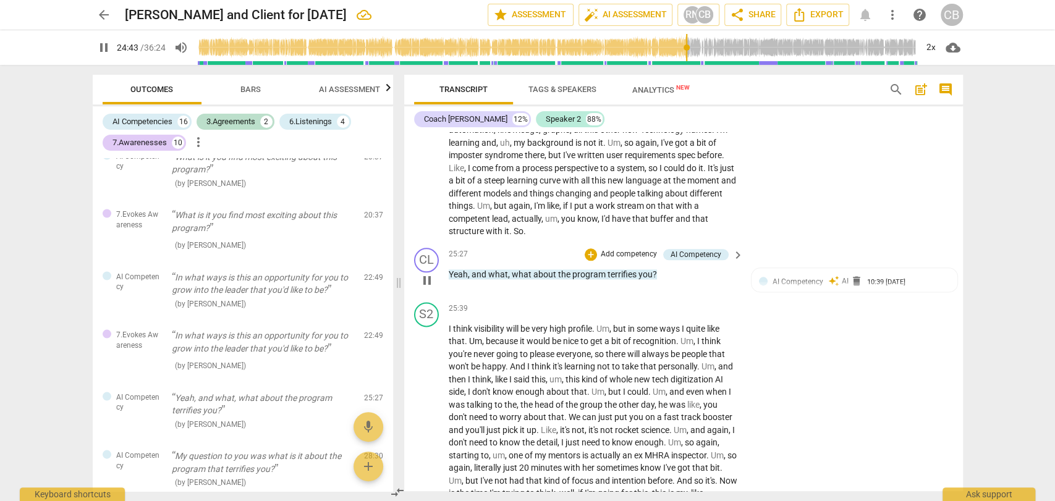
scroll to position [4202, 0]
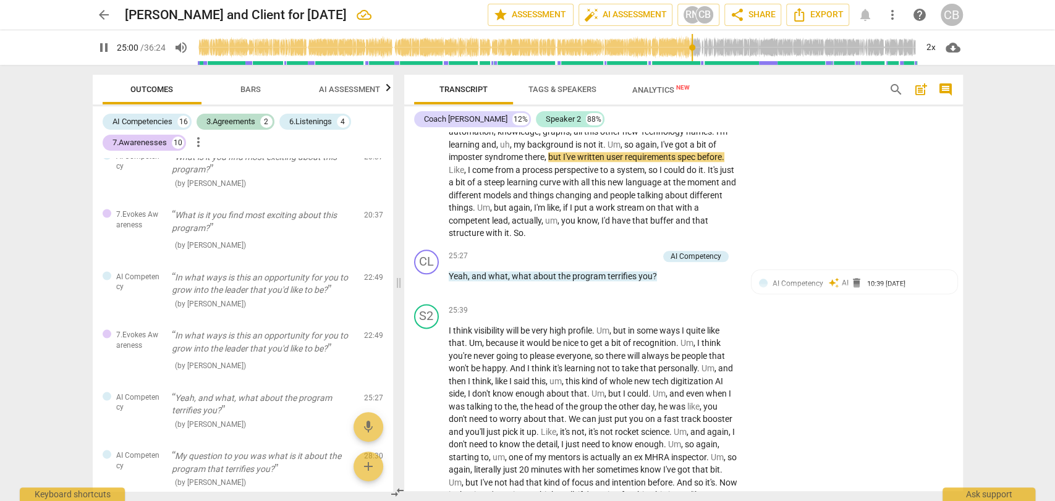
click at [608, 150] on span "." at bounding box center [605, 145] width 4 height 10
type input "1502"
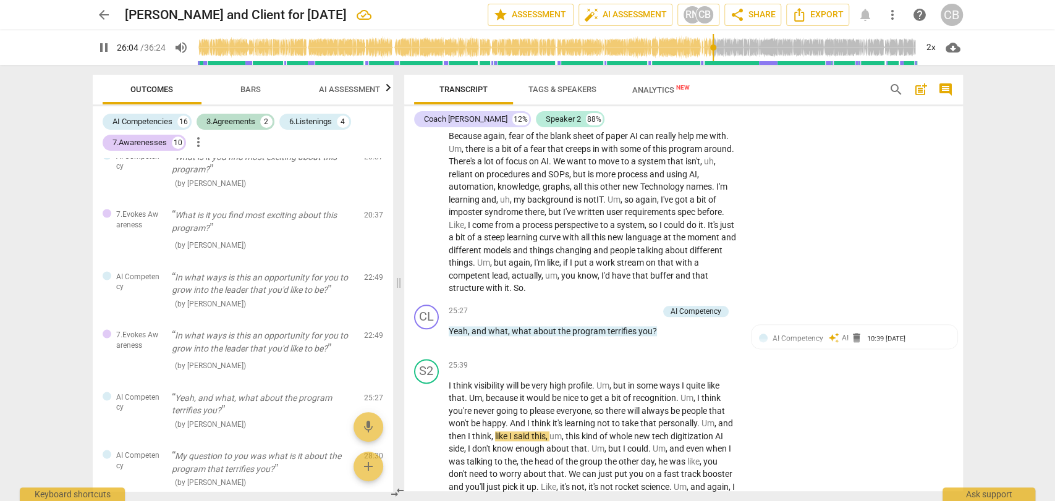
scroll to position [4151, 0]
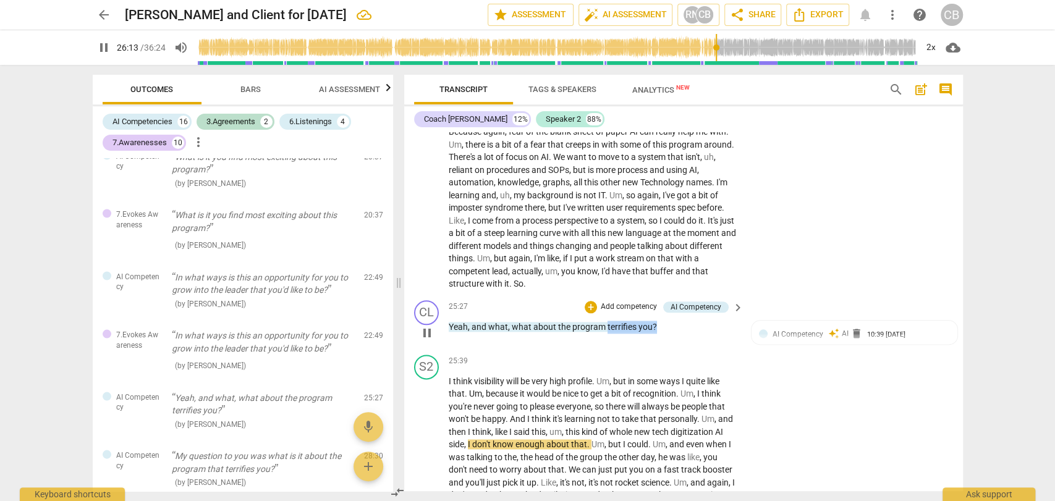
drag, startPoint x: 651, startPoint y: 363, endPoint x: 605, endPoint y: 361, distance: 46.4
click at [605, 334] on p "Yeah , and what , what about the program terrifies you ?" at bounding box center [593, 327] width 289 height 13
click at [592, 313] on div "+" at bounding box center [591, 307] width 12 height 12
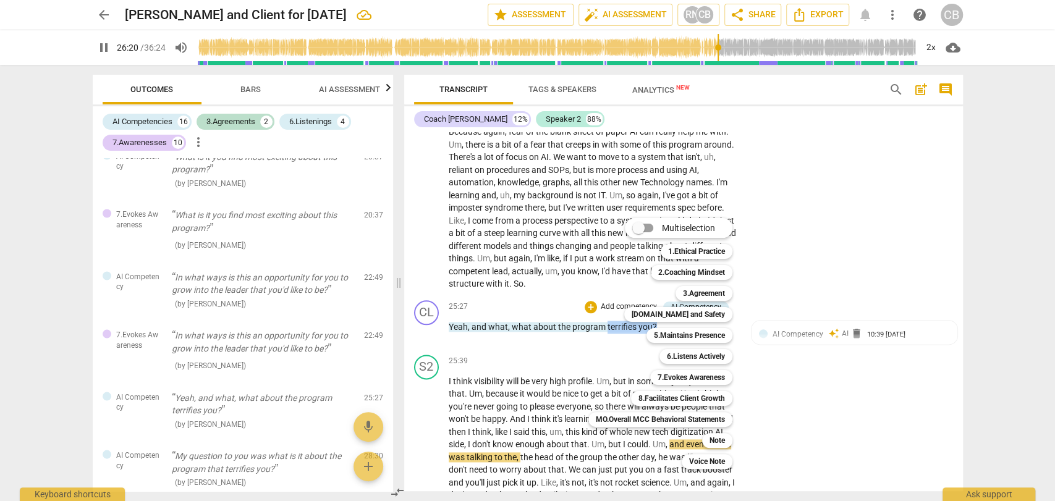
click at [601, 372] on div "Multiselection m 1.Ethical Practice 1 2.Coaching Mindset 2 3.Agreement 3 [DOMAI…" at bounding box center [670, 343] width 173 height 257
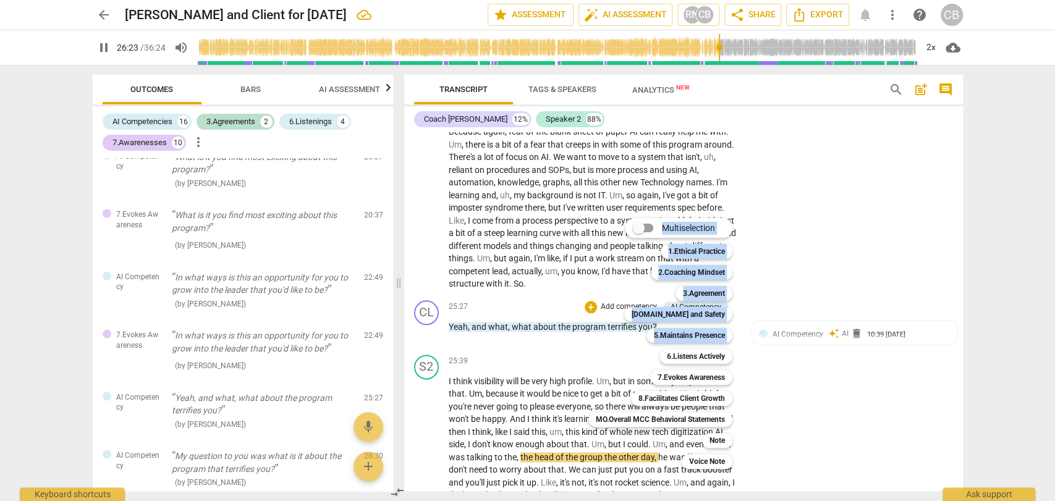
drag, startPoint x: 654, startPoint y: 360, endPoint x: 453, endPoint y: 362, distance: 201.0
click at [453, 362] on div "Multiselection m 1.Ethical Practice 1 2.Coaching Mindset 2 3.Agreement 3 [DOMAI…" at bounding box center [527, 250] width 1055 height 501
click at [454, 363] on div at bounding box center [527, 250] width 1055 height 501
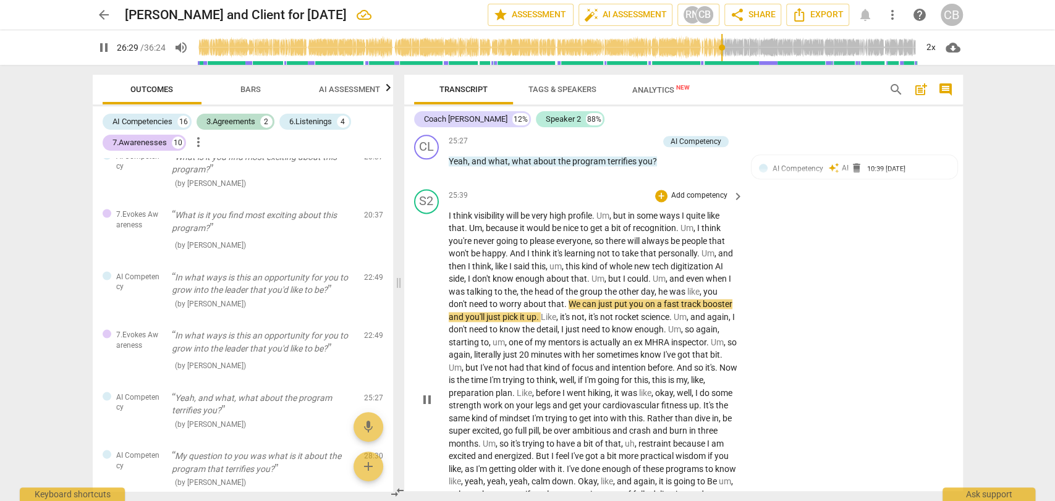
scroll to position [4289, 0]
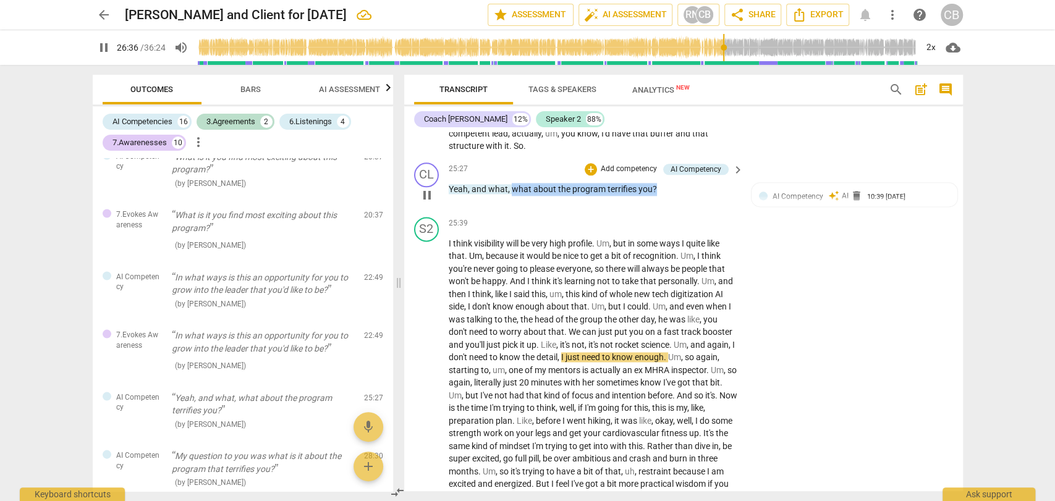
drag, startPoint x: 513, startPoint y: 226, endPoint x: 631, endPoint y: 209, distance: 119.4
click at [659, 207] on div "25:27 + Add competency AI Competency keyboard_arrow_right Yeah , and what , wha…" at bounding box center [597, 185] width 297 height 45
click at [587, 176] on div "+" at bounding box center [591, 169] width 12 height 12
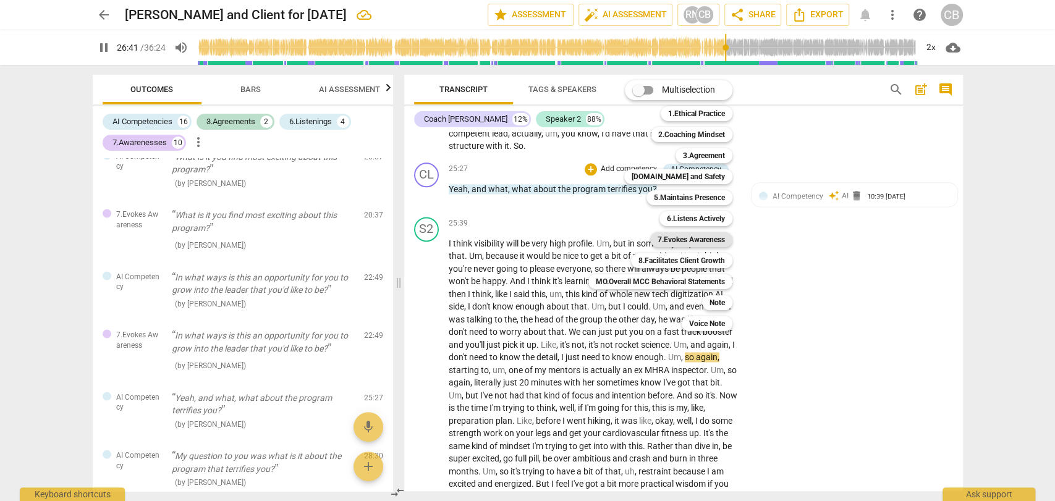
click at [679, 241] on b "7.Evokes Awareness" at bounding box center [691, 239] width 67 height 15
type input "1602"
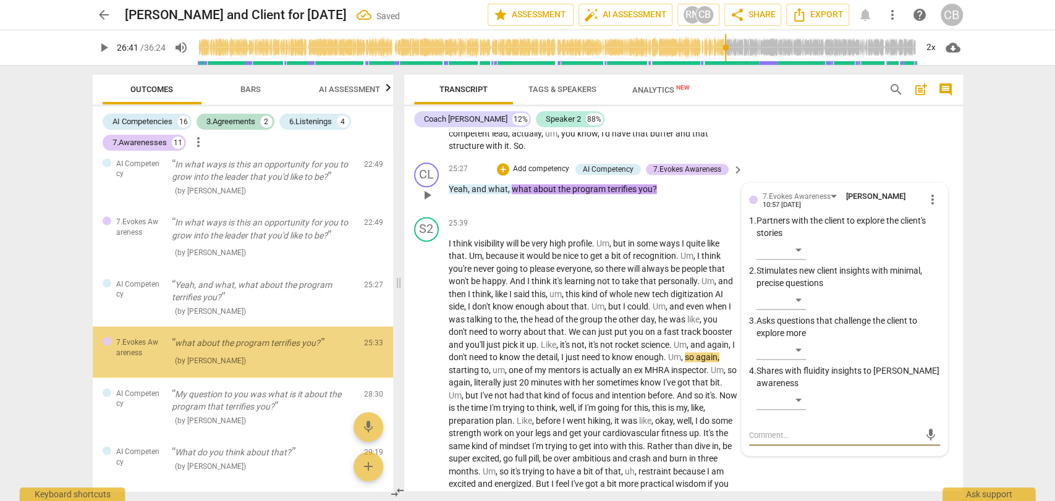
scroll to position [1796, 0]
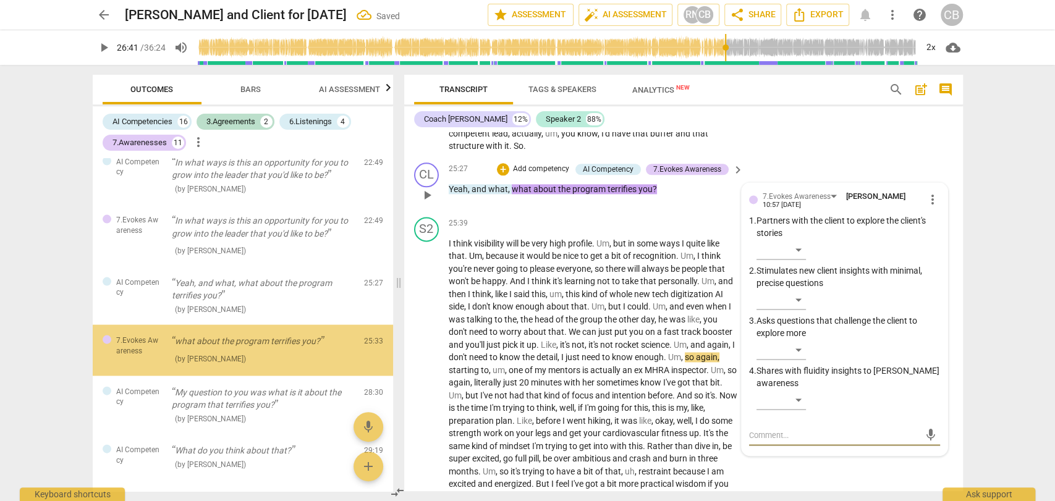
type textarea "C"
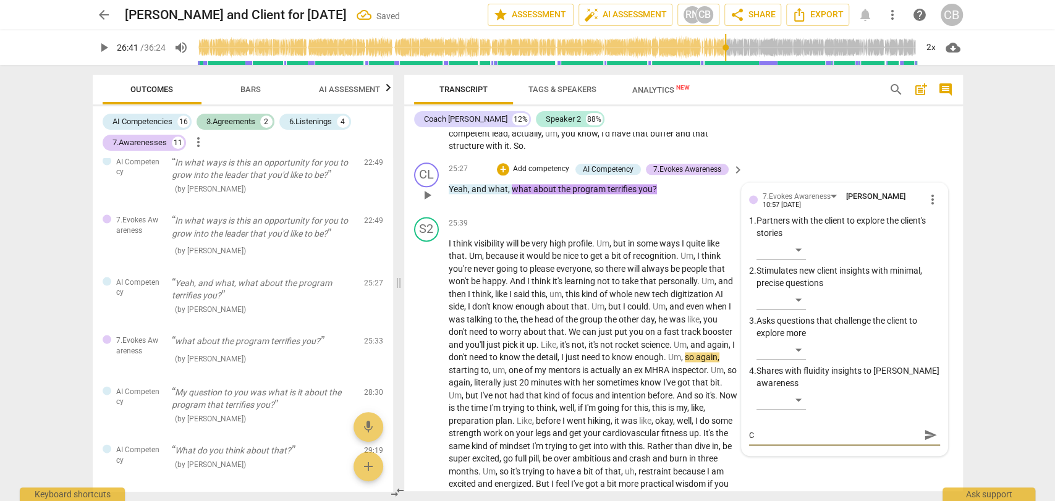
type textarea "Cl"
type textarea "Cli"
type textarea "Clie"
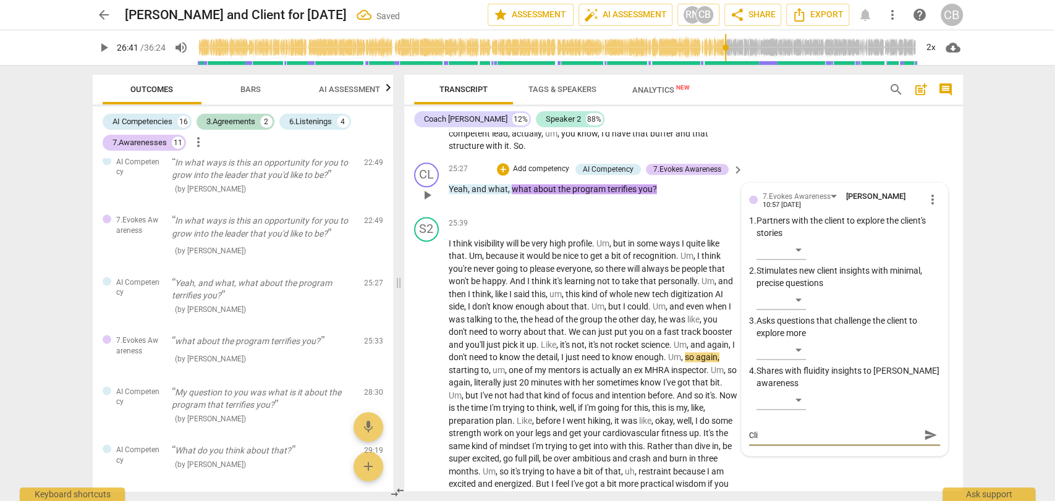
type textarea "Clie"
type textarea "Clien"
type textarea "Client"
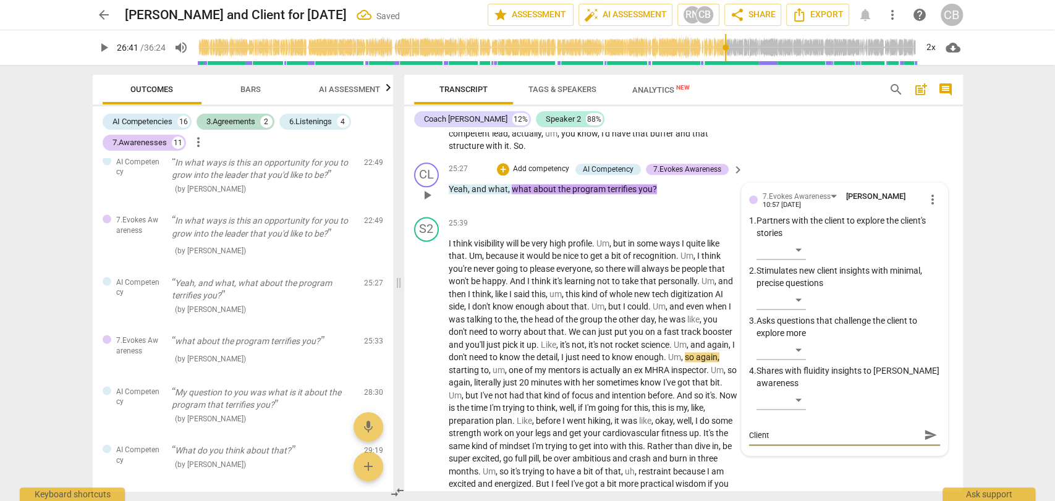
type textarea "Client"
type textarea "Client u"
type textarea "Client us"
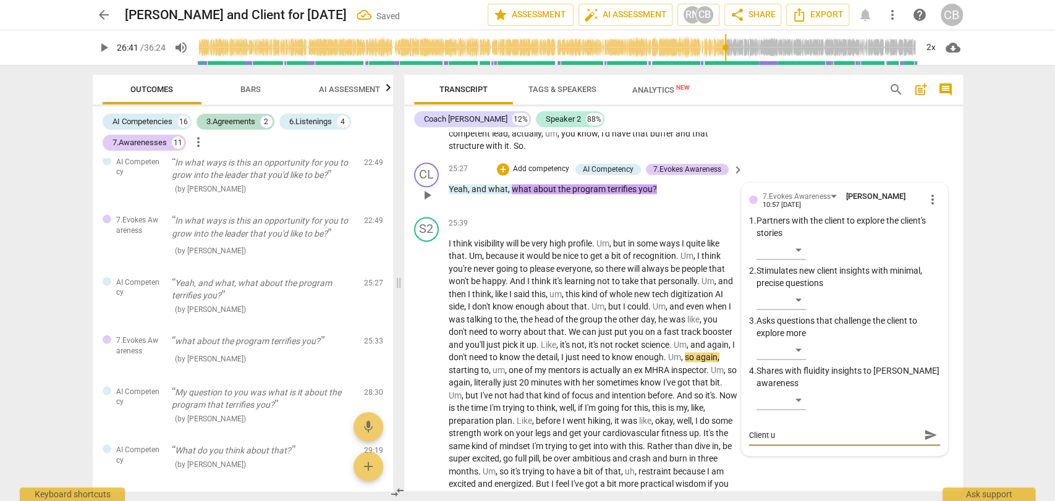
type textarea "Client us"
type textarea "Client use"
type textarea "Client uses"
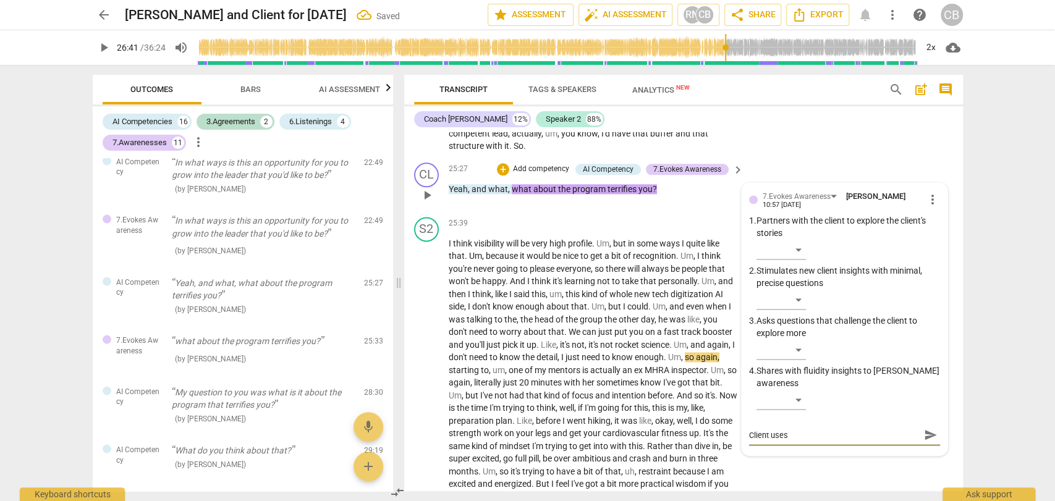
type textarea "Client uses"
type textarea "Client uses t"
type textarea "Client uses th"
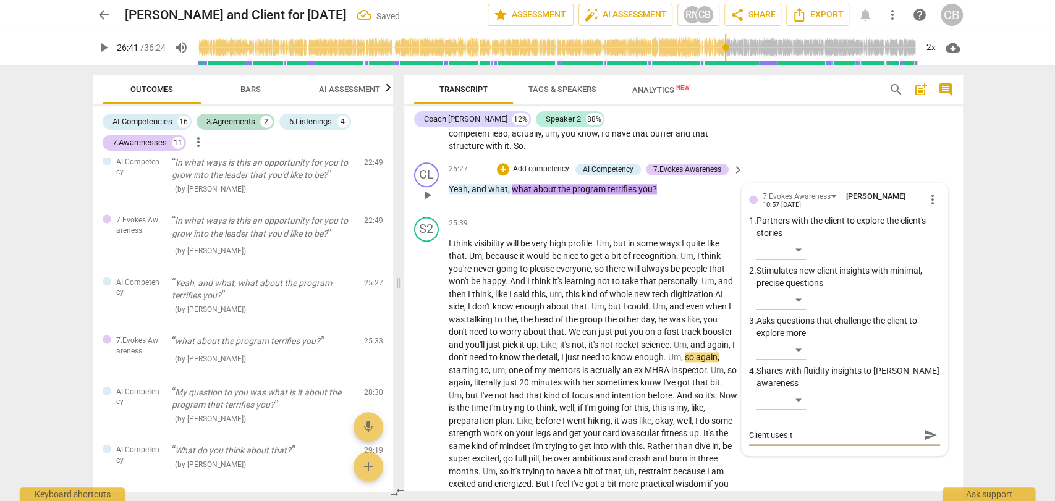
type textarea "Client uses th"
type textarea "Client uses the"
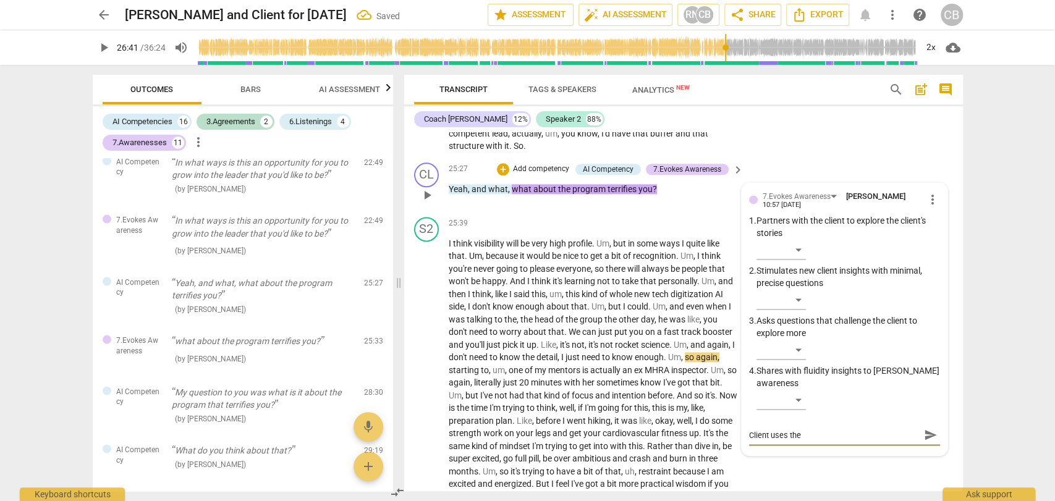
type textarea "Client uses the w"
type textarea "Client uses the wo"
type textarea "Client uses the wor"
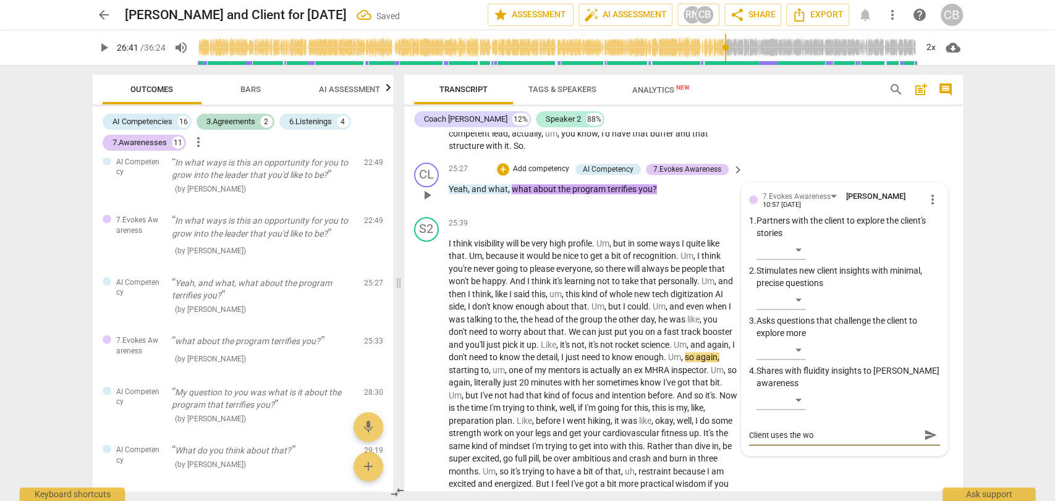
type textarea "Client uses the wor"
type textarea "Client uses the word"
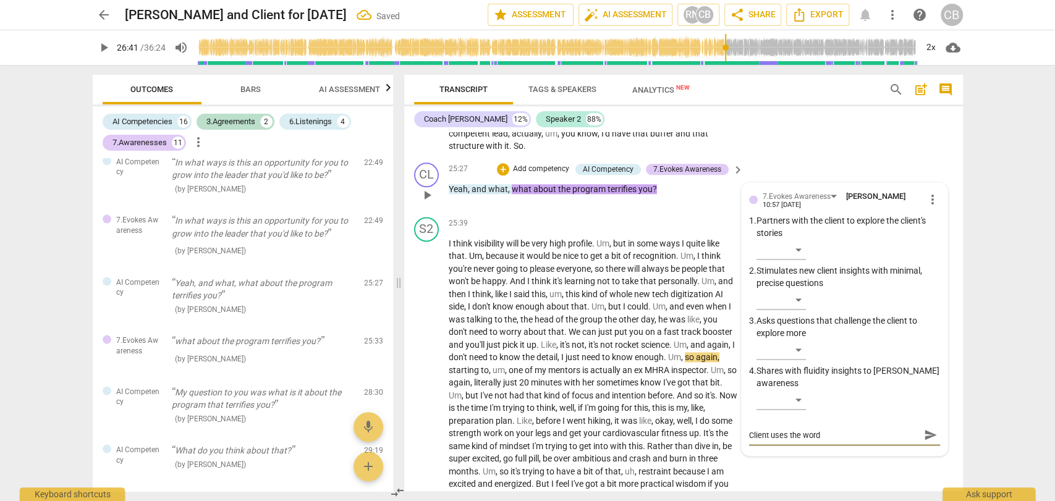
type textarea "Client uses the word ""
type textarea "Client uses the word "f"
type textarea "Client uses the word "fe"
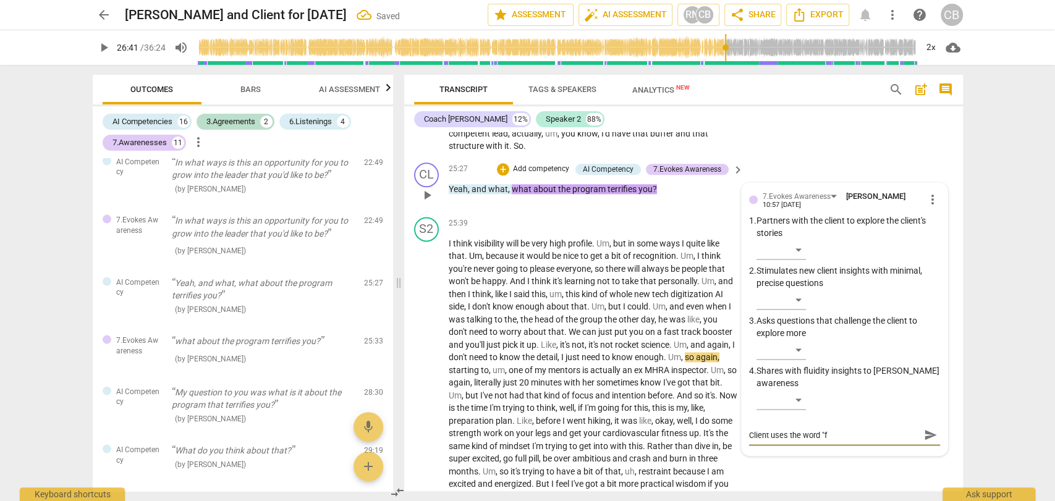
type textarea "Client uses the word "fe"
type textarea "Client uses the word "fea"
type textarea "Client uses the word "fear"
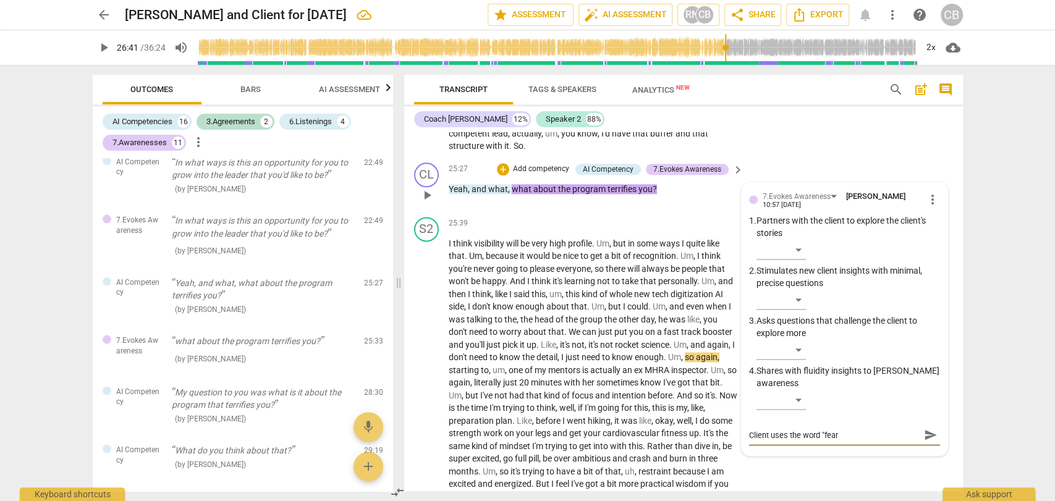
type textarea "Client uses the word "fear""
type textarea "Client uses the word "fear" a"
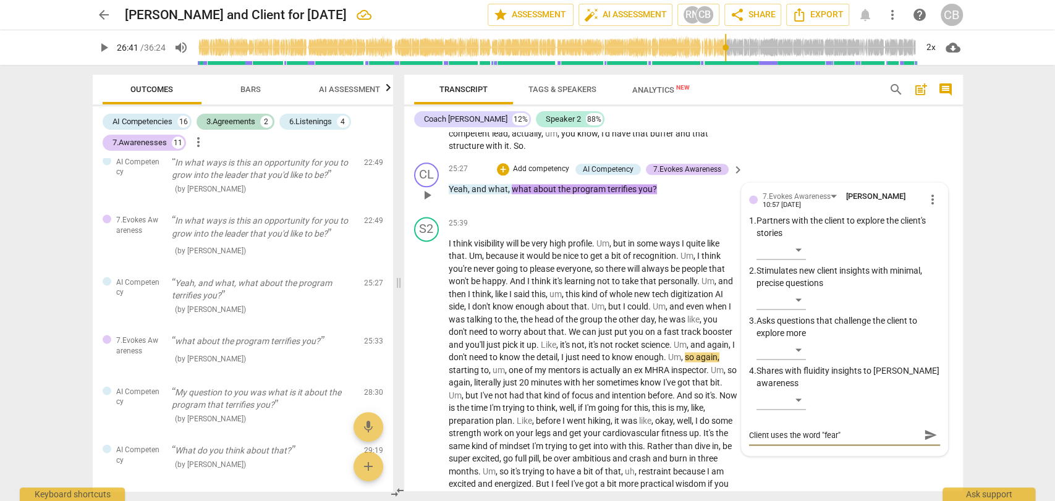
type textarea "Client uses the word "fear" a"
type textarea "Client uses the word "fear" an"
type textarea "Client uses the word "fear" and"
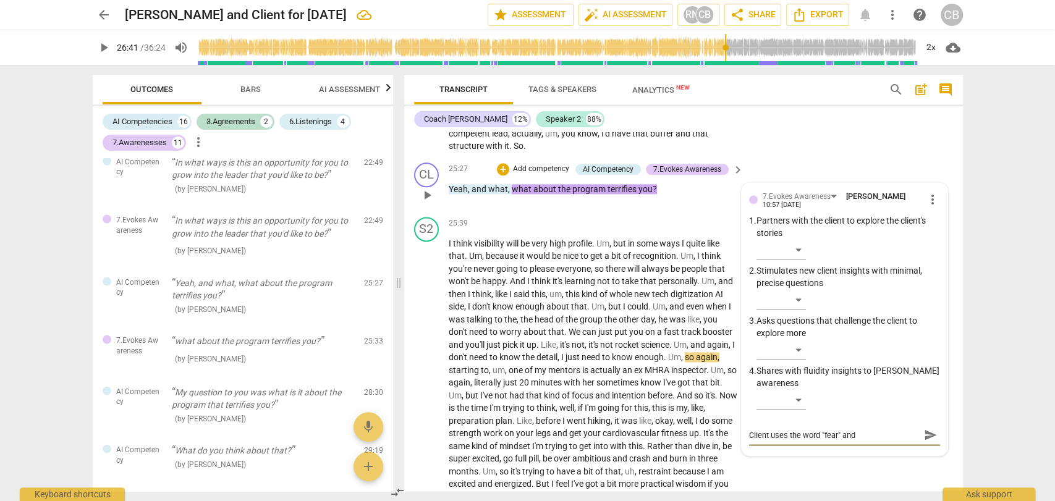
type textarea "Client uses the word "fear" and"
type textarea "Client uses the word "fear" and y"
type textarea "Client uses the word "fear" and yo"
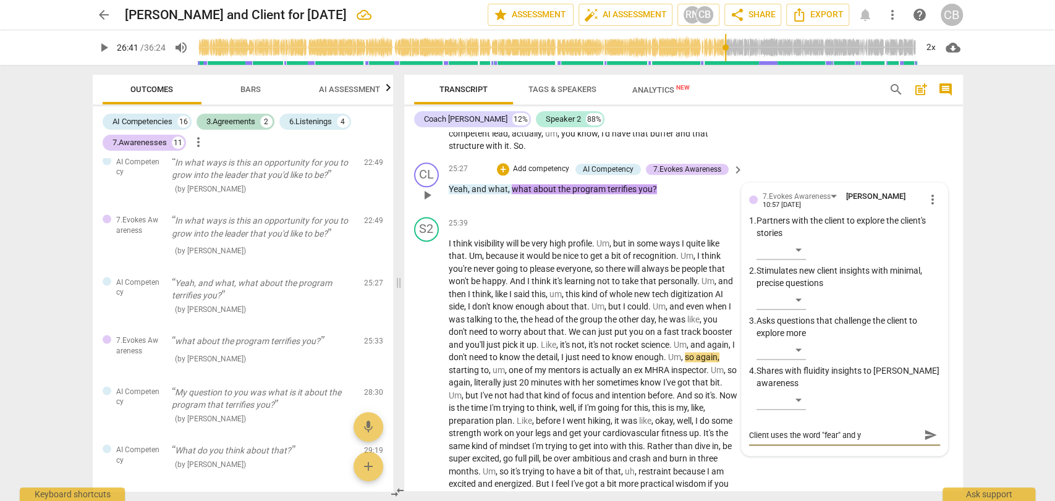
type textarea "Client uses the word "fear" and yo"
type textarea "Client uses the word "fear" and you"
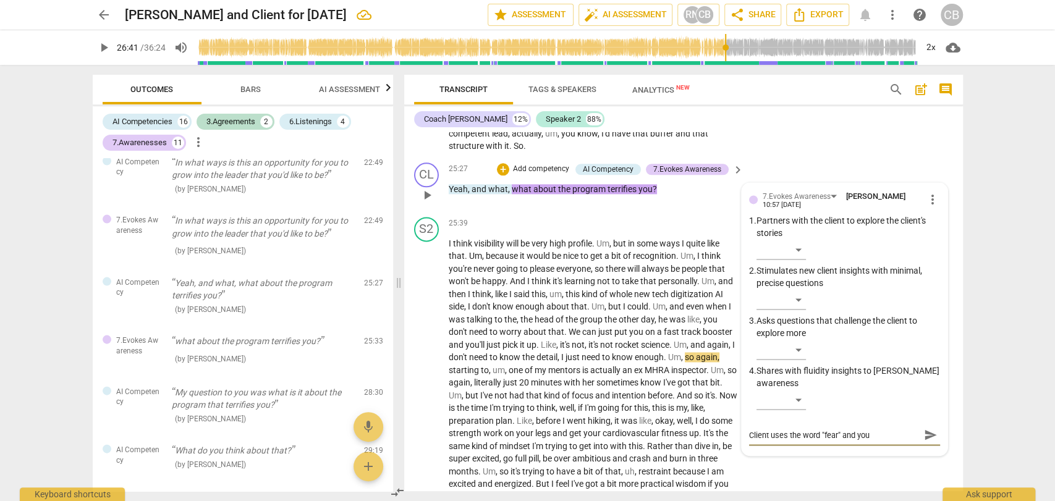
type textarea "Client uses the word "fear" and you u"
type textarea "Client uses the word "fear" and you us"
click at [927, 448] on span "send" at bounding box center [931, 442] width 14 height 14
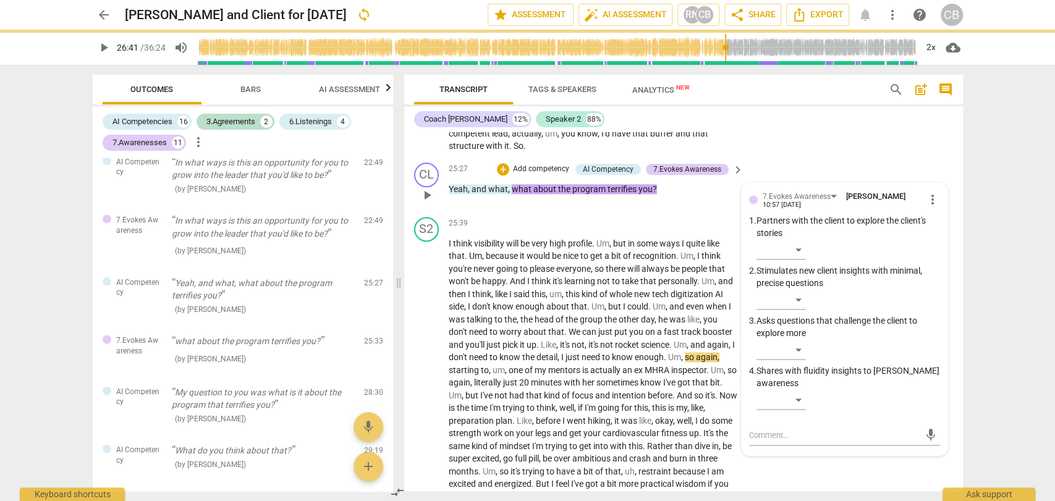
scroll to position [0, 0]
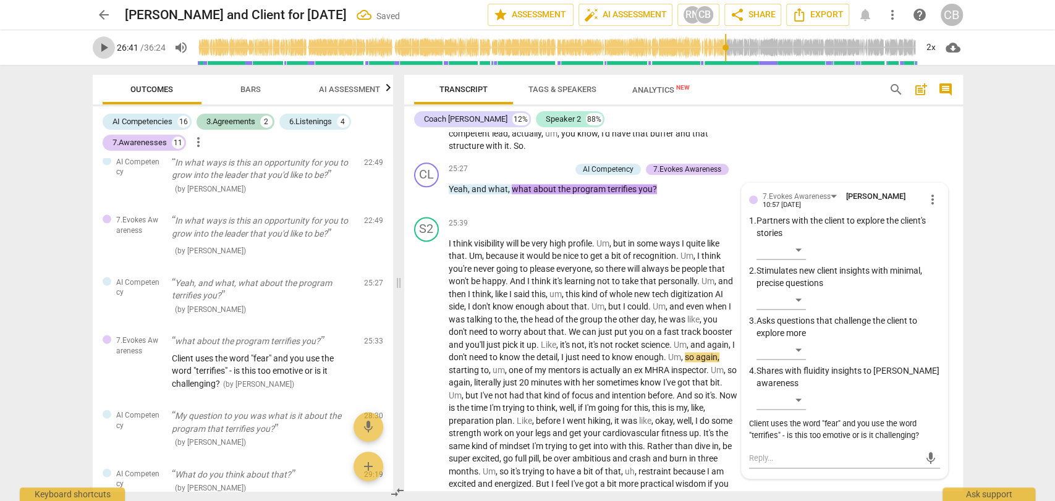
click at [107, 49] on span "play_arrow" at bounding box center [103, 47] width 15 height 15
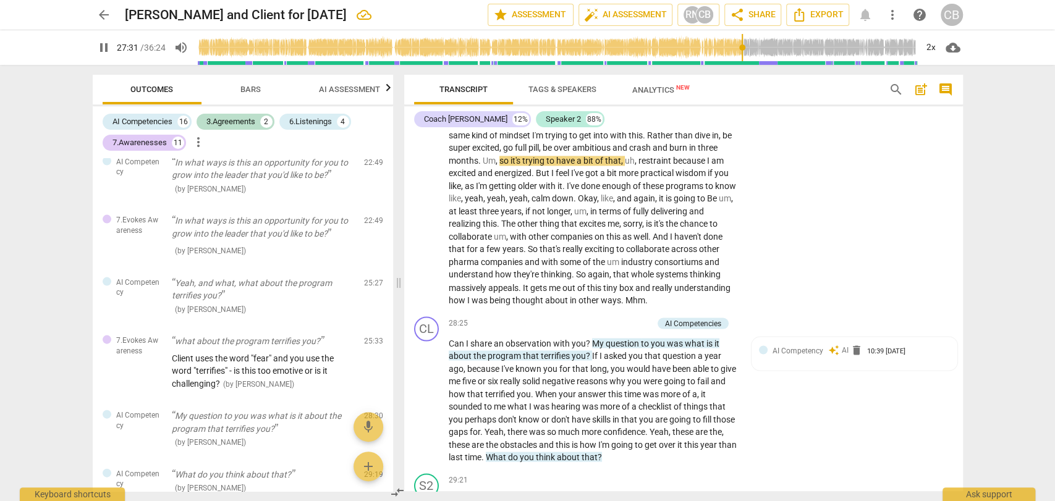
scroll to position [4601, 0]
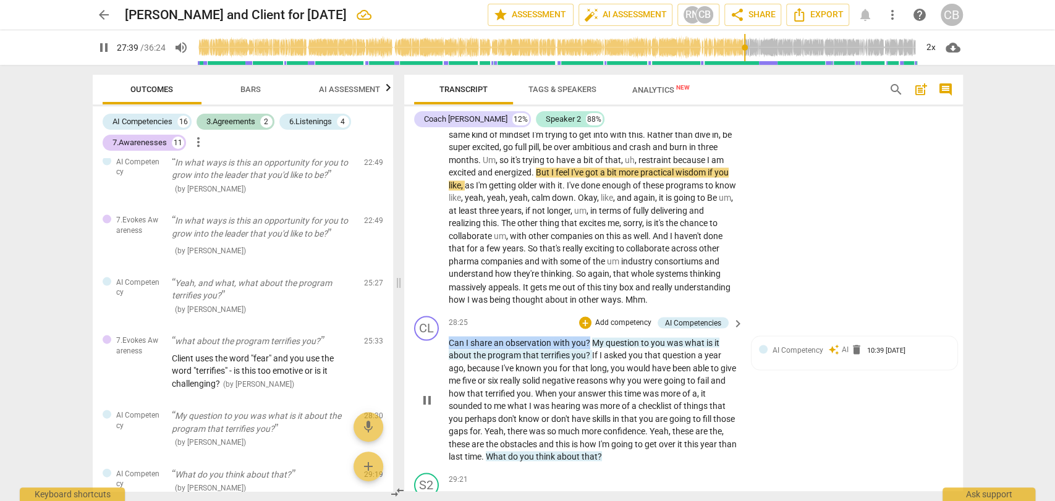
drag, startPoint x: 587, startPoint y: 377, endPoint x: 443, endPoint y: 372, distance: 144.8
click at [443, 372] on div "CL play_arrow pause 28:25 + Add competency AI Competencies keyboard_arrow_right…" at bounding box center [683, 389] width 559 height 157
click at [581, 329] on div "+" at bounding box center [585, 323] width 12 height 12
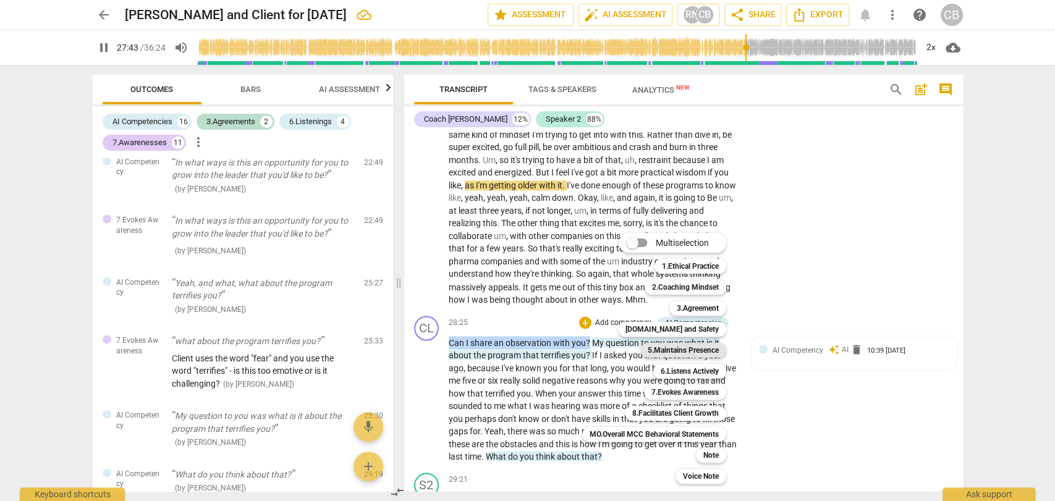
click at [676, 352] on b "5.Maintains Presence" at bounding box center [683, 350] width 71 height 15
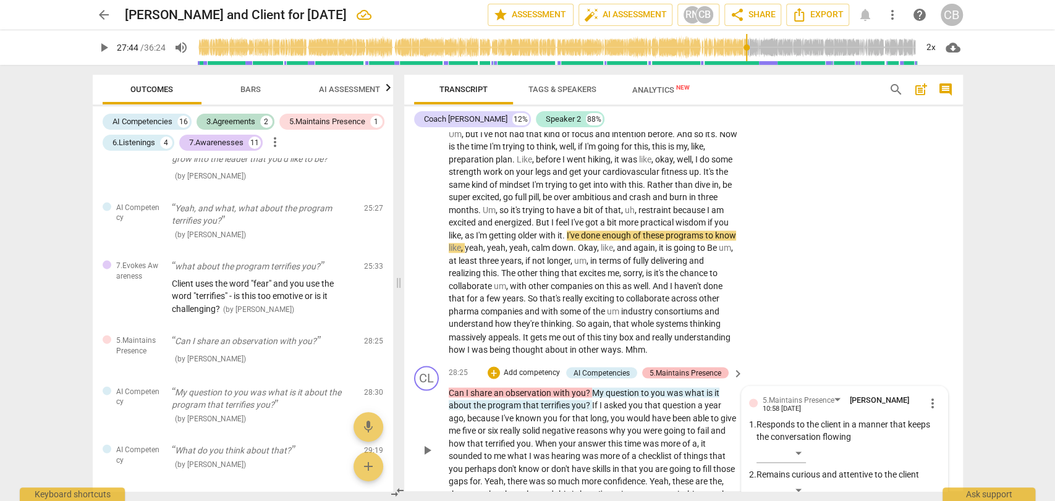
scroll to position [4548, 0]
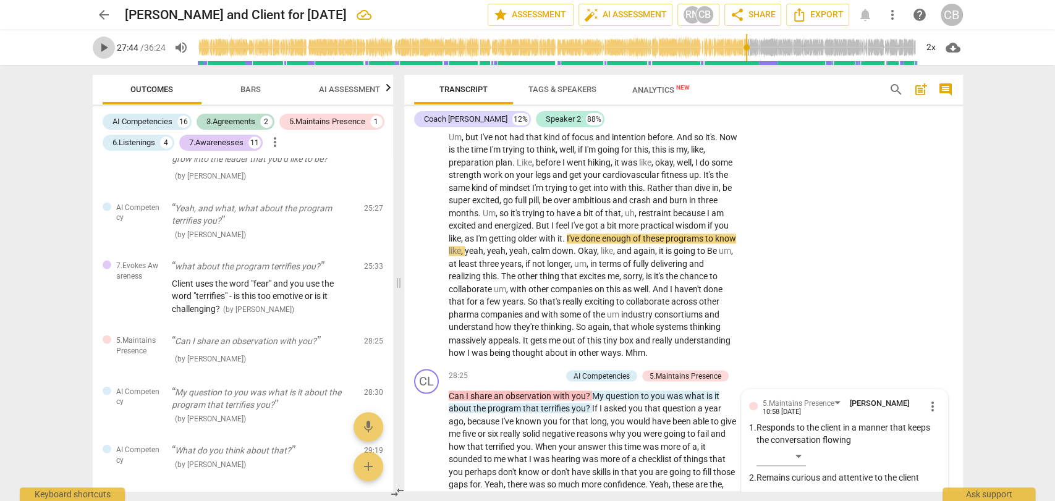
click at [103, 53] on span "play_arrow" at bounding box center [103, 47] width 15 height 15
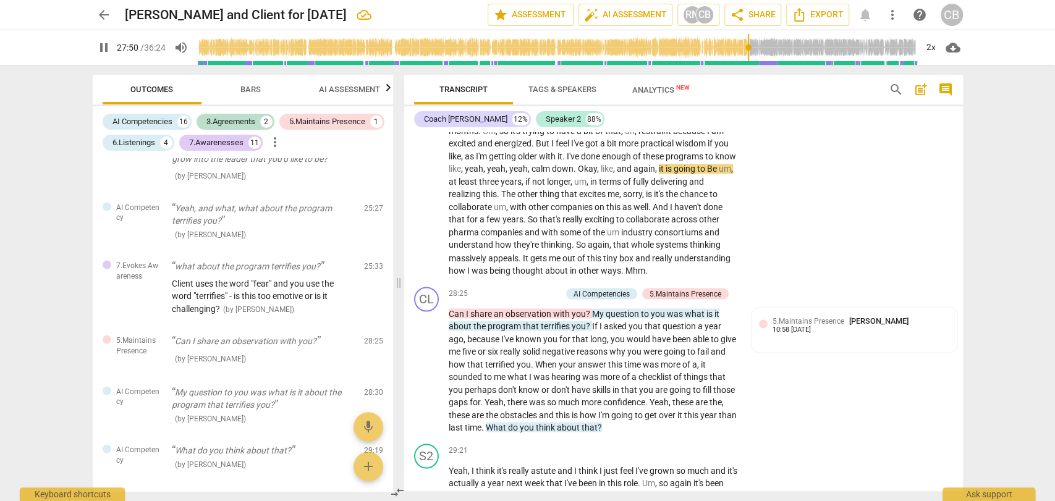
scroll to position [4630, 0]
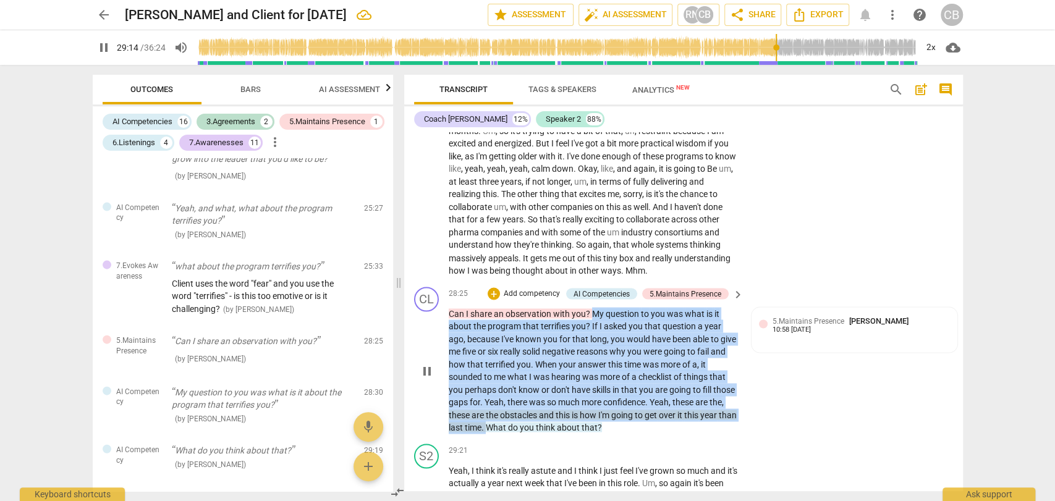
drag, startPoint x: 593, startPoint y: 347, endPoint x: 524, endPoint y: 461, distance: 132.9
click at [524, 434] on p "Can I share an observation with you ? My question to you was what is it about t…" at bounding box center [593, 370] width 289 height 127
click at [531, 448] on div "+" at bounding box center [535, 447] width 12 height 12
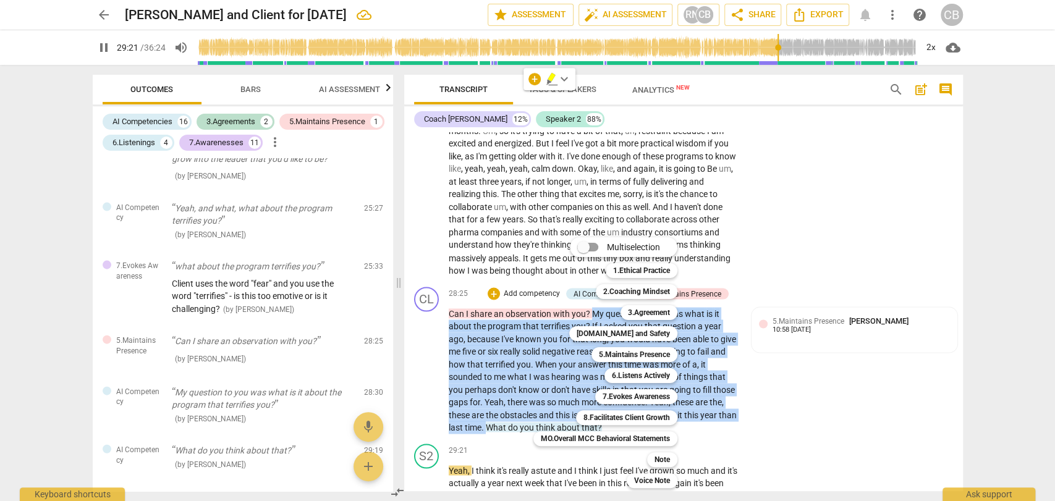
scroll to position [4999, 0]
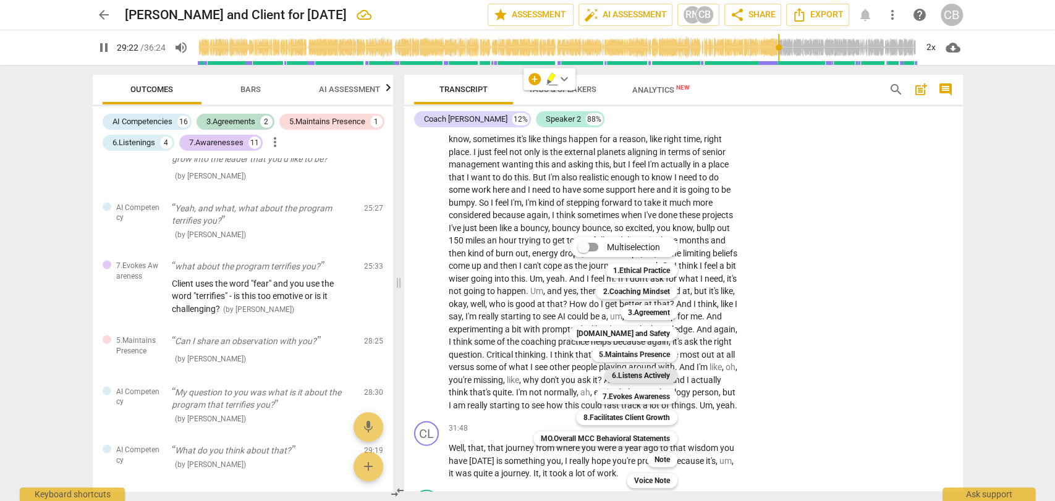
click at [632, 372] on b "6.Listens Actively" at bounding box center [641, 376] width 58 height 15
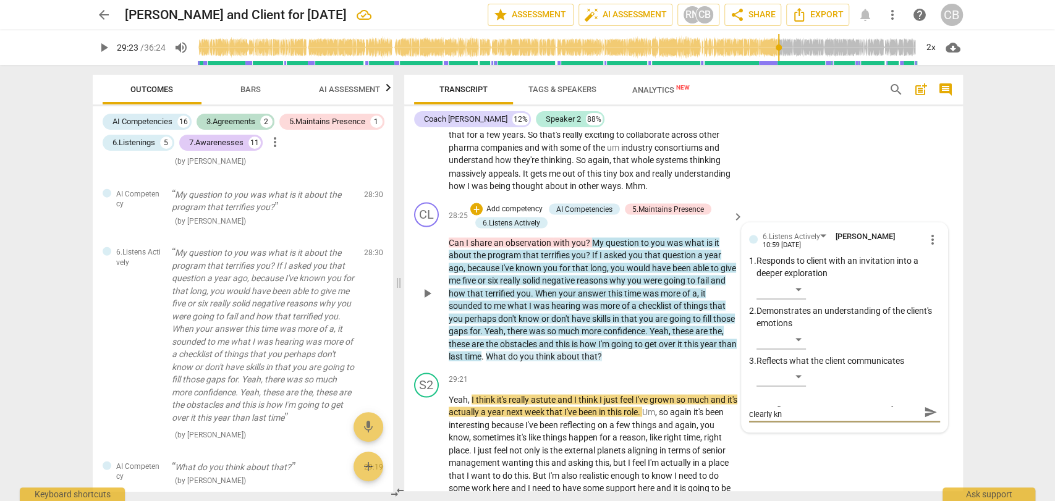
scroll to position [0, 0]
click at [935, 425] on span "send" at bounding box center [932, 418] width 18 height 15
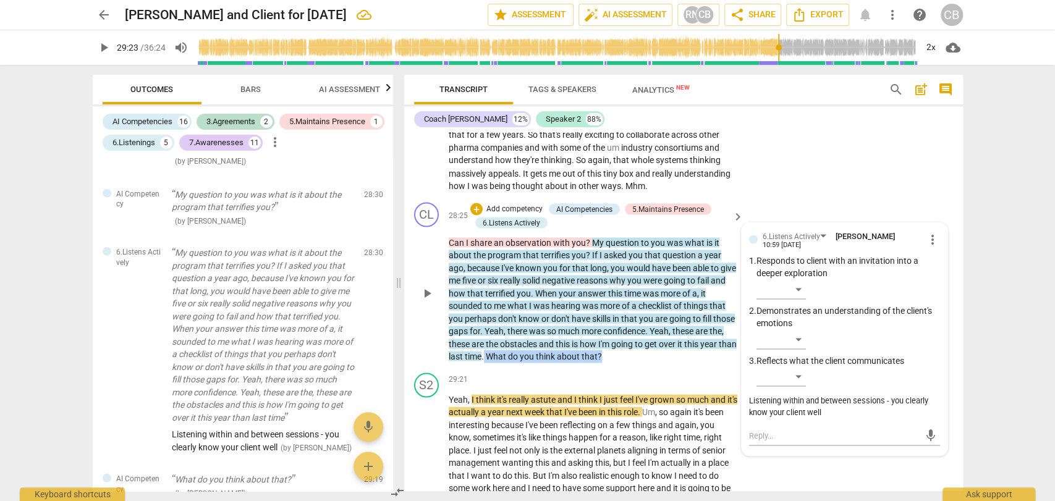
drag, startPoint x: 645, startPoint y: 394, endPoint x: 522, endPoint y: 394, distance: 123.0
click at [522, 363] on p "Can I share an observation with you ? My question to you was what is it about t…" at bounding box center [593, 299] width 289 height 127
click at [475, 215] on div "+" at bounding box center [477, 209] width 12 height 12
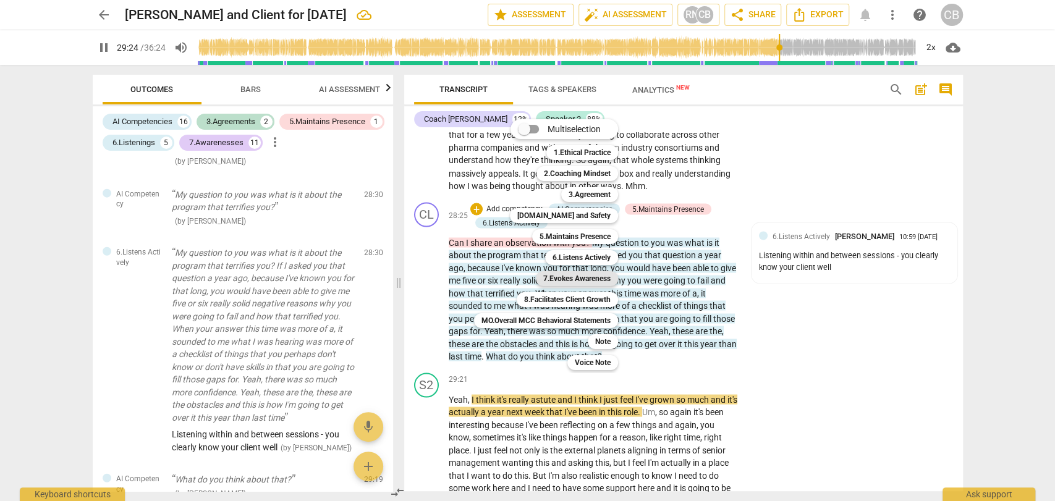
click at [589, 278] on b "7.Evokes Awareness" at bounding box center [577, 278] width 67 height 15
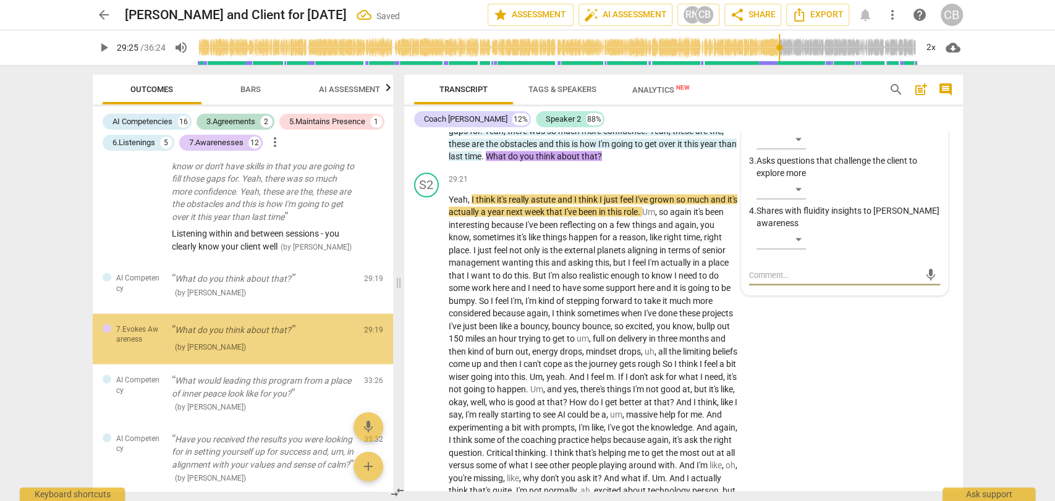
scroll to position [2271, 0]
click at [103, 49] on span "play_arrow" at bounding box center [103, 47] width 15 height 15
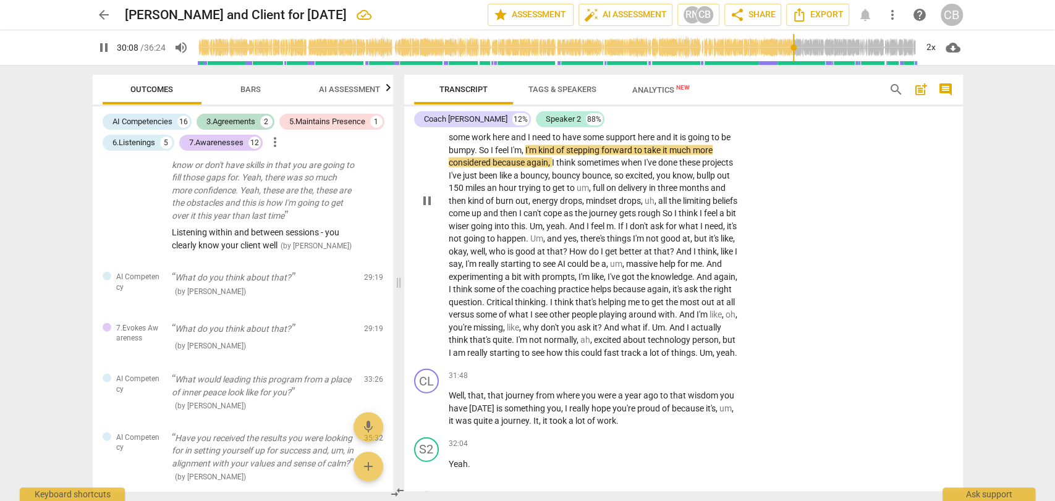
scroll to position [5071, 0]
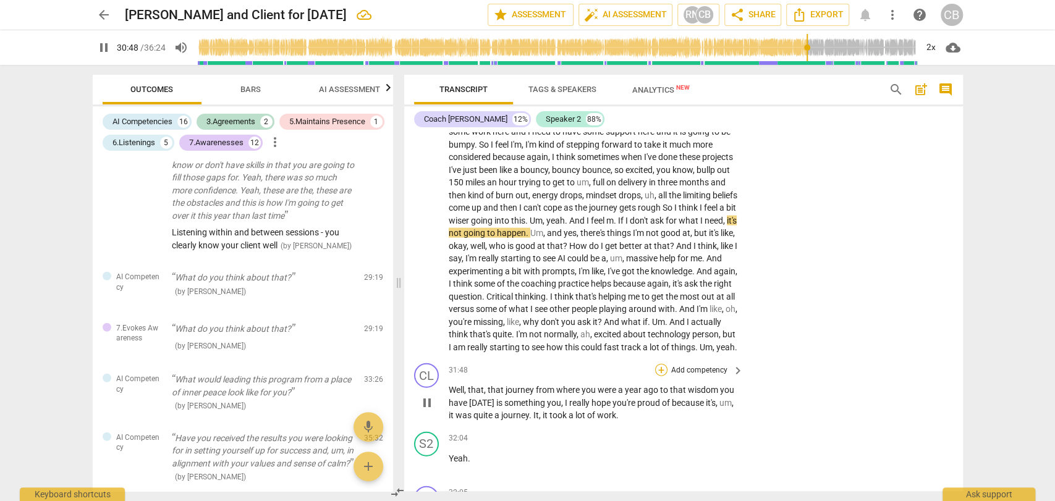
click at [661, 377] on div "+" at bounding box center [661, 370] width 12 height 12
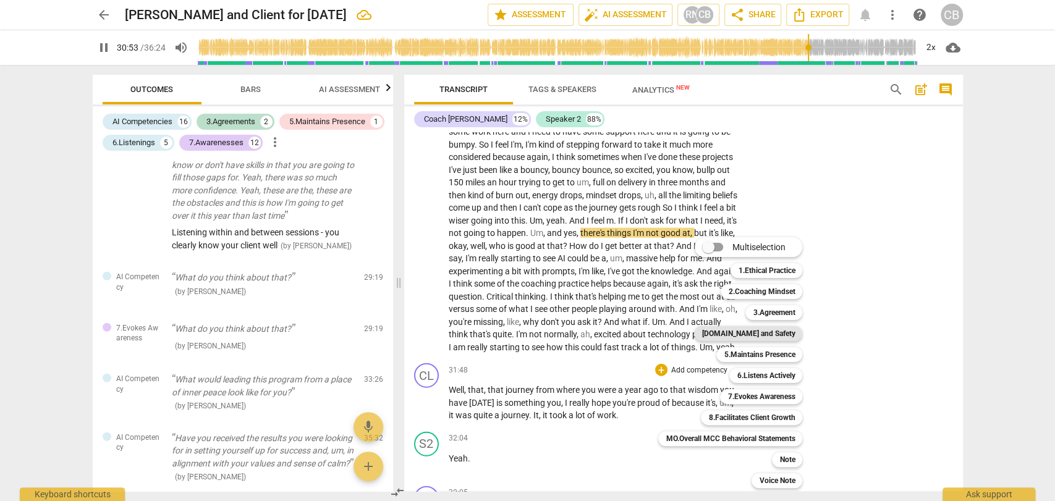
click at [752, 333] on b "[DOMAIN_NAME] and Safety" at bounding box center [748, 333] width 93 height 15
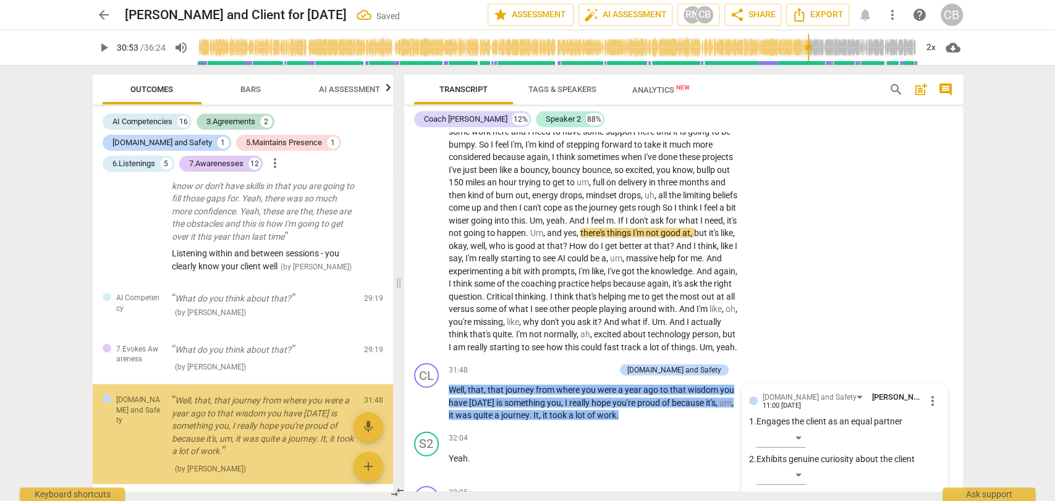
scroll to position [2357, 0]
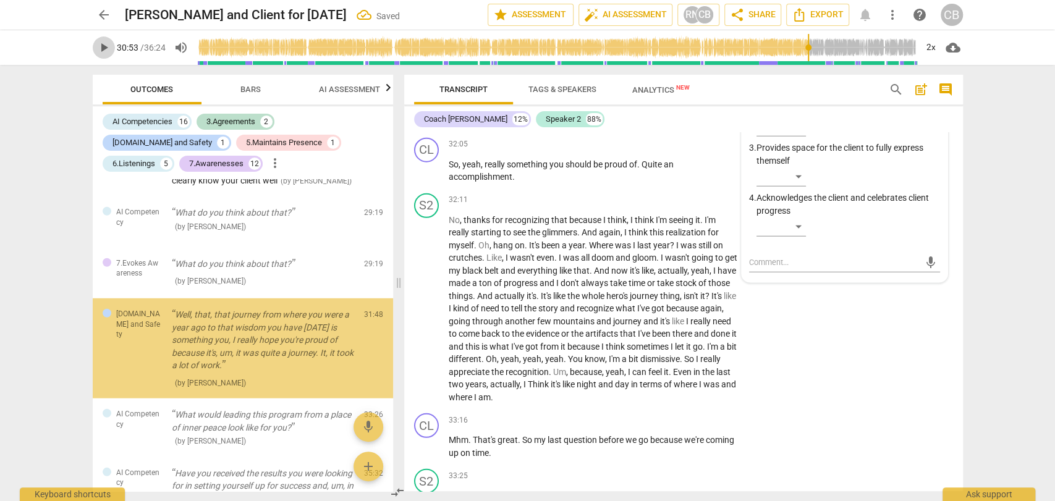
click at [104, 51] on span "play_arrow" at bounding box center [103, 47] width 15 height 15
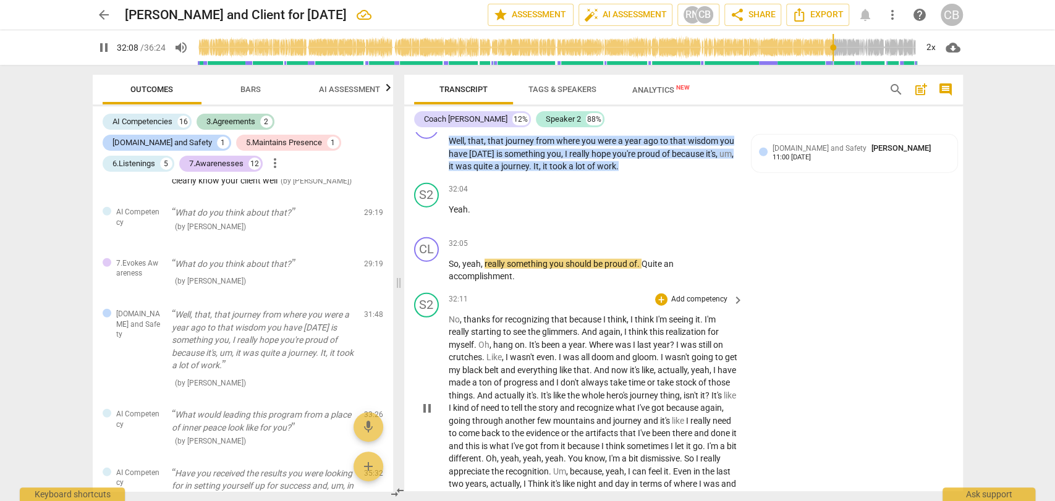
scroll to position [5323, 0]
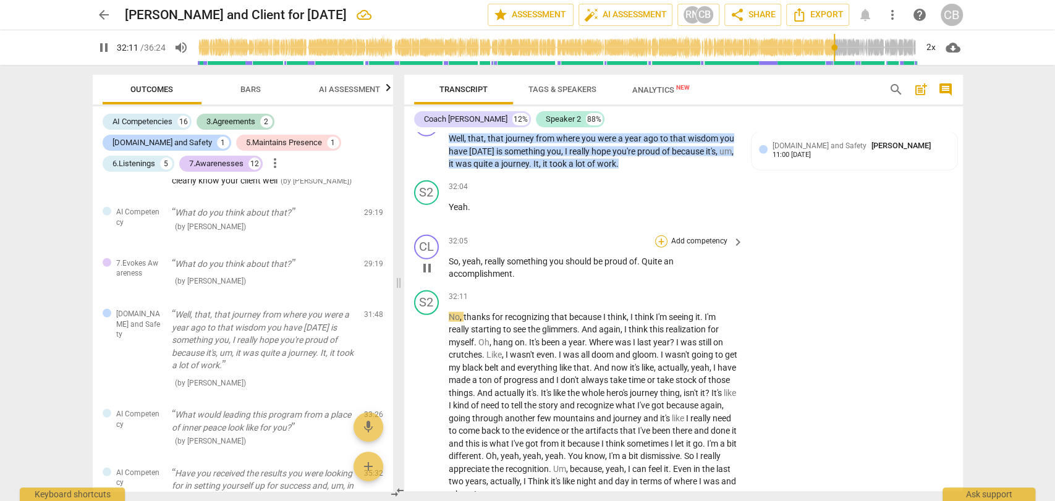
click at [660, 248] on div "+" at bounding box center [661, 242] width 12 height 12
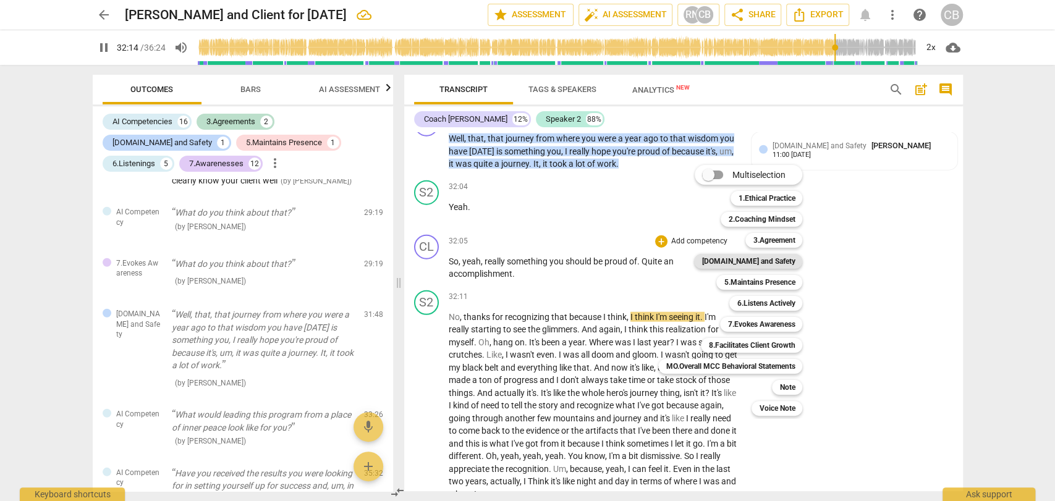
click at [772, 263] on b "[DOMAIN_NAME] and Safety" at bounding box center [748, 261] width 93 height 15
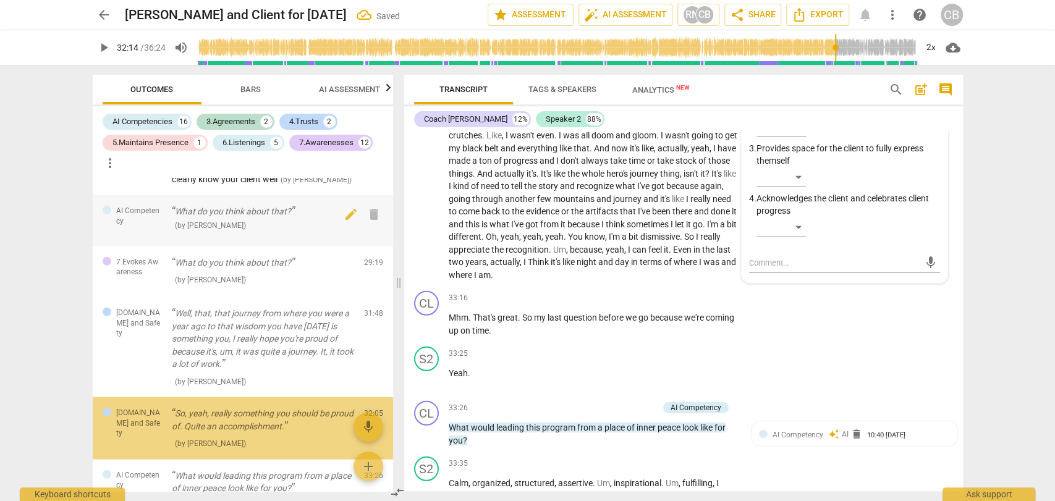
scroll to position [2438, 0]
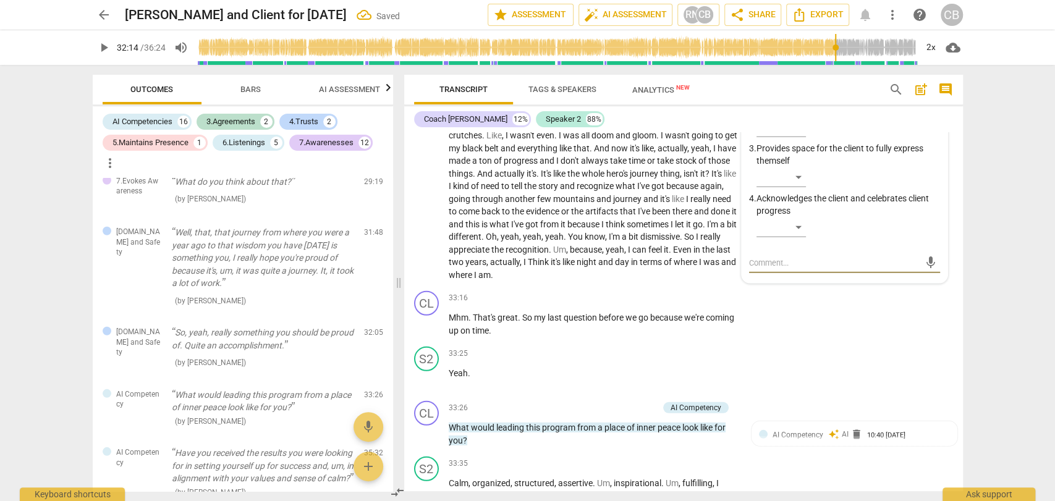
click at [106, 54] on span "play_arrow" at bounding box center [103, 47] width 15 height 15
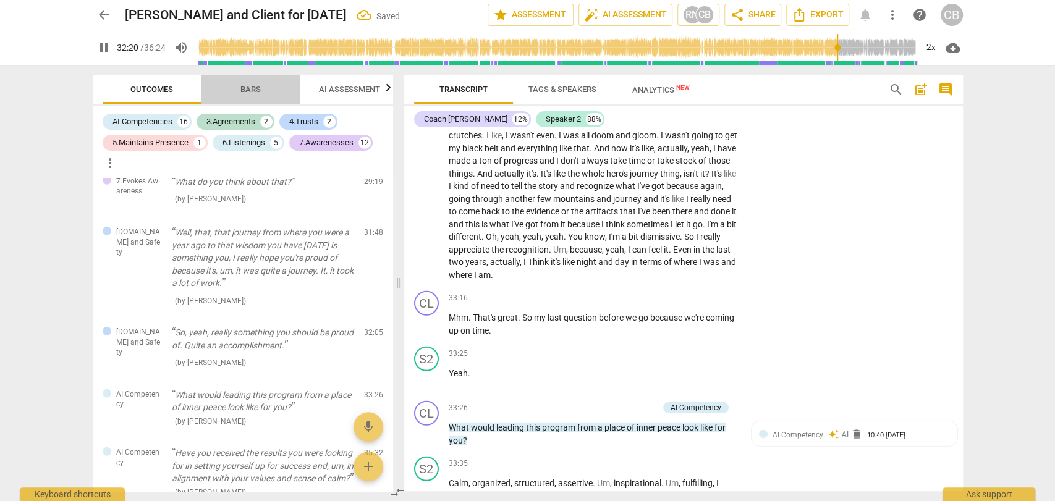
click at [245, 90] on span "Bars" at bounding box center [251, 89] width 20 height 9
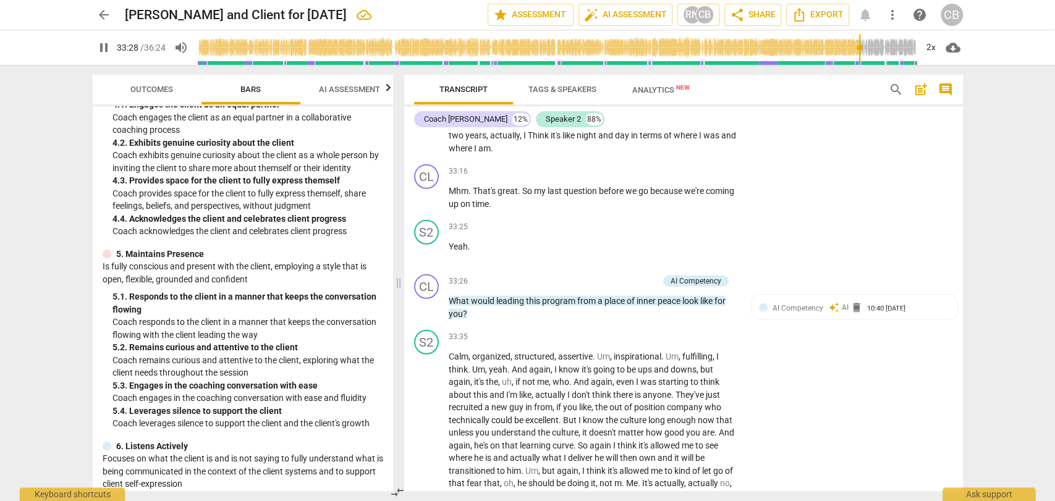
scroll to position [5699, 0]
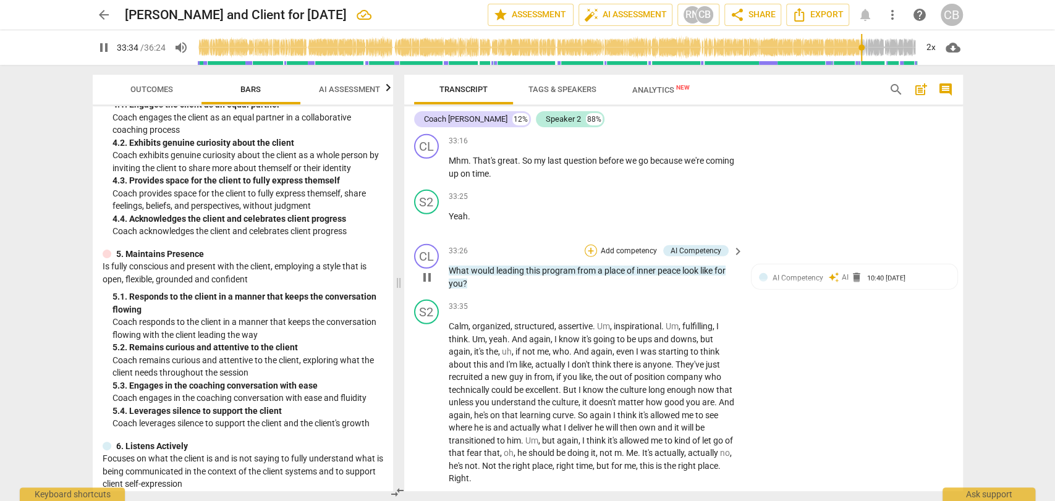
click at [588, 257] on div "+" at bounding box center [591, 251] width 12 height 12
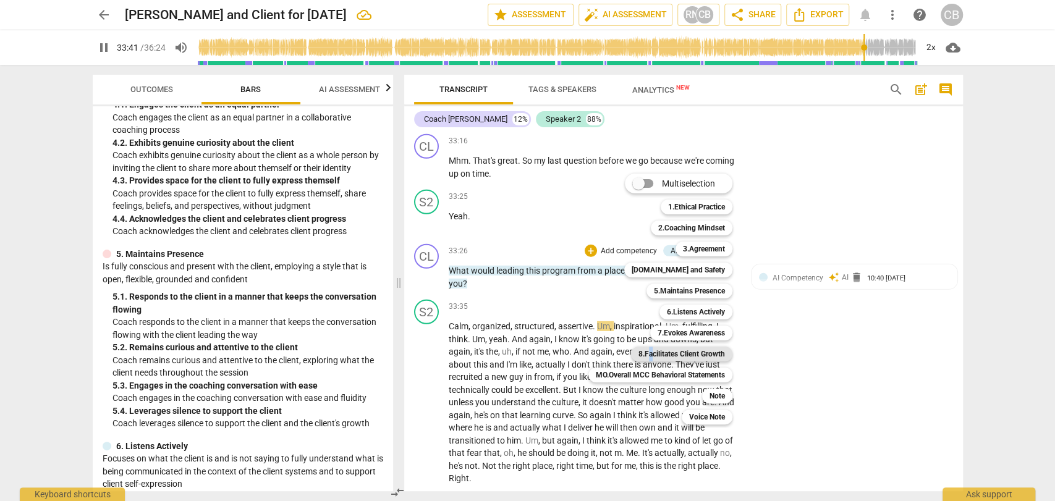
drag, startPoint x: 677, startPoint y: 356, endPoint x: 653, endPoint y: 355, distance: 24.1
click at [653, 355] on b "8.Facilitates Client Growth" at bounding box center [682, 354] width 87 height 15
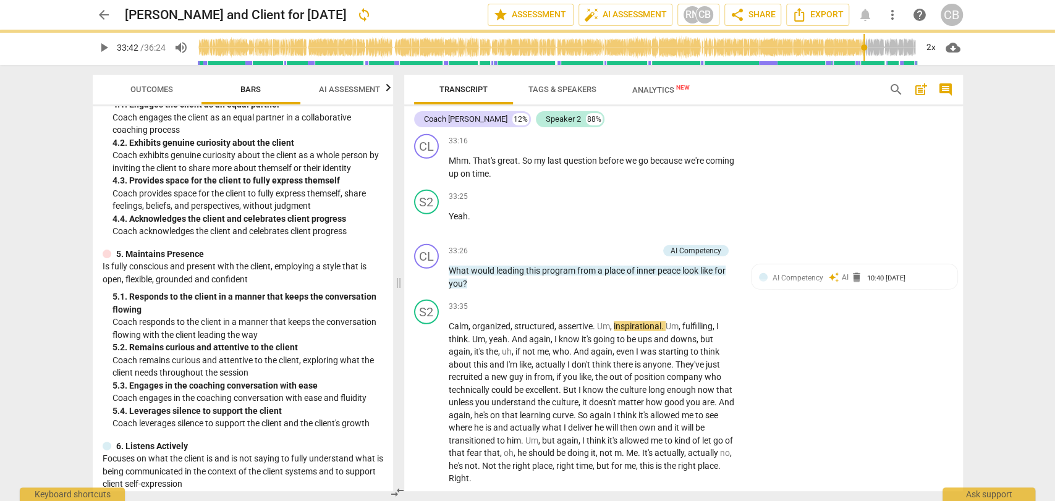
click at [653, 355] on div "Multiselection m 1.Ethical Practice 1 2.Coaching Mindset 2 3.Agreement 3 [DOMAI…" at bounding box center [648, 299] width 129 height 145
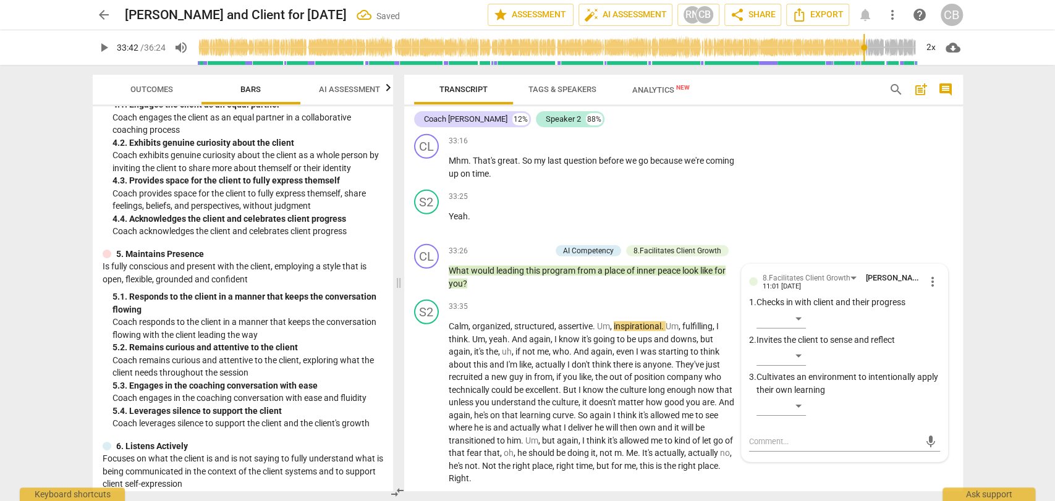
scroll to position [5703, 0]
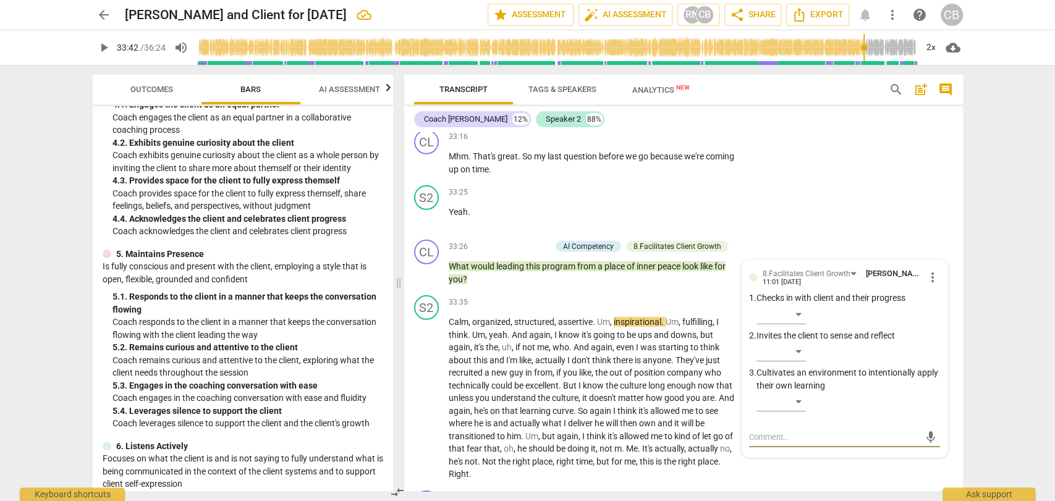
click at [108, 43] on span "play_arrow" at bounding box center [103, 47] width 15 height 15
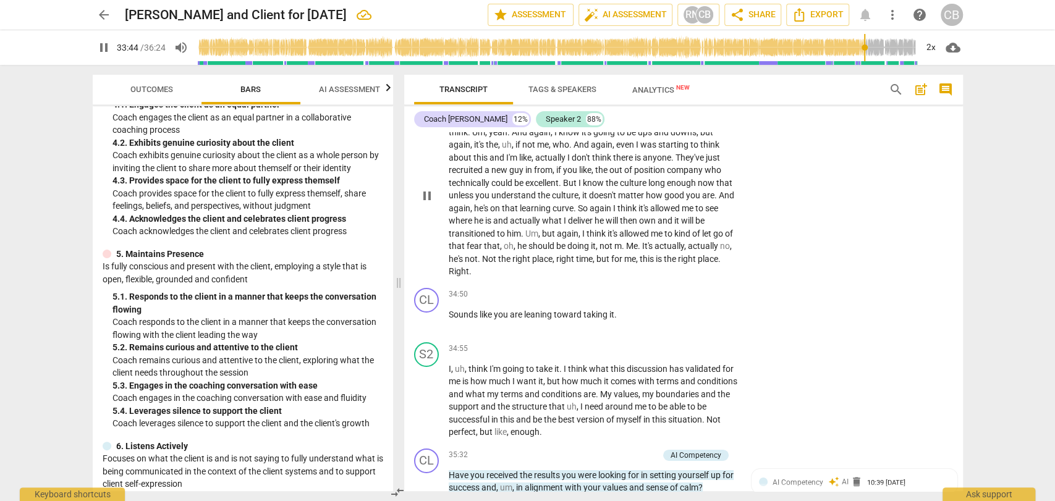
scroll to position [5907, 0]
click at [660, 300] on div "+" at bounding box center [661, 294] width 12 height 12
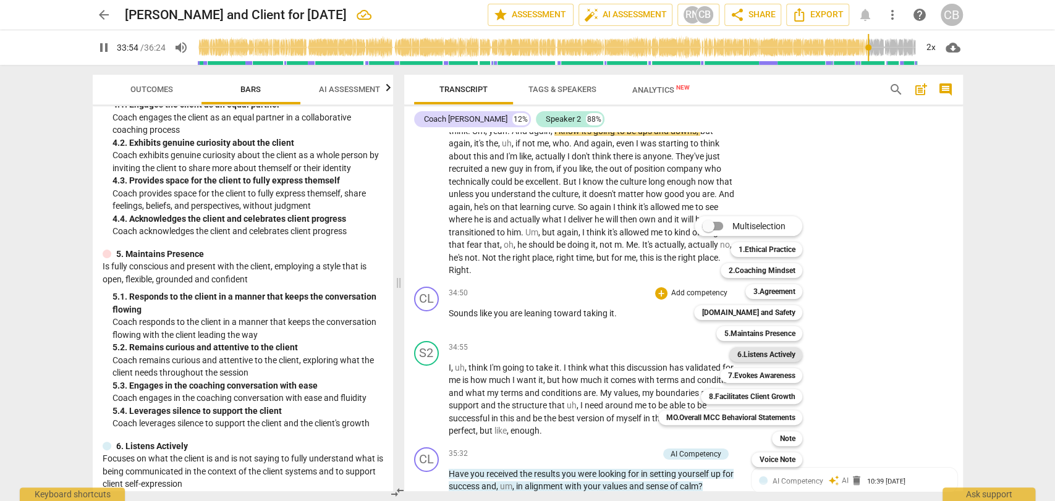
click at [744, 354] on b "6.Listens Actively" at bounding box center [766, 354] width 58 height 15
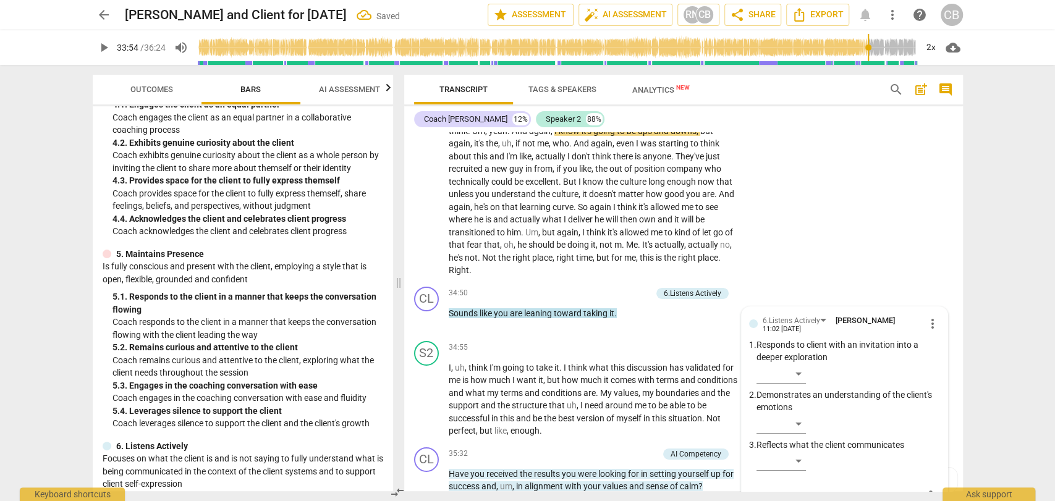
scroll to position [6141, 0]
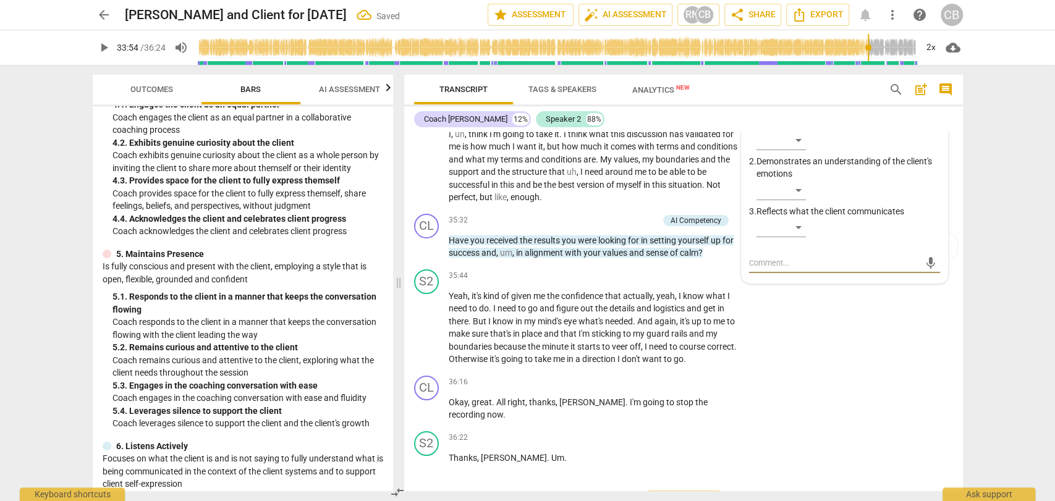
click at [109, 55] on button "play_arrow" at bounding box center [104, 47] width 22 height 22
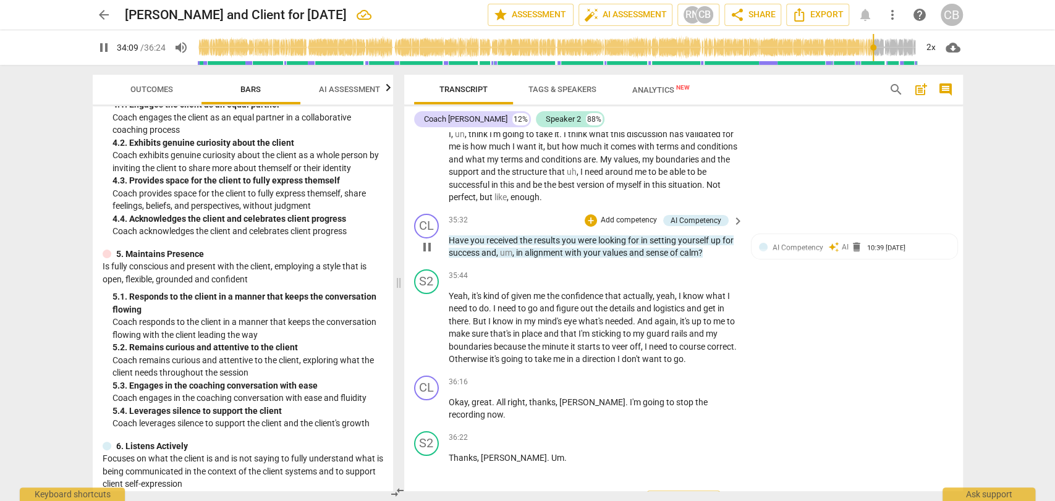
scroll to position [5987, 0]
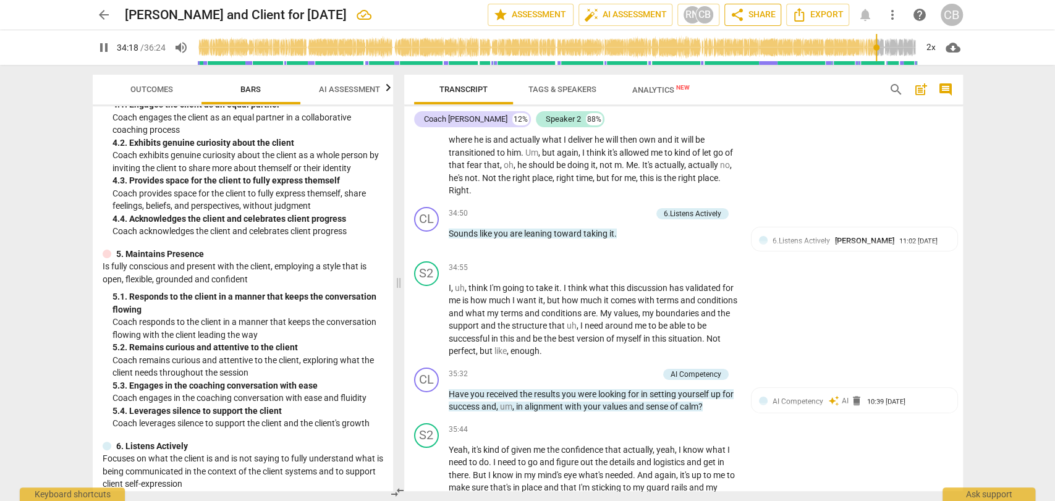
click at [765, 15] on span "share Share" at bounding box center [753, 14] width 46 height 15
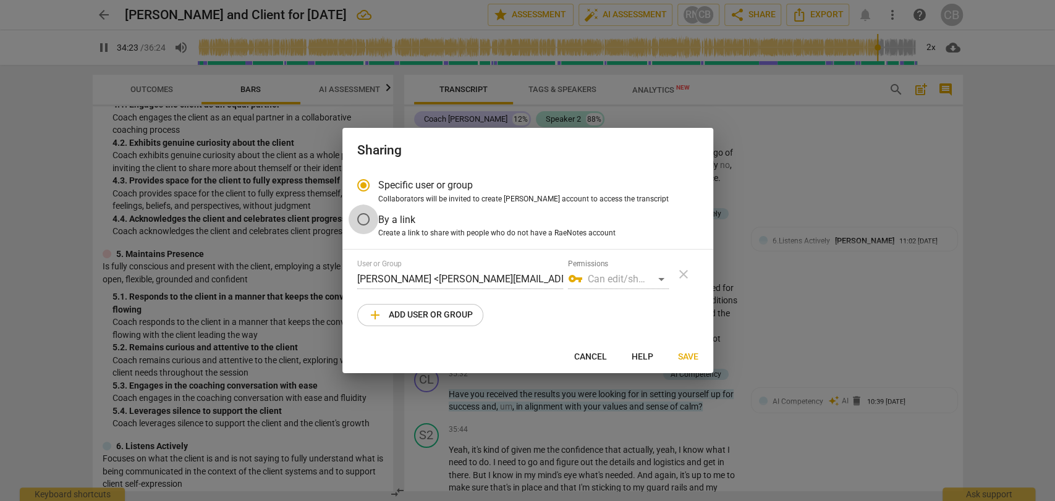
click at [360, 215] on input "By a link" at bounding box center [364, 220] width 30 height 30
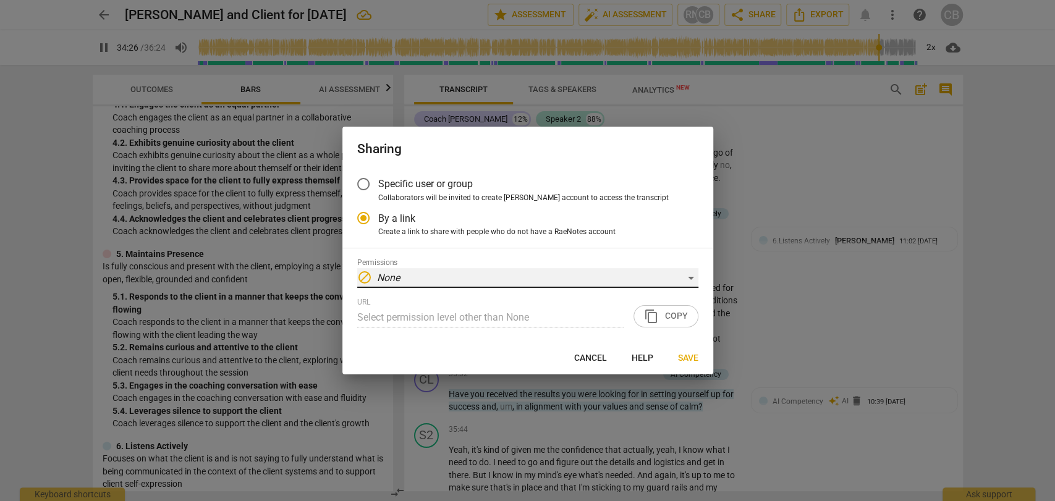
click at [643, 282] on div "block None" at bounding box center [527, 278] width 341 height 20
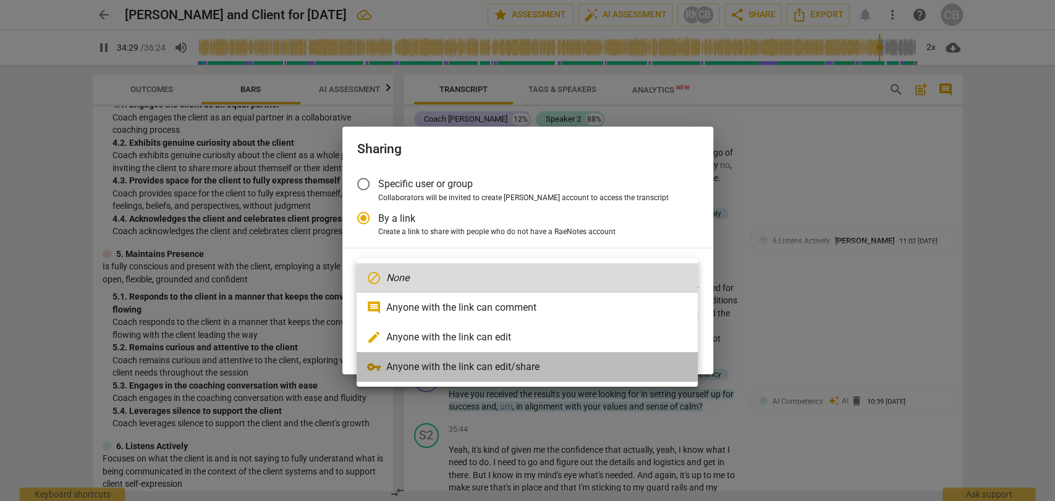
click at [573, 362] on li "vpn_key Anyone with the link can edit/share" at bounding box center [527, 367] width 341 height 30
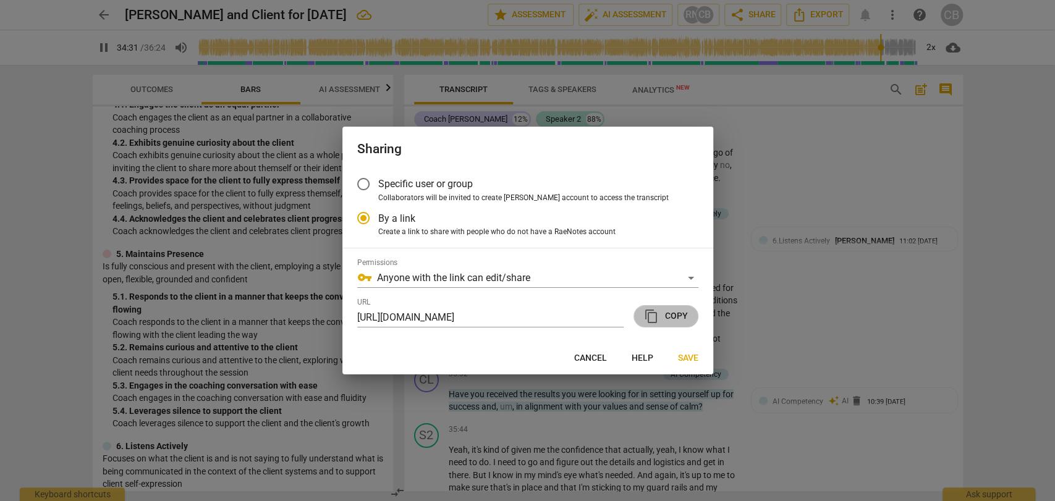
click at [665, 317] on span "content_copy Copy" at bounding box center [666, 316] width 44 height 15
click at [688, 354] on span "Save" at bounding box center [688, 358] width 20 height 12
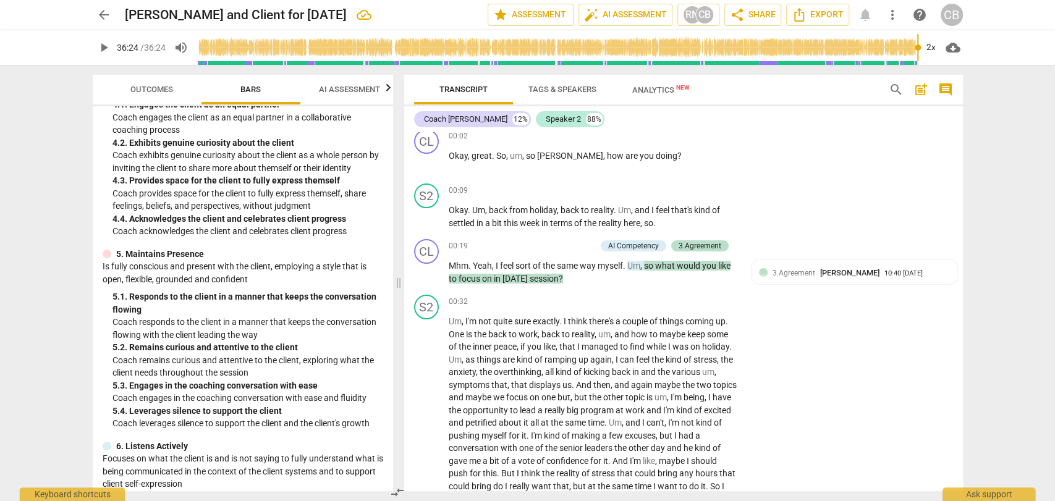
scroll to position [0, 0]
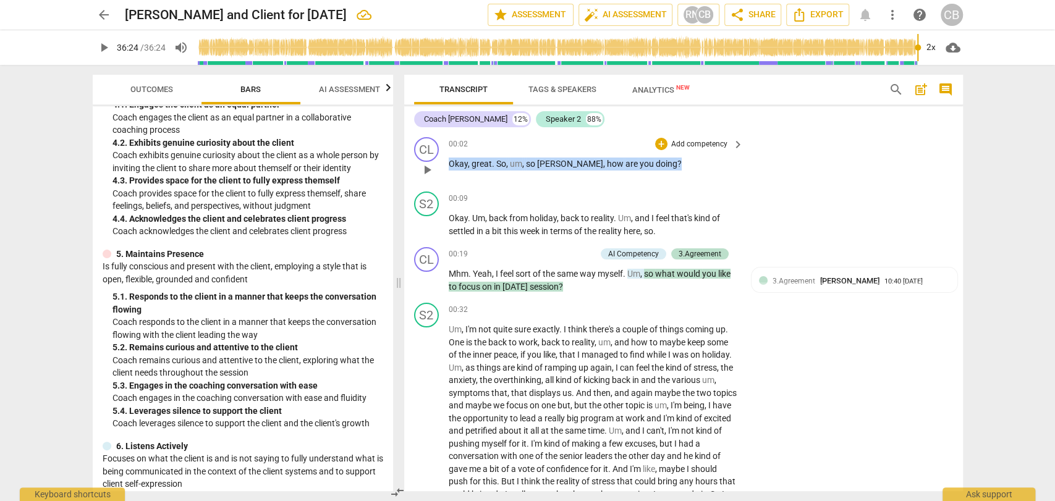
drag, startPoint x: 644, startPoint y: 164, endPoint x: 569, endPoint y: 151, distance: 75.2
click at [438, 166] on div "CL play_arrow pause 00:02 + Add competency keyboard_arrow_right Okay , great . …" at bounding box center [683, 159] width 559 height 54
click at [639, 151] on div "+" at bounding box center [643, 148] width 12 height 12
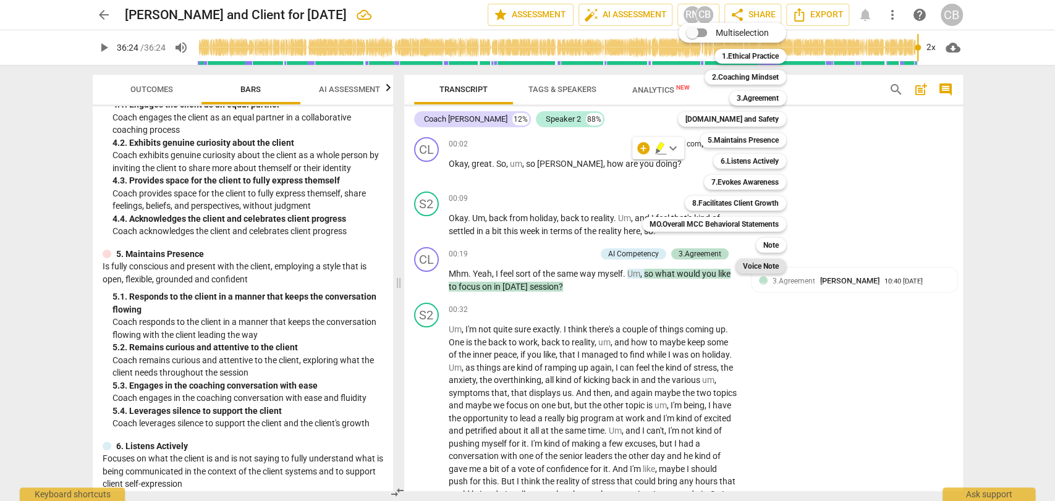
click at [756, 268] on b "Voice Note" at bounding box center [761, 266] width 36 height 15
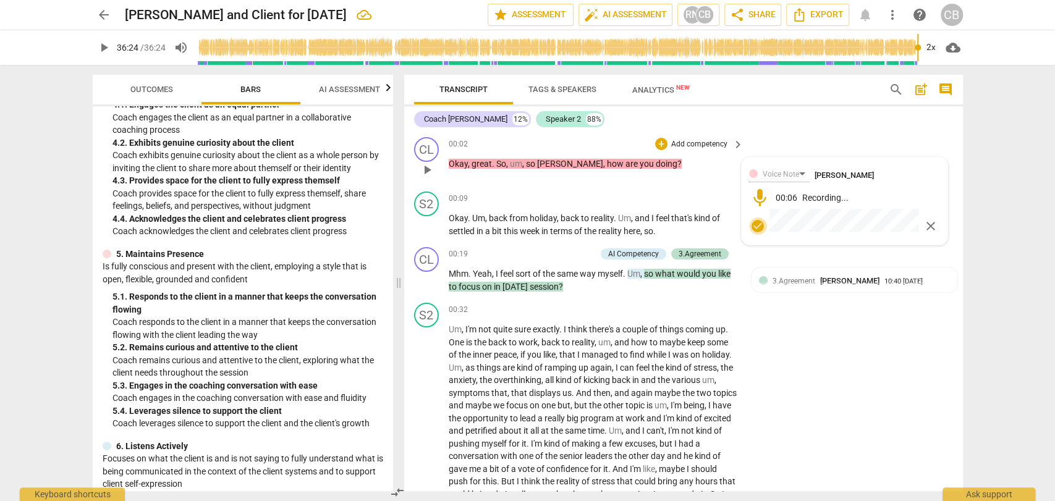
click at [752, 224] on span "check_circle" at bounding box center [758, 226] width 15 height 15
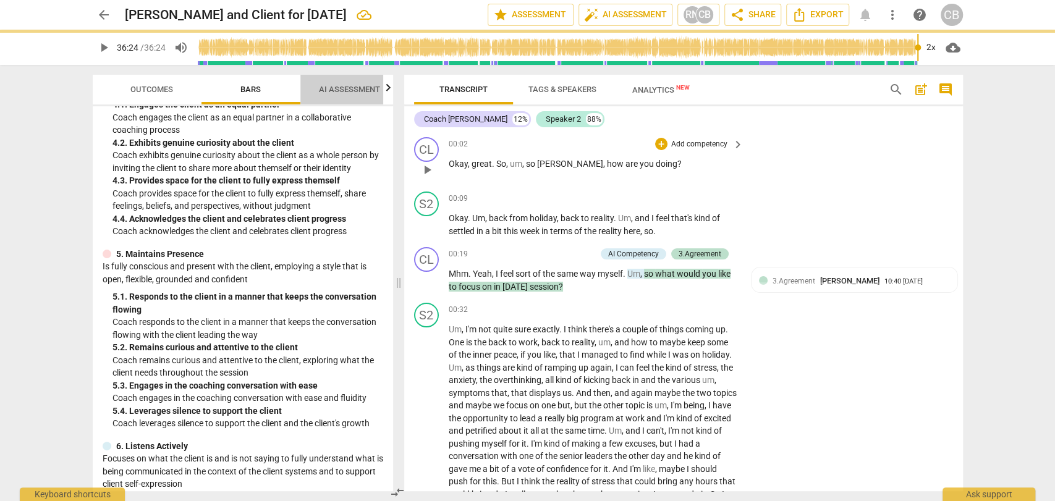
click at [339, 90] on span "AI Assessment" at bounding box center [349, 89] width 61 height 9
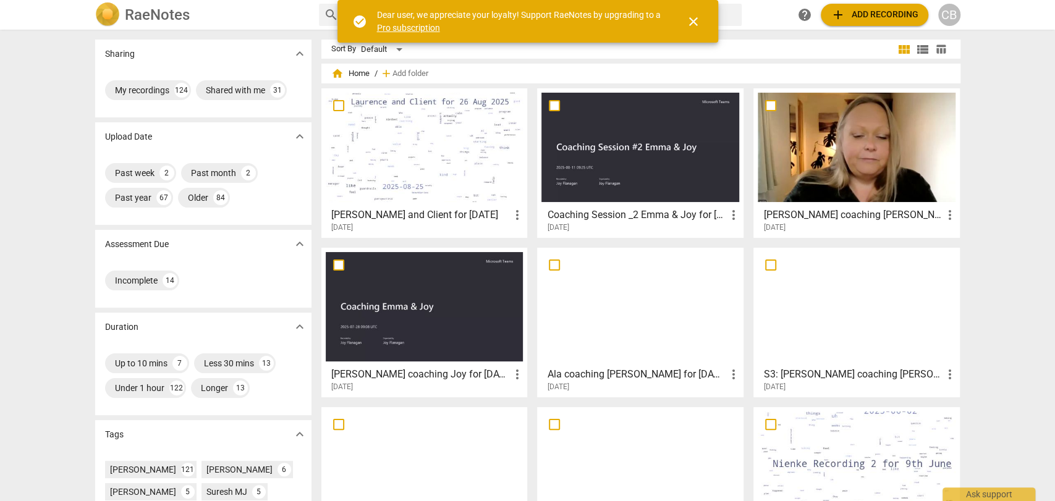
click at [697, 20] on span "close" at bounding box center [693, 21] width 15 height 15
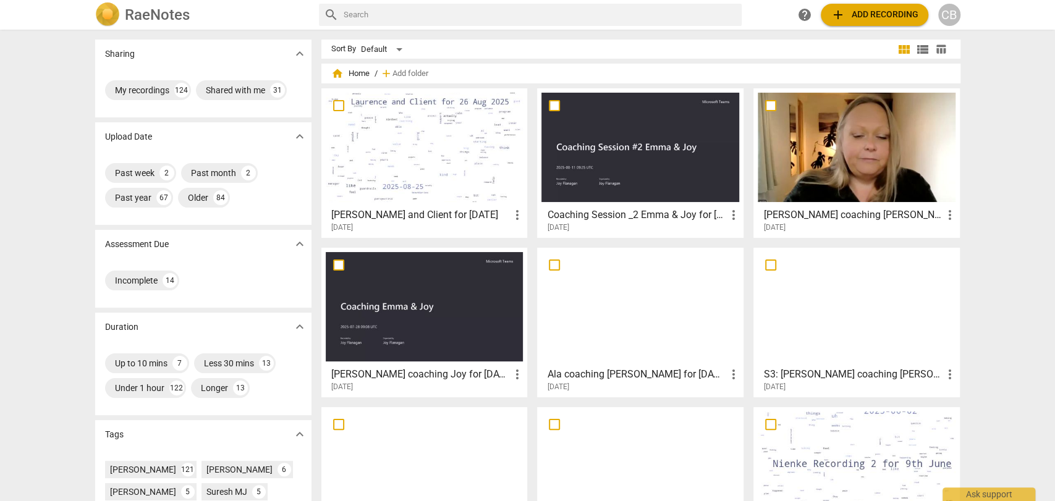
click at [672, 14] on input "text" at bounding box center [540, 15] width 393 height 20
type input "katie"
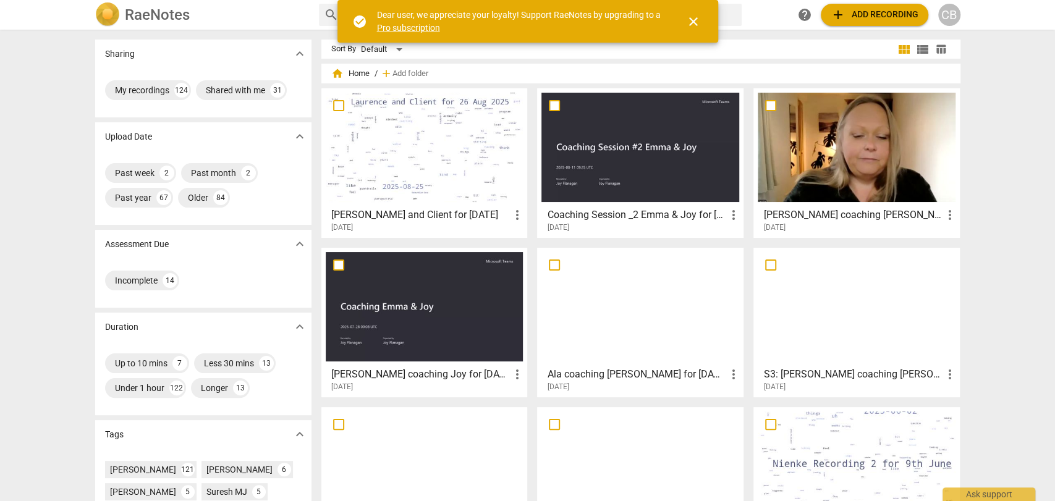
click at [875, 16] on span "add Add recording" at bounding box center [875, 14] width 88 height 15
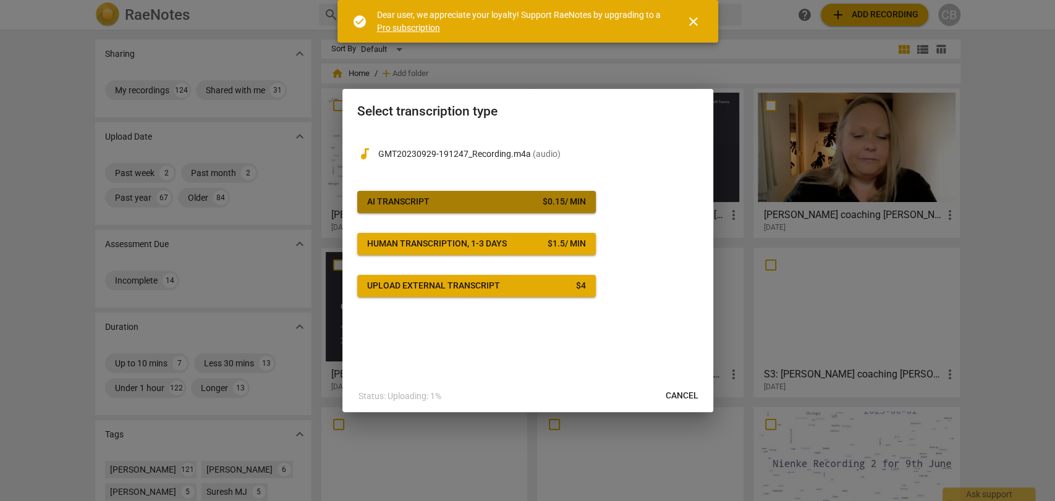
click at [469, 204] on span "AI Transcript $ 0.15 / min" at bounding box center [476, 202] width 219 height 12
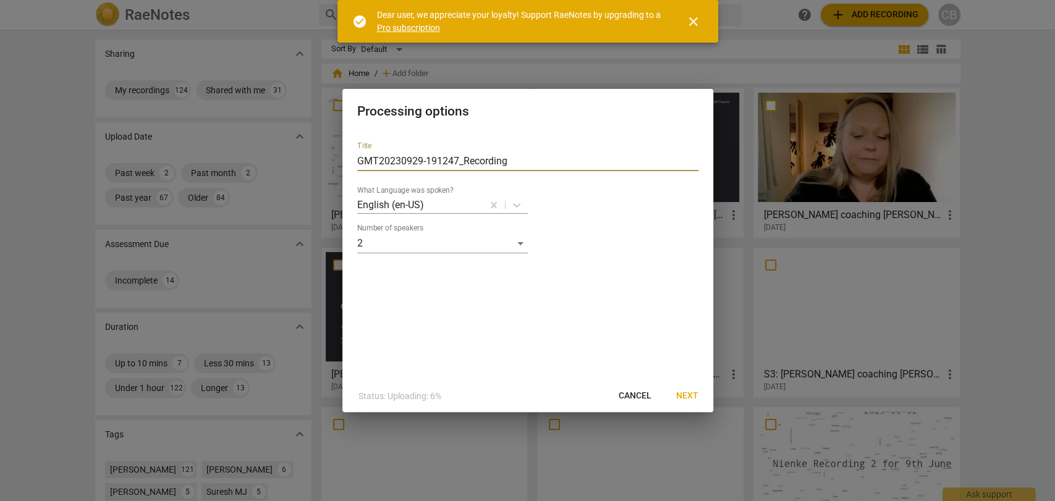
drag, startPoint x: 522, startPoint y: 155, endPoint x: 254, endPoint y: 200, distance: 272.2
click at [254, 200] on div "Processing options Title GMT20230929-191247_Recording What Language was spoken?…" at bounding box center [527, 250] width 1055 height 501
type input "Katie coaching client X for Embodying Coaching Mastery"
click at [689, 399] on span "Next" at bounding box center [687, 396] width 22 height 12
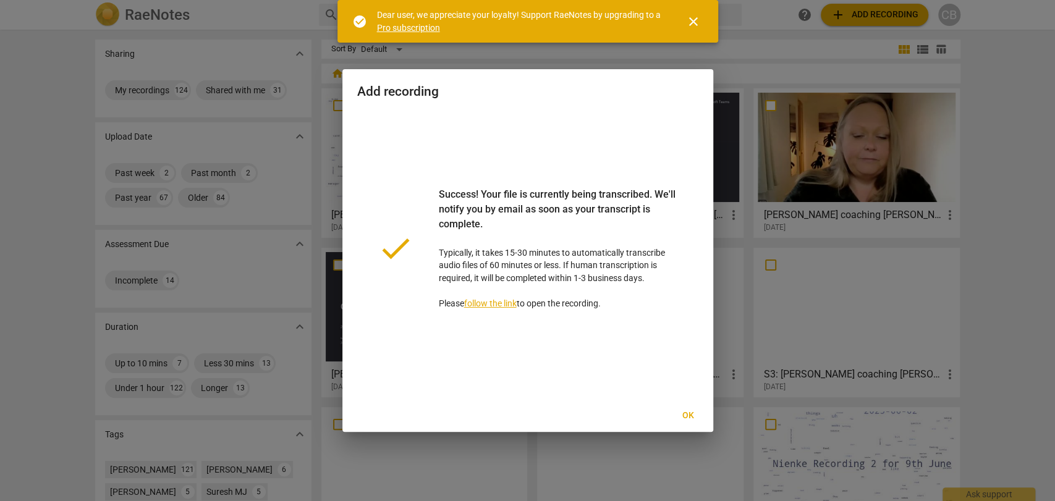
click at [683, 411] on span "Ok" at bounding box center [689, 416] width 20 height 12
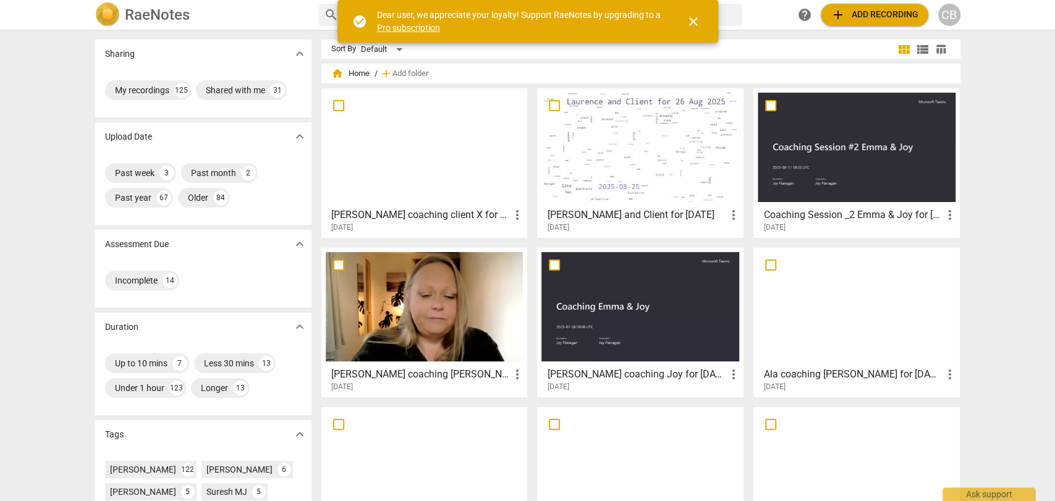
click at [396, 150] on div at bounding box center [425, 147] width 198 height 109
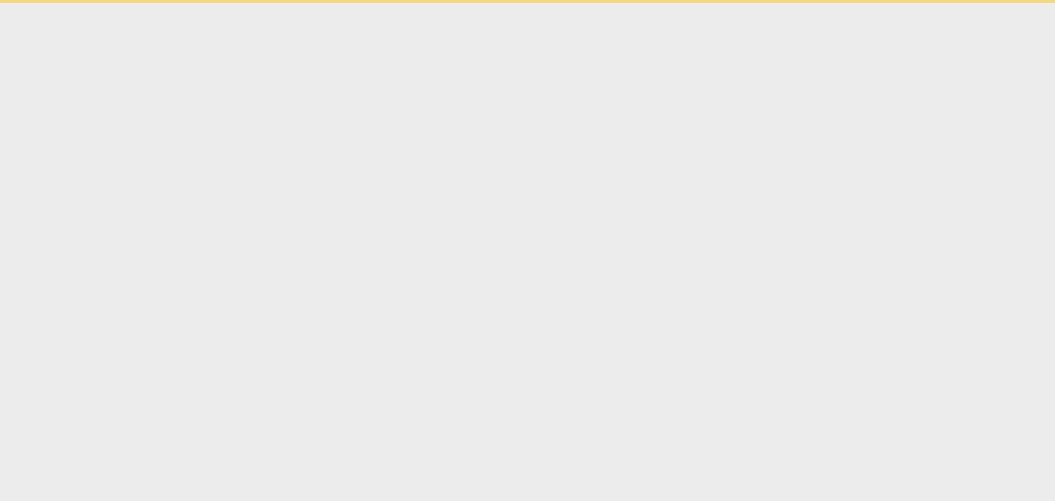
click at [396, 3] on html "check_circle Dear user, we appreciate your loyalty! Support RaeNotes by upgradi…" at bounding box center [527, 1] width 1055 height 3
